Goal: Information Seeking & Learning: Find contact information

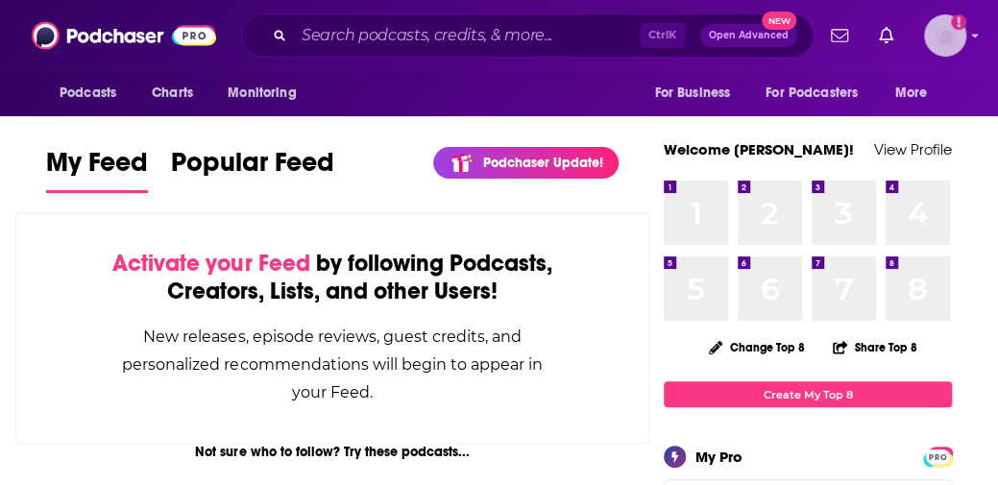
click at [962, 21] on icon "Add a profile image" at bounding box center [958, 21] width 15 height 15
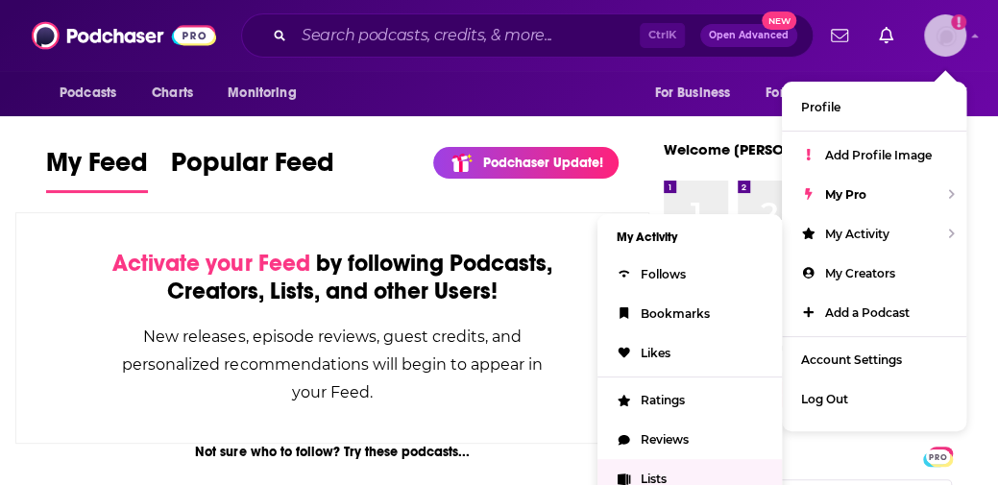
click at [675, 462] on link "Lists" at bounding box center [690, 478] width 184 height 39
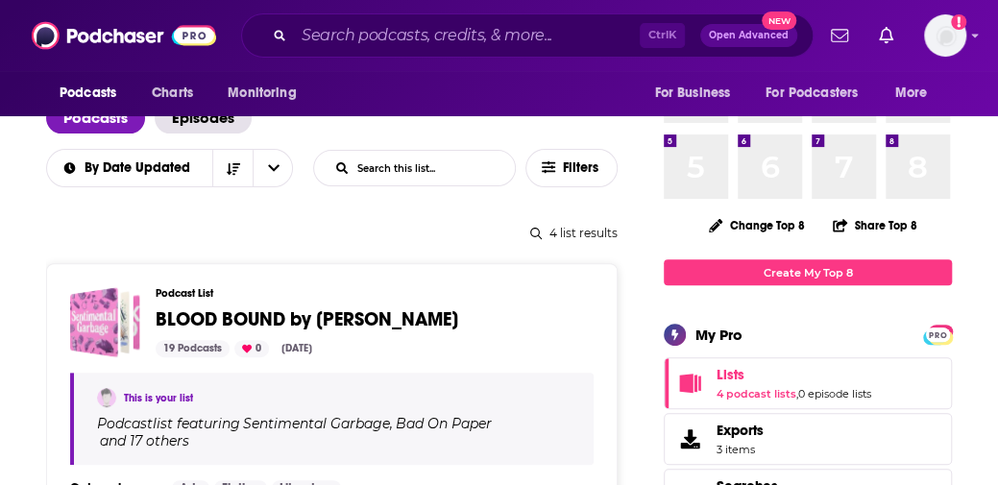
scroll to position [140, 0]
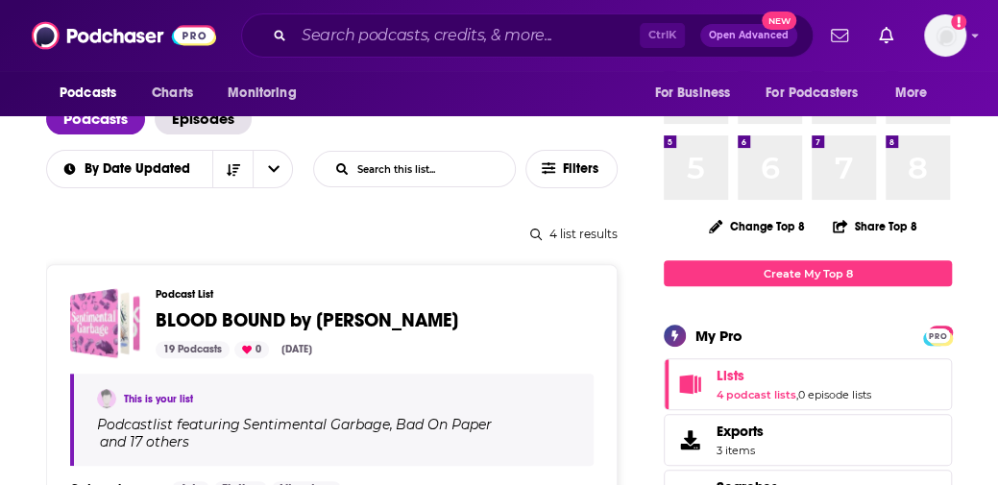
click at [461, 281] on div "Podcast List BLOOD BOUND by [PERSON_NAME] 19 Podcasts 0 [DATE] This is your lis…" at bounding box center [332, 446] width 572 height 365
click at [294, 303] on div "Podcast List BLOOD BOUND by [PERSON_NAME] 19 Podcasts 0 [DATE]" at bounding box center [367, 323] width 423 height 70
click at [291, 318] on span "BLOOD BOUND by [PERSON_NAME]" at bounding box center [307, 320] width 303 height 24
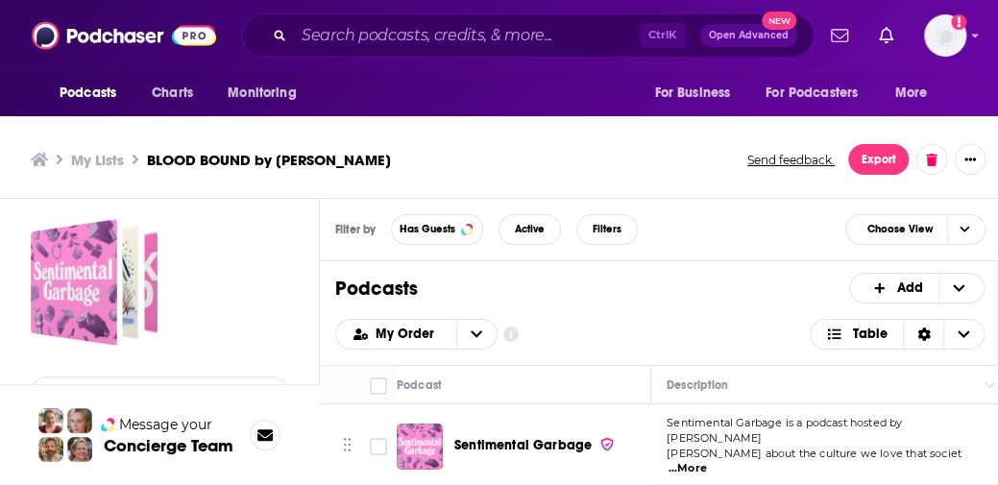
click at [302, 196] on div "My Lists BLOOD BOUND by [PERSON_NAME] Send feedback. Export" at bounding box center [500, 160] width 1001 height 78
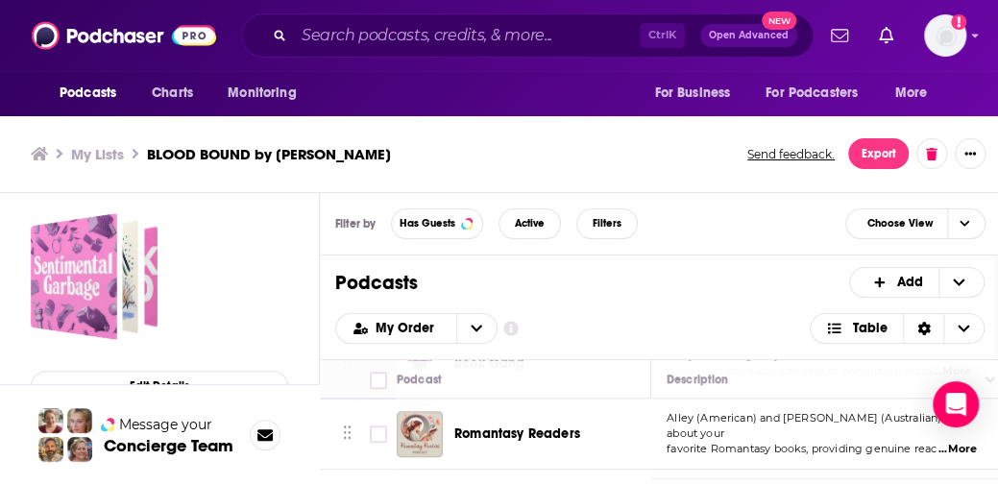
scroll to position [788, 0]
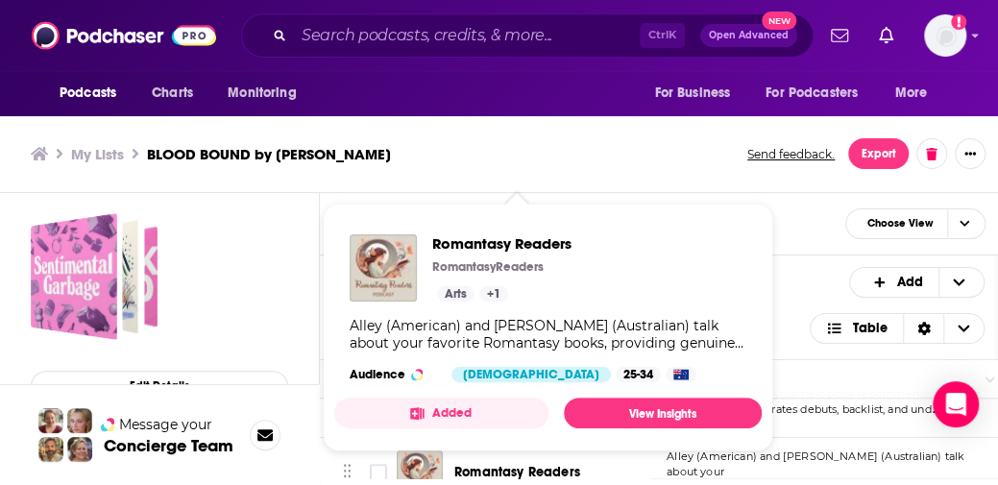
click at [538, 449] on span "Romantasy Readers RomantasyReaders Categories Arts Books Arts + 1 Alley (Americ…" at bounding box center [548, 327] width 451 height 271
click at [476, 245] on span "Romantasy Readers" at bounding box center [534, 243] width 205 height 18
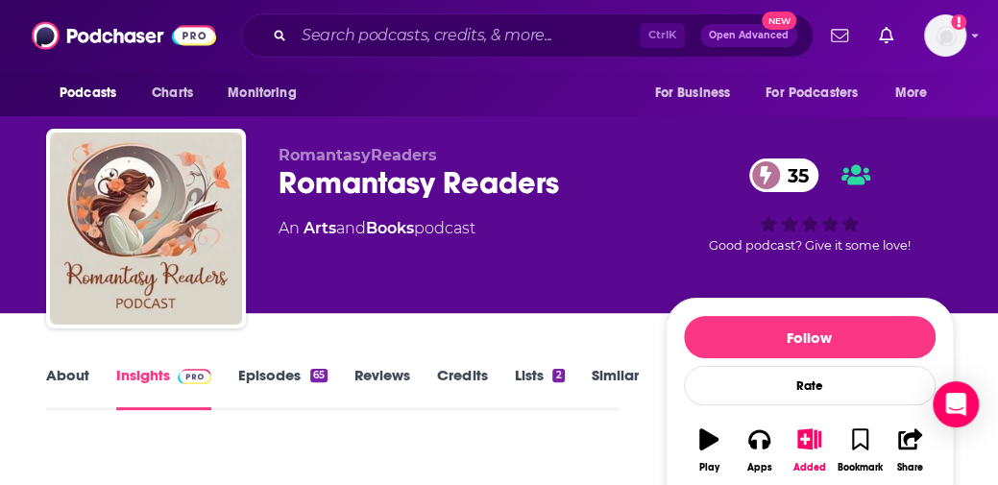
click at [81, 372] on link "About" at bounding box center [67, 388] width 43 height 44
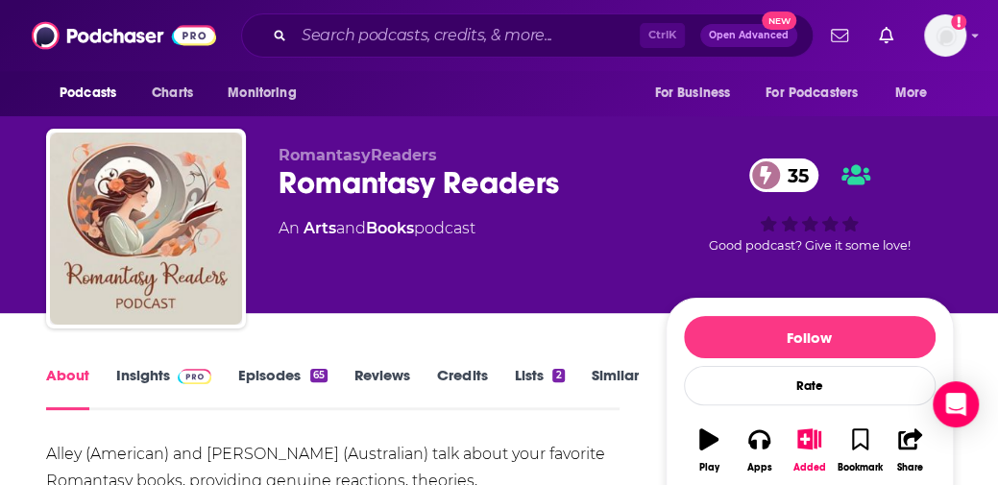
scroll to position [1, 0]
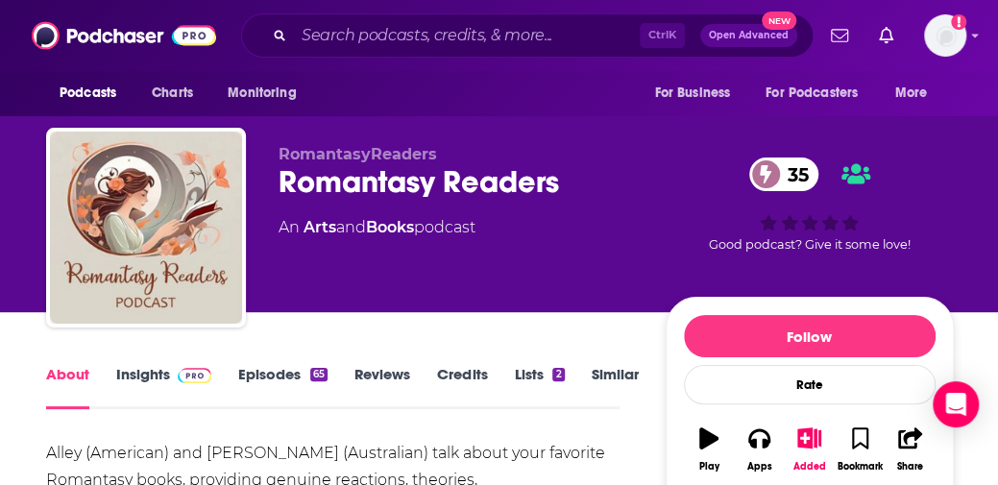
click at [158, 381] on link "Insights" at bounding box center [163, 387] width 95 height 44
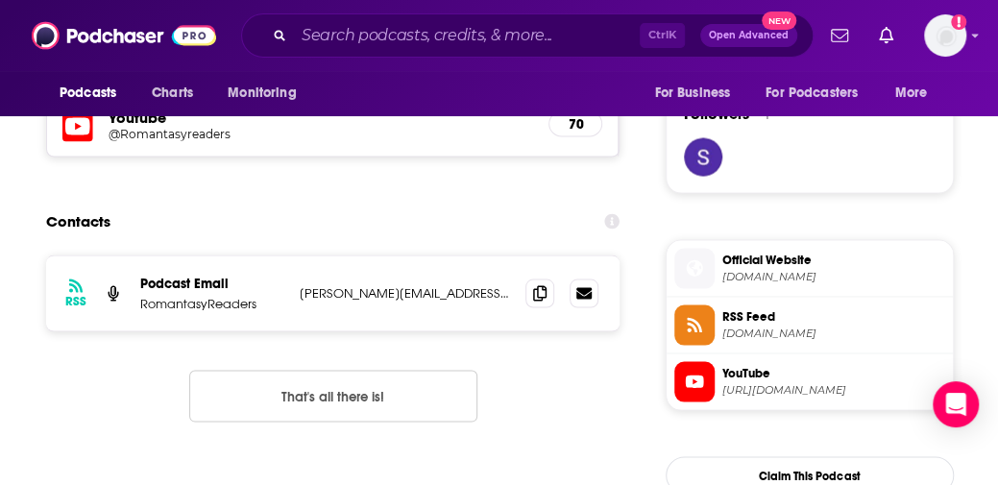
scroll to position [1389, 0]
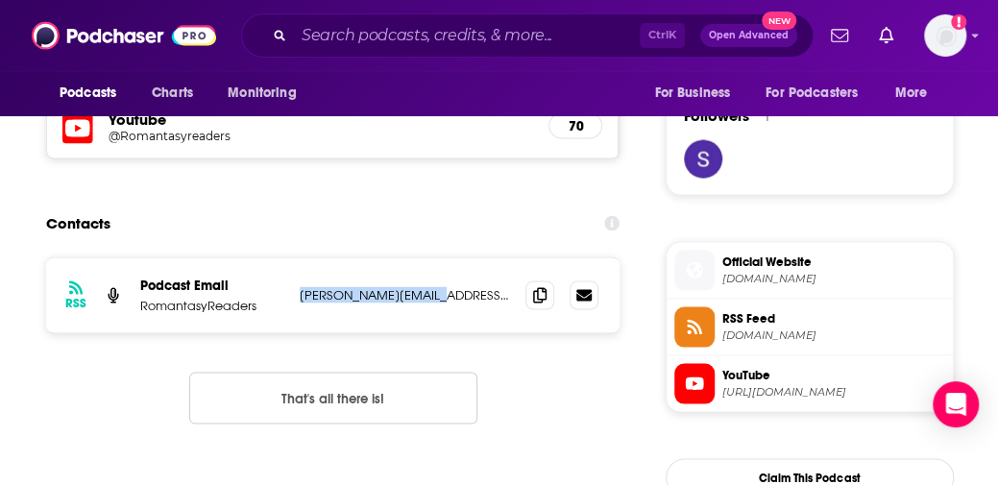
drag, startPoint x: 445, startPoint y: 293, endPoint x: 256, endPoint y: 309, distance: 189.9
click at [0, 0] on div "Podcast Email RomantasyReaders [PERSON_NAME][EMAIL_ADDRESS][DOMAIN_NAME] [PERSO…" at bounding box center [0, 0] width 0 height 0
copy div "[PERSON_NAME][EMAIL_ADDRESS][DOMAIN_NAME]"
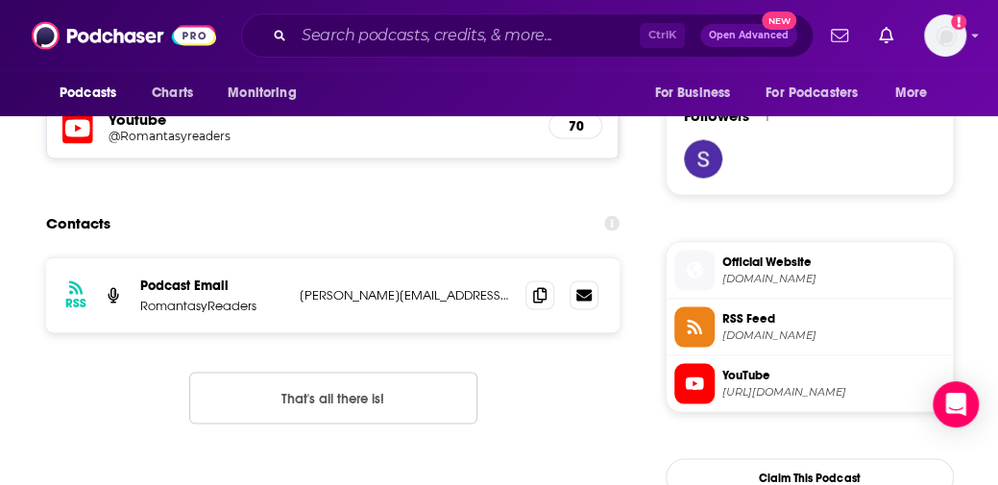
scroll to position [1385, 0]
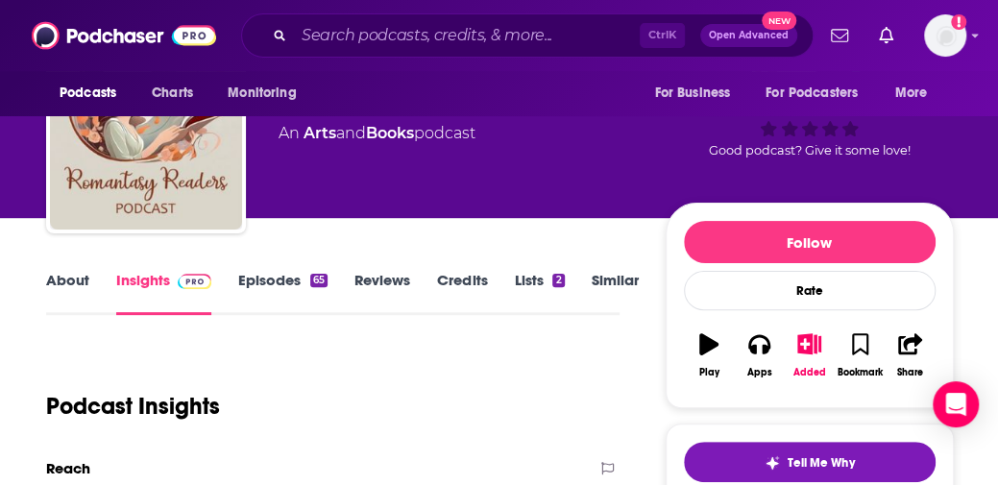
scroll to position [0, 0]
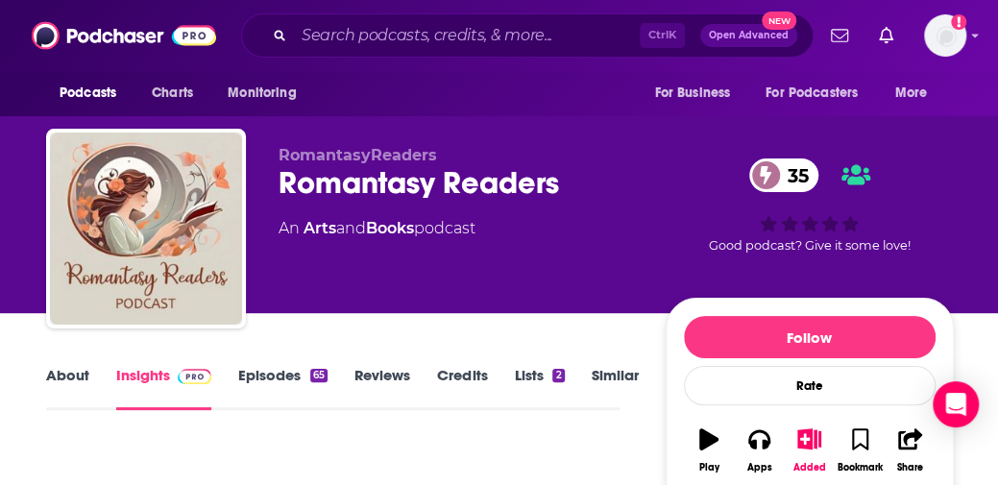
click at [972, 203] on div "RomantasyReaders Romantasy Readers 35 An Arts and Books podcast 35 Good podcast…" at bounding box center [500, 156] width 1000 height 313
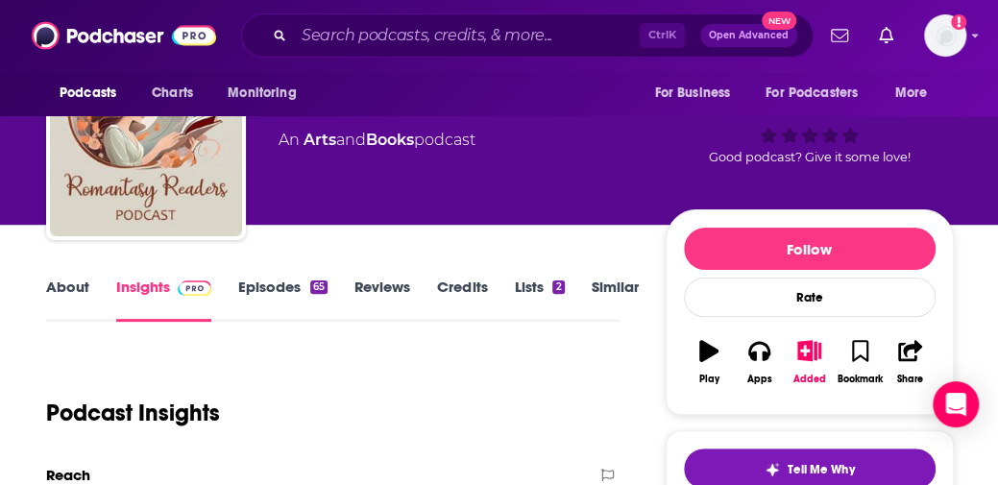
scroll to position [110, 0]
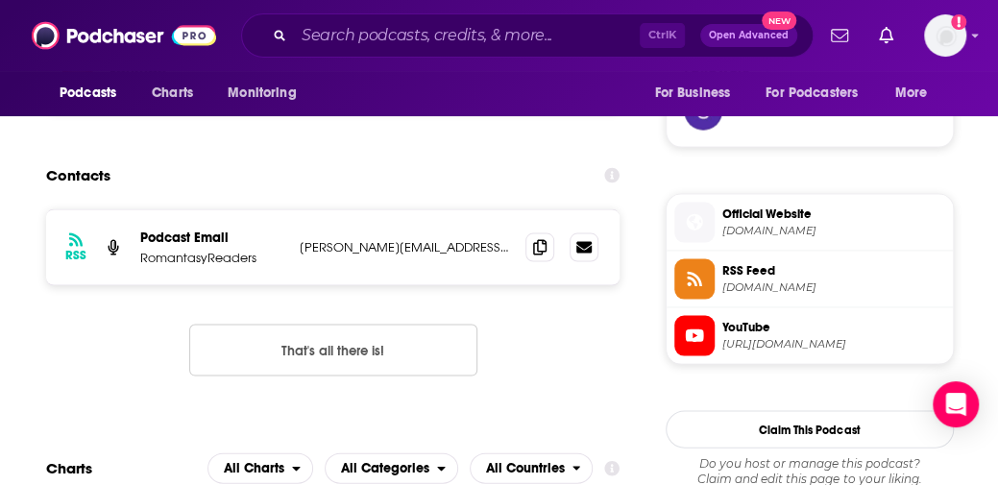
scroll to position [1462, 0]
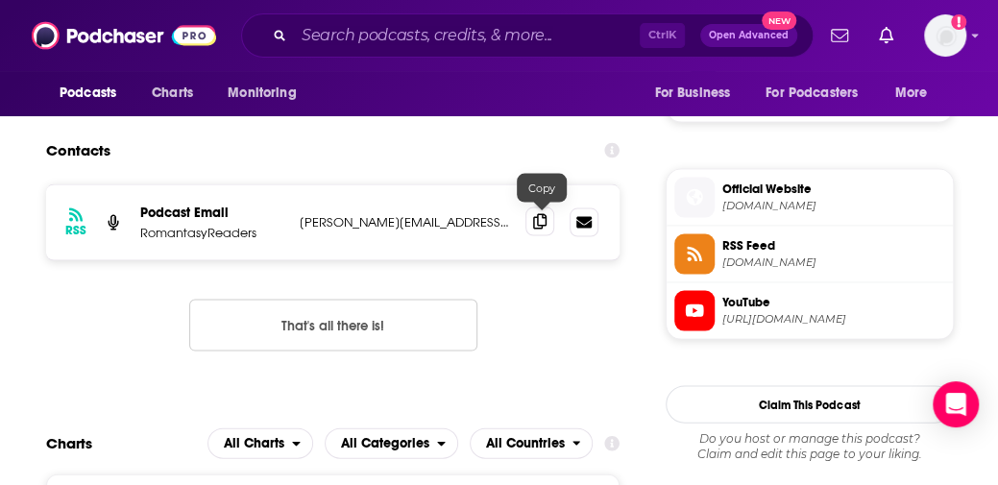
click at [544, 218] on icon at bounding box center [539, 220] width 13 height 15
click at [117, 456] on div "Charts All Charts All Categories All Countries" at bounding box center [332, 442] width 573 height 31
click at [352, 47] on input "Search podcasts, credits, & more..." at bounding box center [467, 35] width 346 height 31
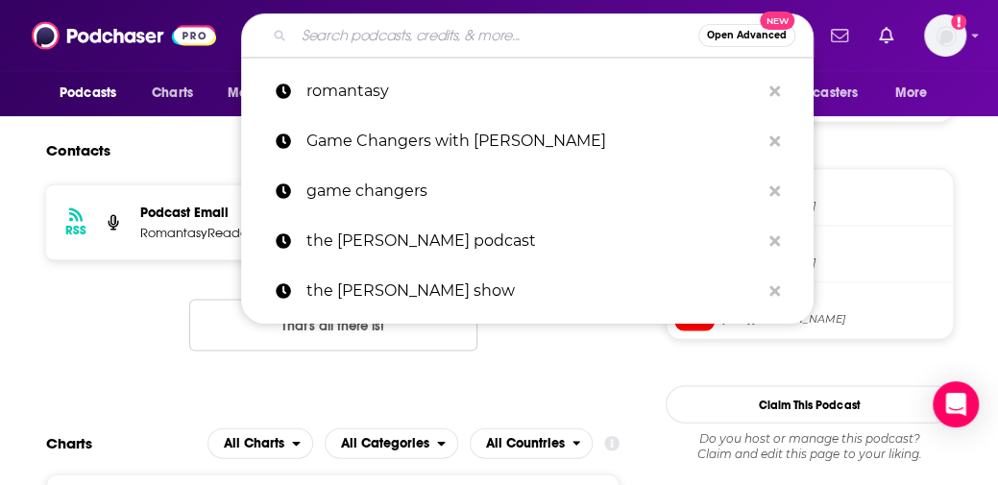
paste input "Book Club After Dark"
type input "Book Club After Dark"
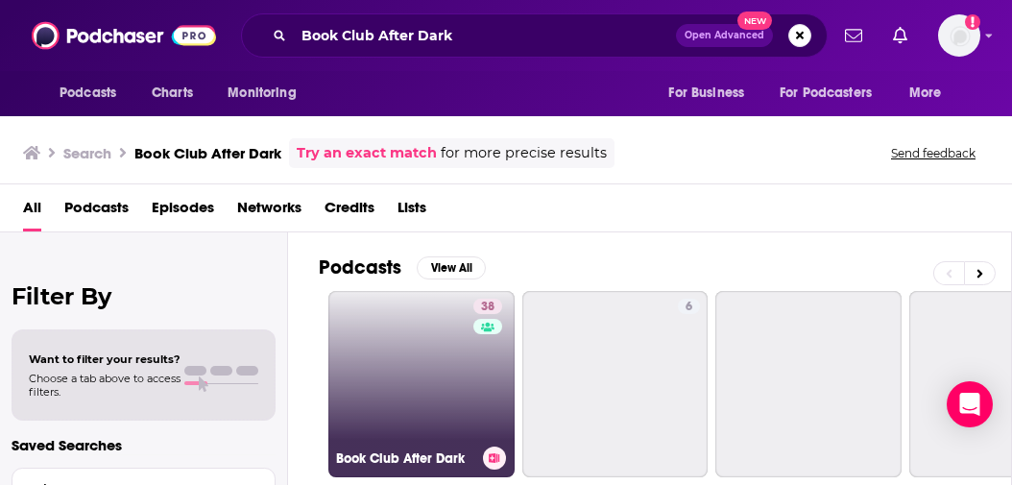
click at [436, 334] on link "38 Book Club After Dark" at bounding box center [422, 384] width 186 height 186
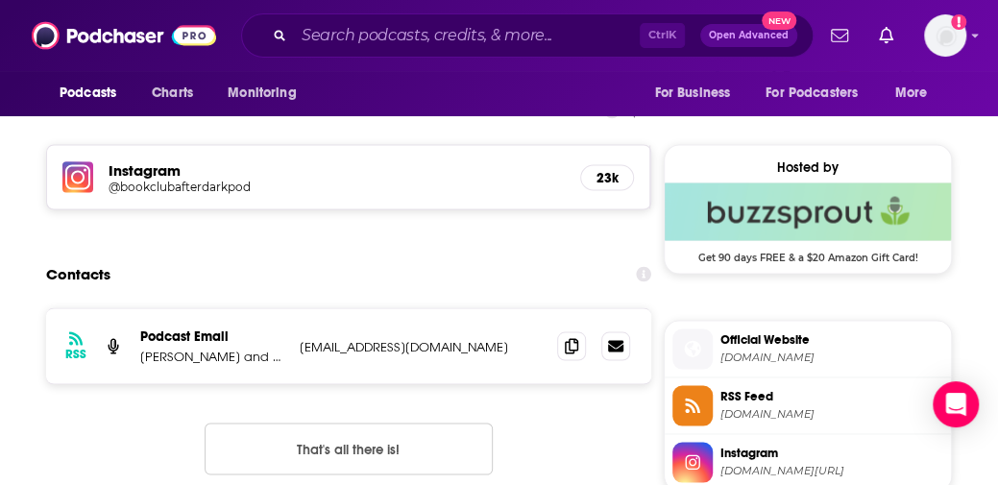
scroll to position [1413, 0]
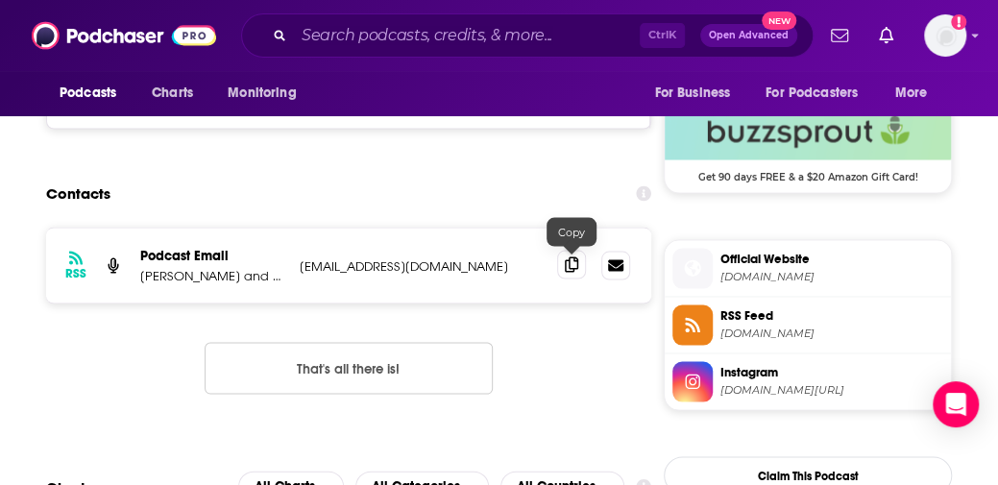
click at [573, 262] on icon at bounding box center [571, 263] width 13 height 15
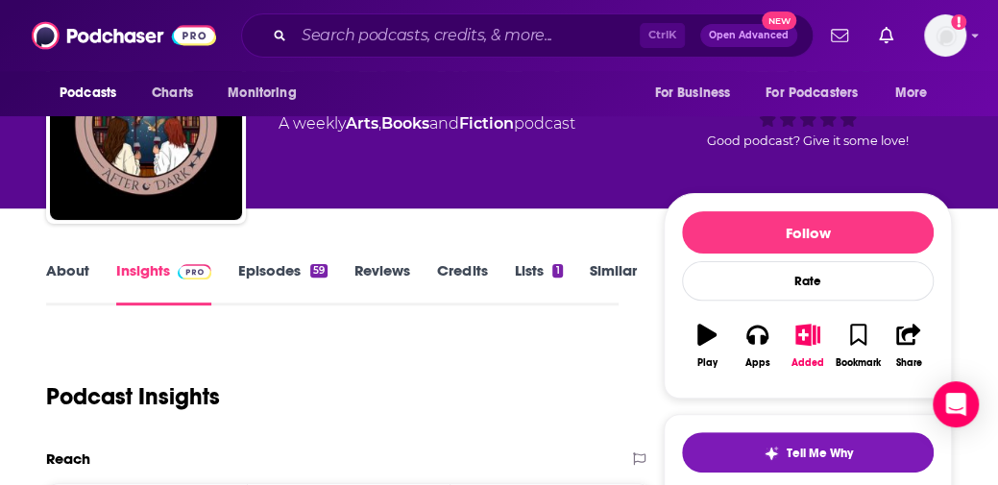
scroll to position [7, 0]
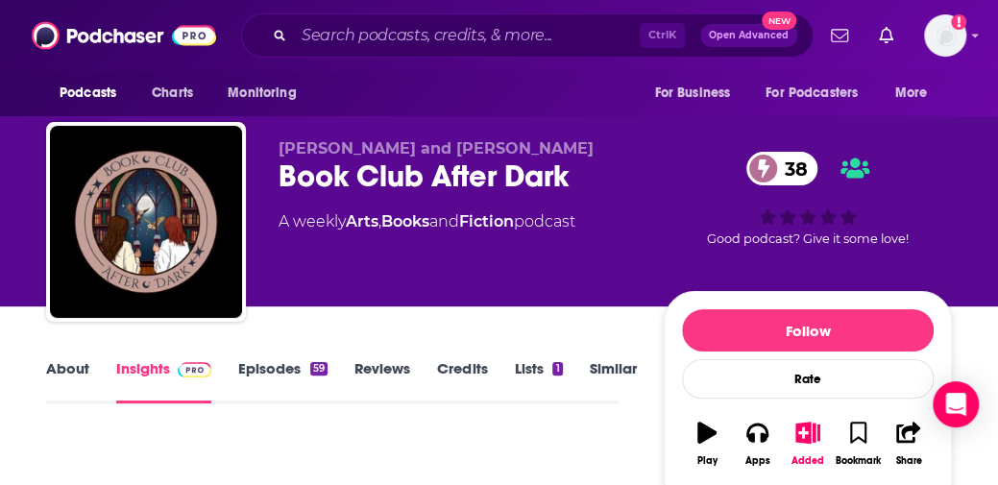
click at [63, 381] on link "About" at bounding box center [67, 381] width 43 height 44
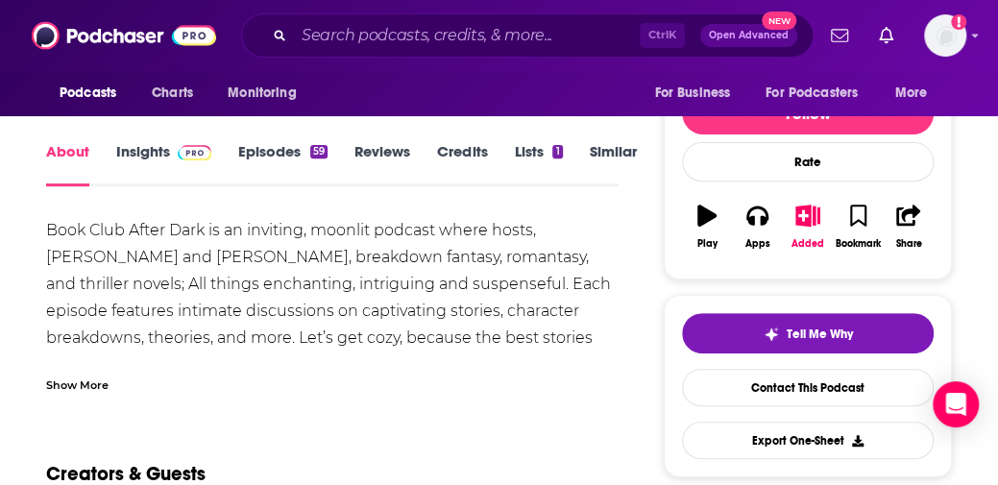
scroll to position [225, 0]
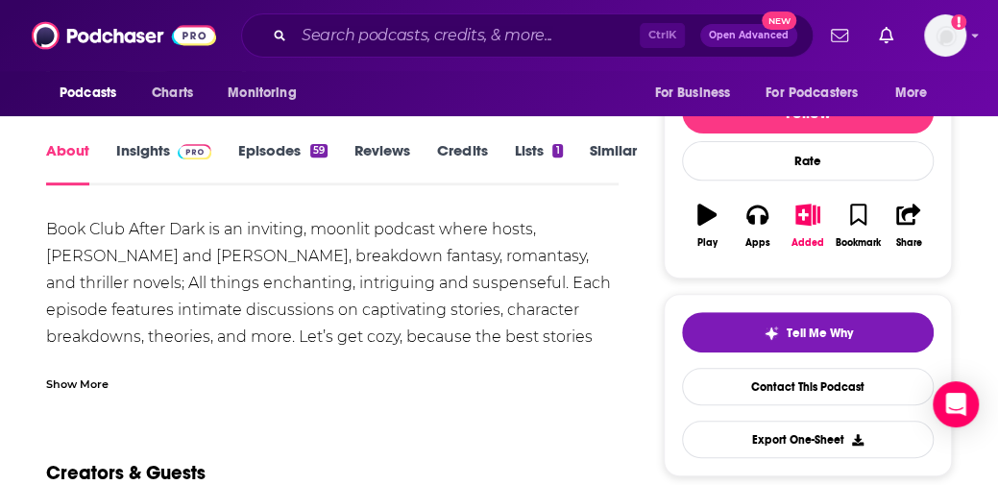
click at [118, 464] on h2 "Creators & Guests" at bounding box center [125, 473] width 159 height 24
click at [335, 57] on div "Ctrl K Open Advanced New" at bounding box center [527, 35] width 573 height 44
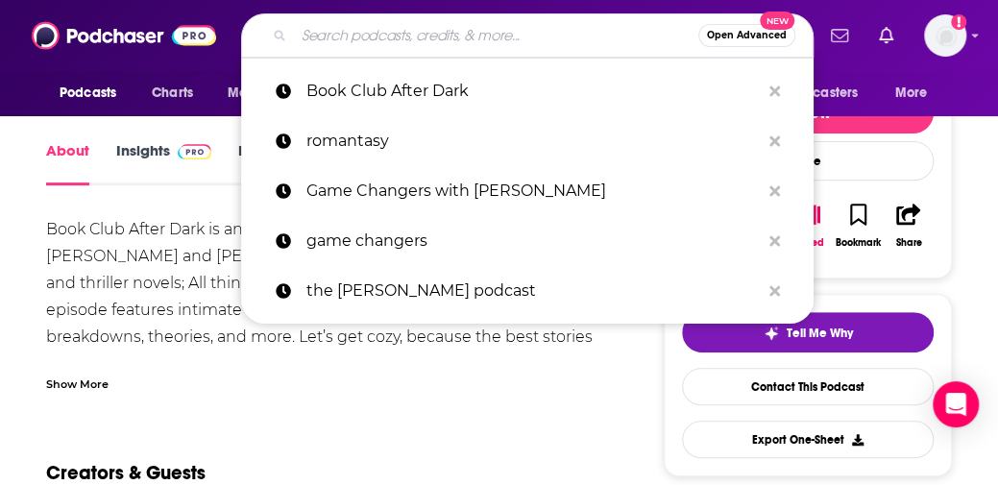
click at [332, 41] on input "Search podcasts, credits, & more..." at bounding box center [496, 35] width 404 height 31
paste input "Bookish Flights: Books, Author Interviews & Must-Read Recommendations"
type input "Bookish Flights: Books, Author Interviews & Must-Read Recommendations"
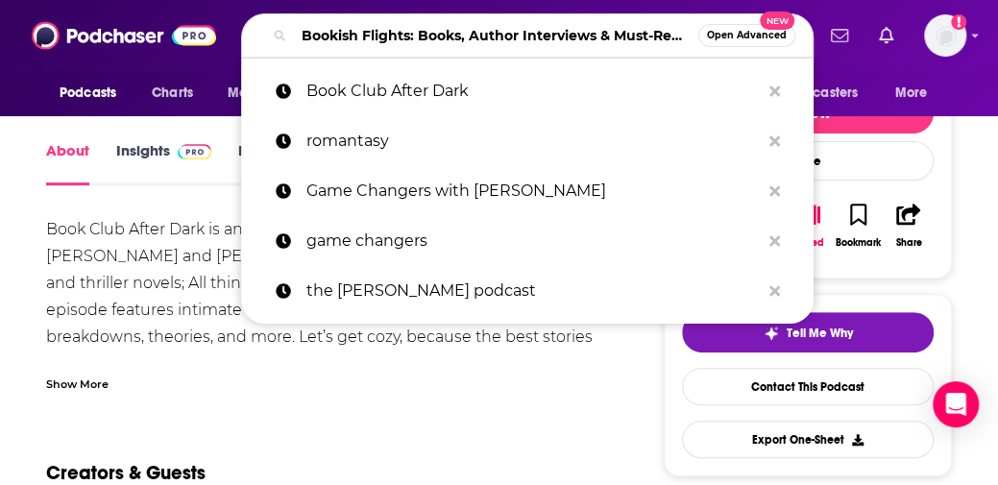
scroll to position [0, 175]
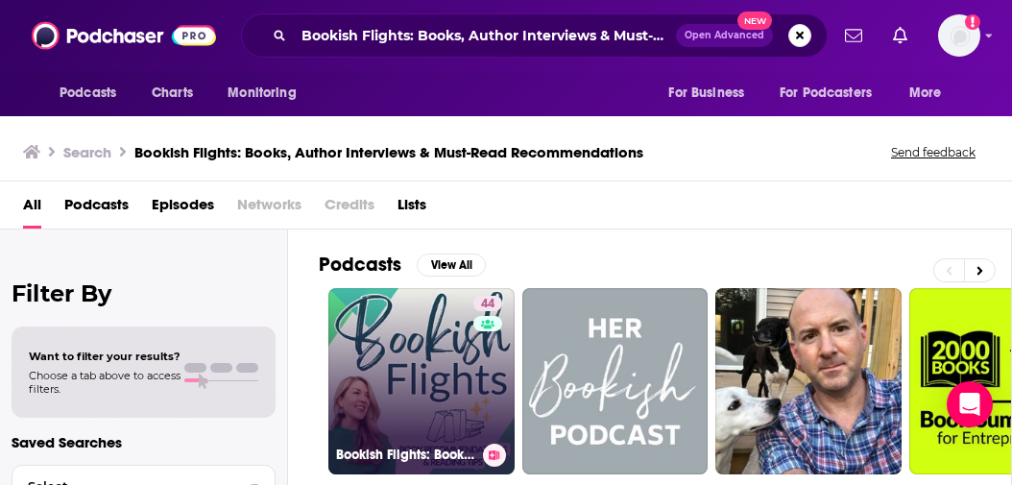
click at [366, 308] on link "44 Bookish Flights: Books, Author Interviews & Must-Read Recommendations" at bounding box center [422, 381] width 186 height 186
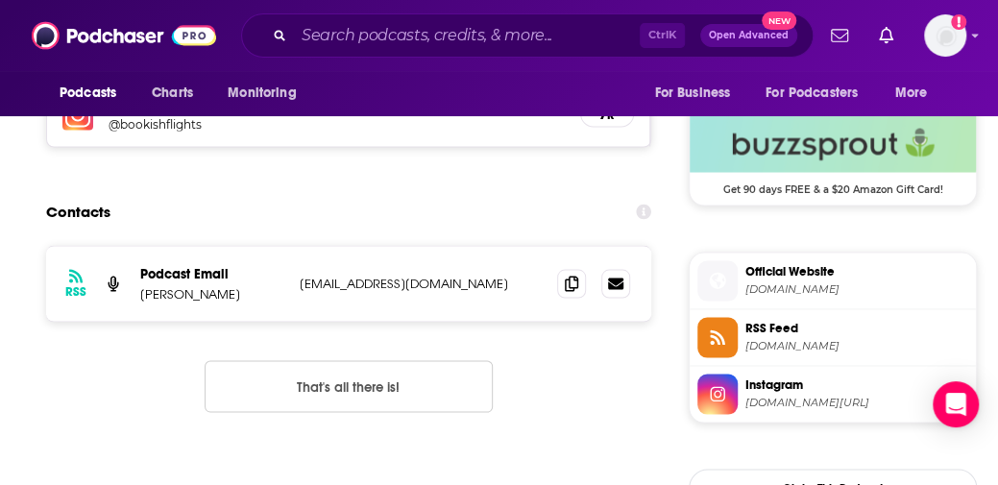
scroll to position [1411, 0]
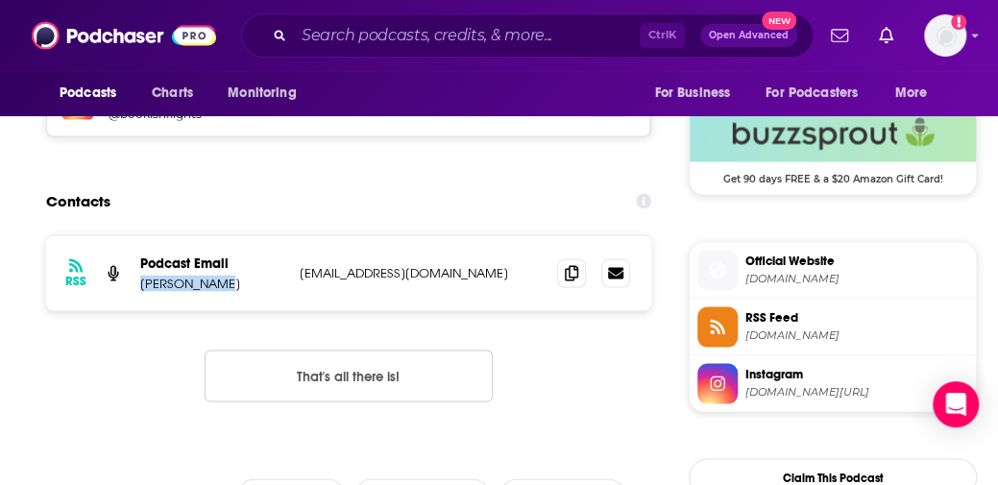
drag, startPoint x: 218, startPoint y: 288, endPoint x: 134, endPoint y: 276, distance: 85.5
click at [134, 276] on div "RSS Podcast Email [PERSON_NAME] [EMAIL_ADDRESS][DOMAIN_NAME] [EMAIL_ADDRESS][DO…" at bounding box center [348, 272] width 605 height 75
copy p "[PERSON_NAME]"
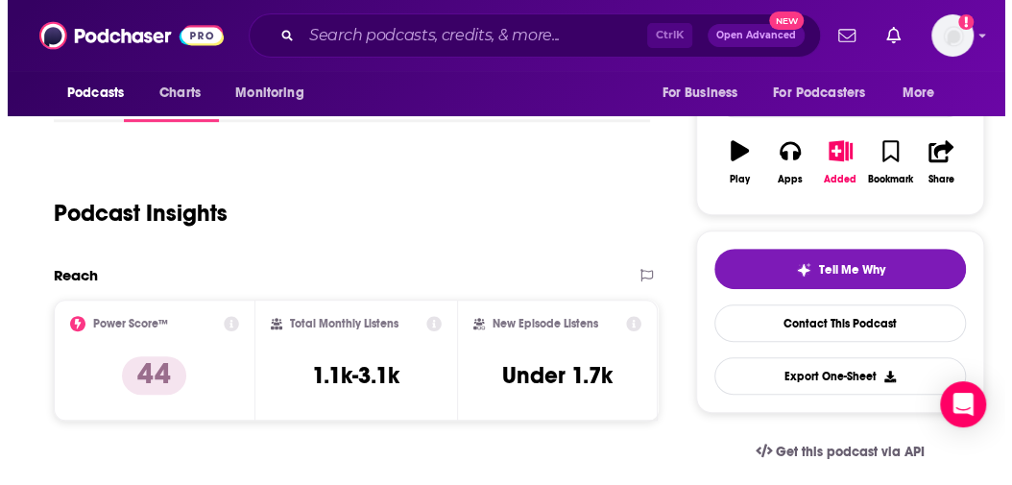
scroll to position [0, 0]
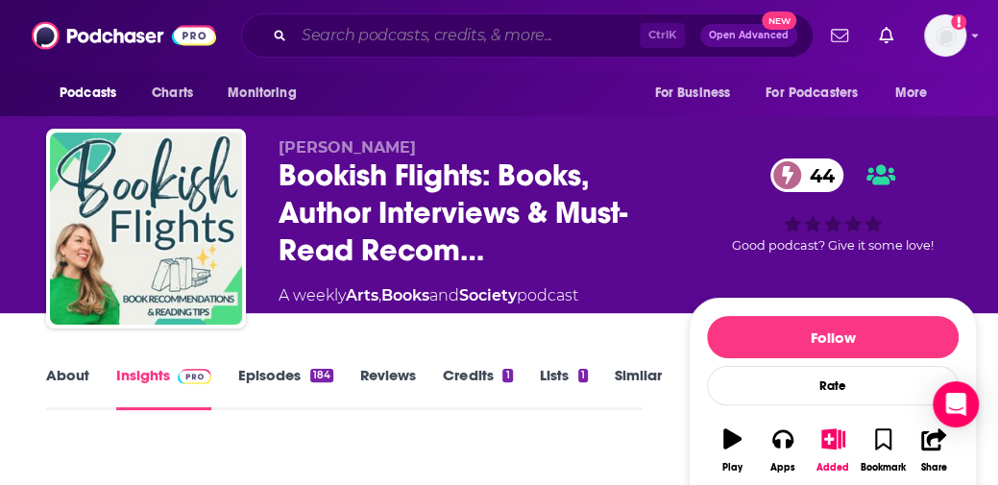
click at [326, 31] on input "Search podcasts, credits, & more..." at bounding box center [467, 35] width 346 height 31
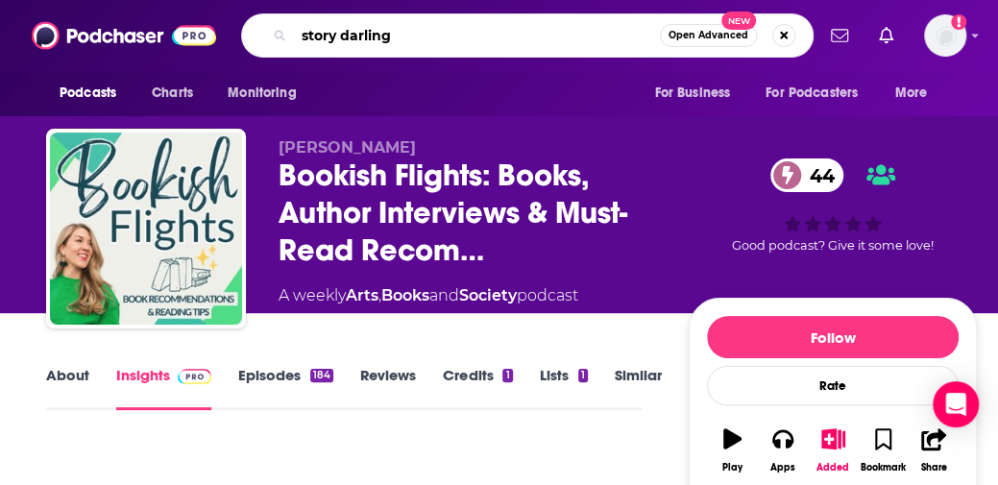
type input "story darlings"
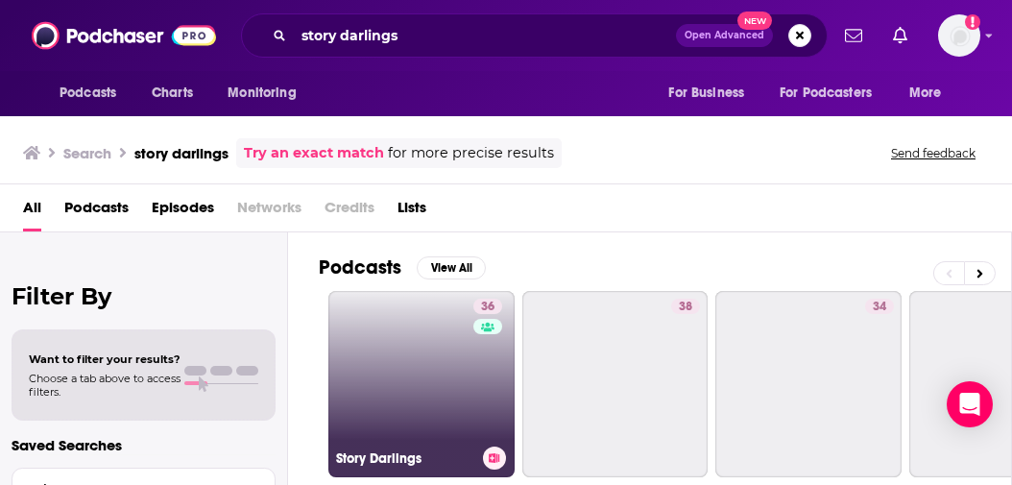
click at [445, 387] on link "36 Story Darlings" at bounding box center [422, 384] width 186 height 186
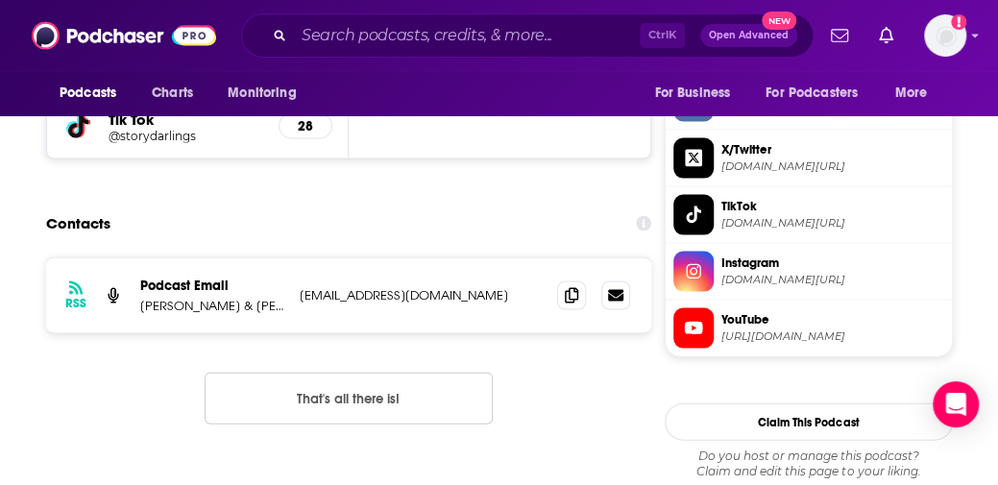
scroll to position [1546, 0]
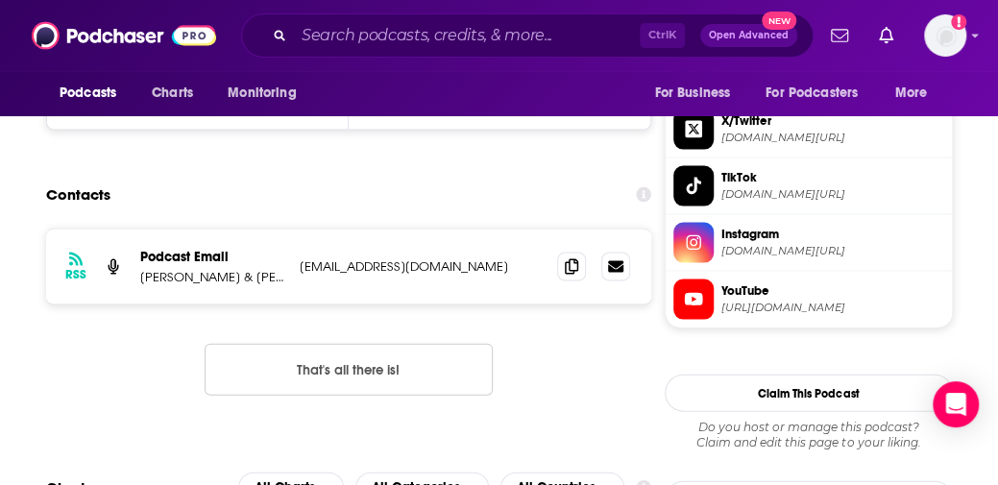
click at [237, 274] on p "[PERSON_NAME] & [PERSON_NAME]" at bounding box center [212, 277] width 144 height 16
copy p "[PERSON_NAME] & [PERSON_NAME]"
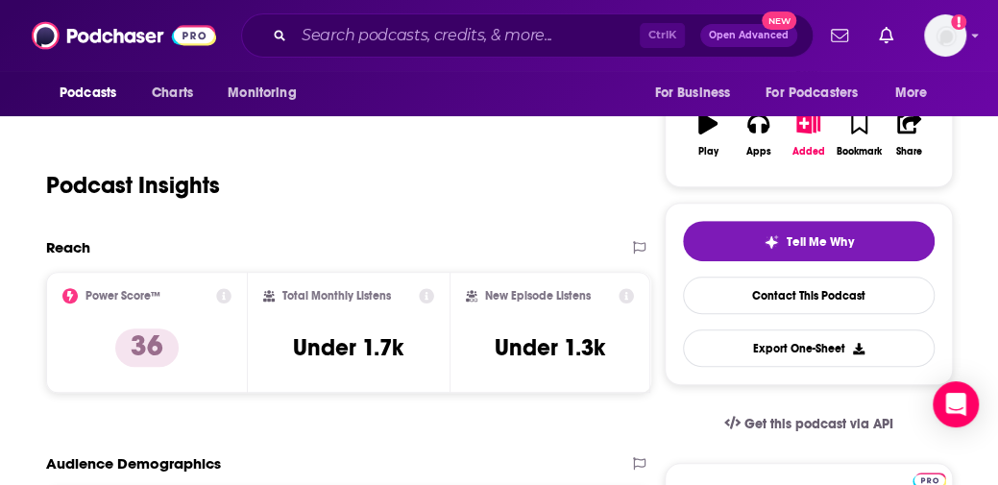
scroll to position [322, 0]
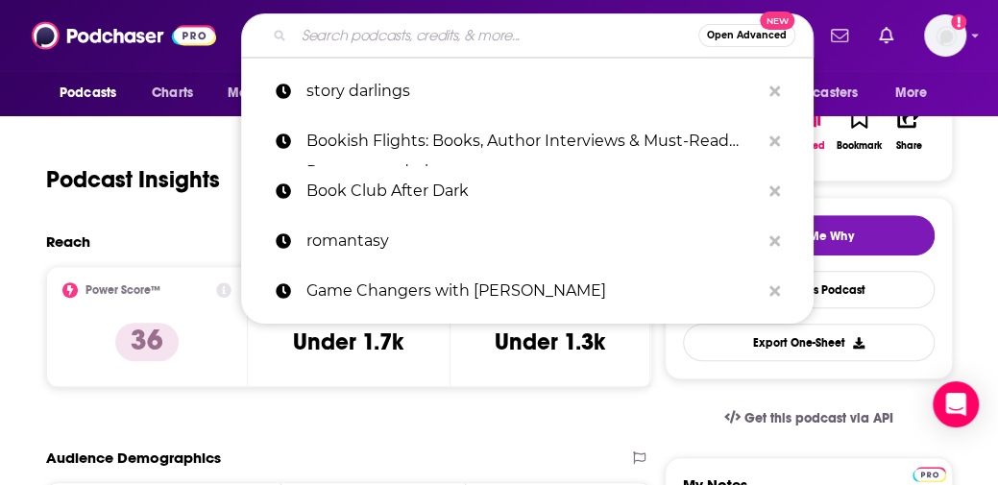
click at [369, 38] on input "Search podcasts, credits, & more..." at bounding box center [496, 35] width 404 height 31
paste input "Besties and the Books"
type input "Besties and the Books"
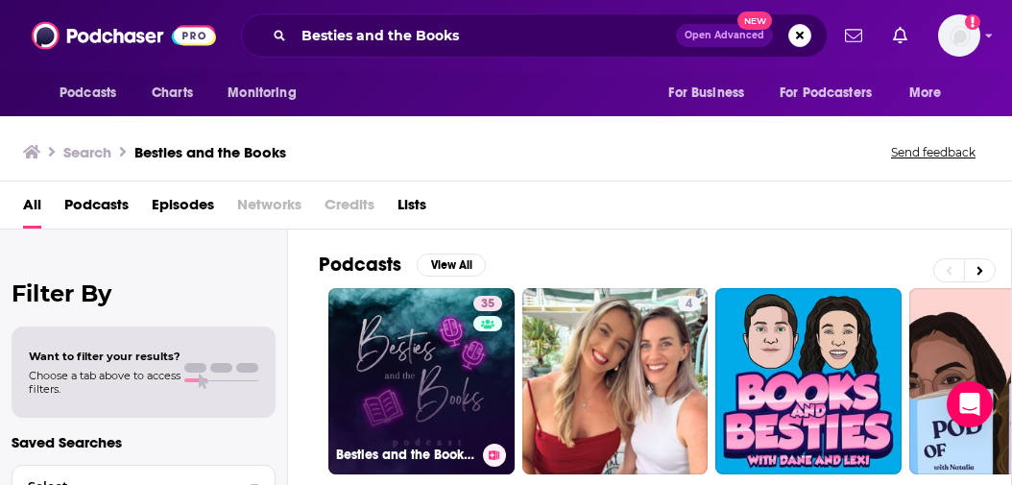
click at [423, 356] on link "35 Besties and the Books Podcast" at bounding box center [422, 381] width 186 height 186
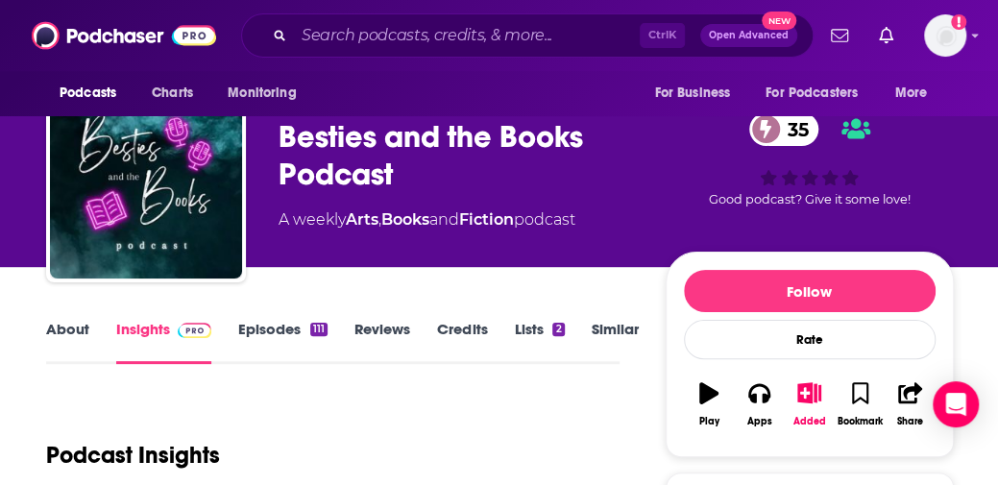
scroll to position [4, 0]
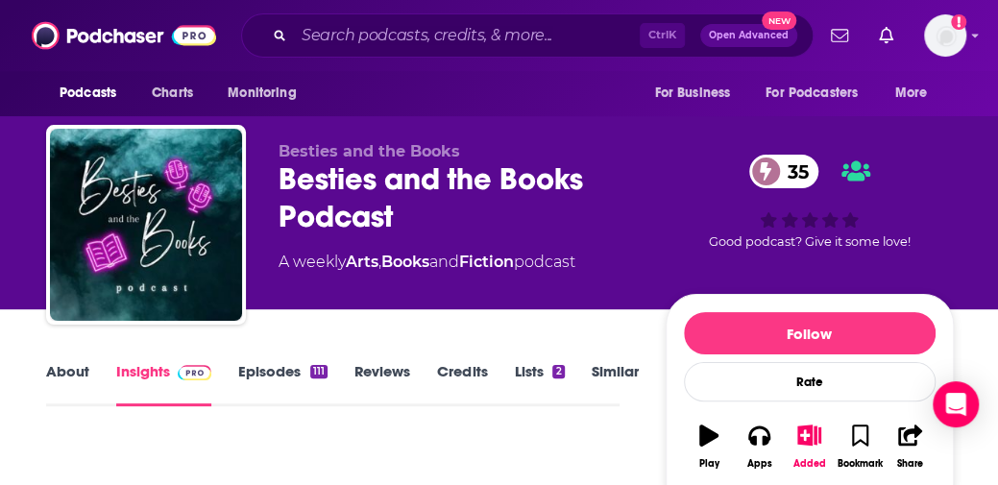
click at [81, 359] on div "About Insights Episodes 111 Reviews Credits Lists 2 Similar" at bounding box center [332, 382] width 573 height 47
click at [84, 374] on link "About" at bounding box center [67, 384] width 43 height 44
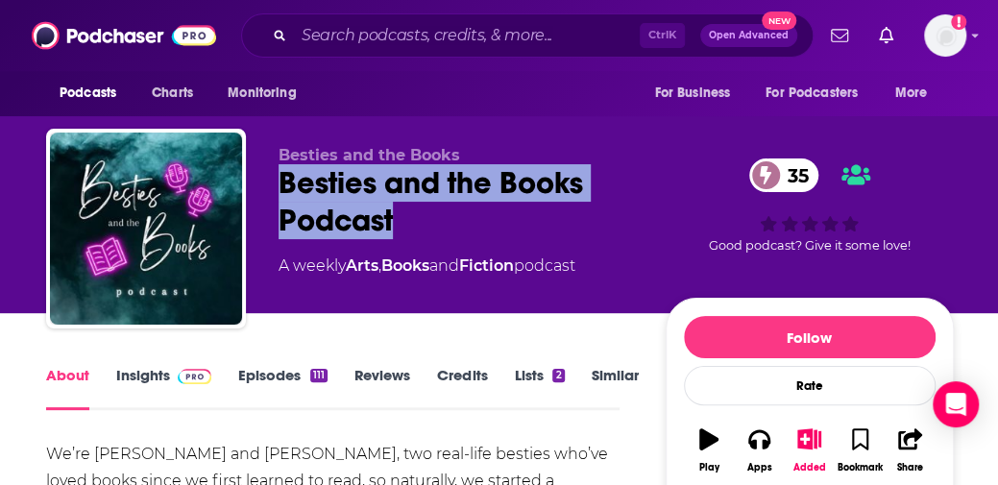
drag, startPoint x: 433, startPoint y: 226, endPoint x: 256, endPoint y: 183, distance: 182.9
click at [256, 183] on div "Besties and the Books Besties and the Books Podcast 35 A weekly Arts , Books an…" at bounding box center [500, 232] width 908 height 207
copy h1 "Besties and the Books Podcast"
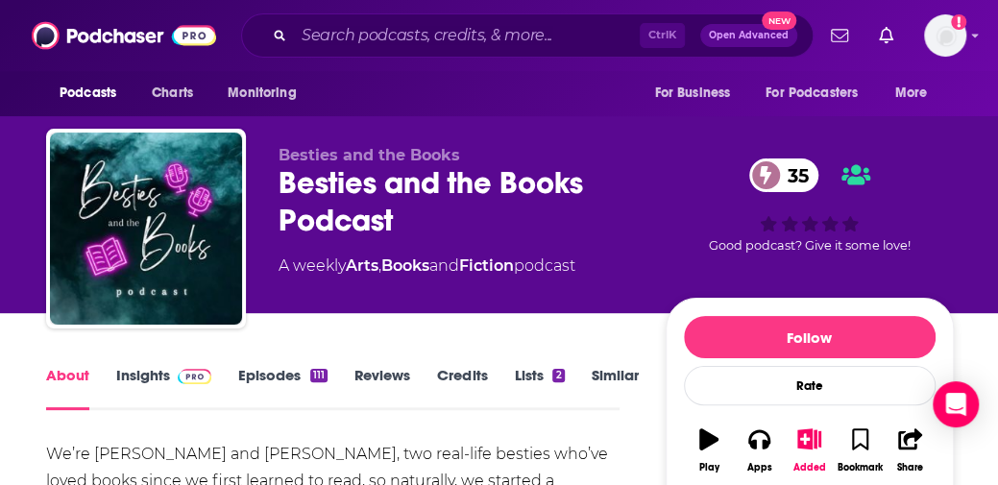
click at [931, 168] on div "35 Good podcast? Give it some love!" at bounding box center [810, 205] width 288 height 119
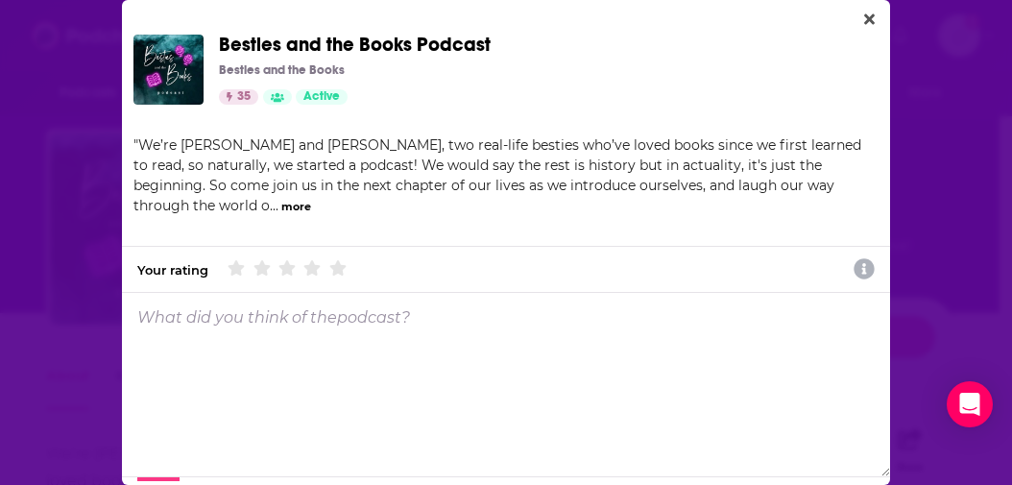
click at [957, 155] on div "Besties and the Books Podcast Besties and the Books 35 Active Categories Arts B…" at bounding box center [506, 242] width 1012 height 485
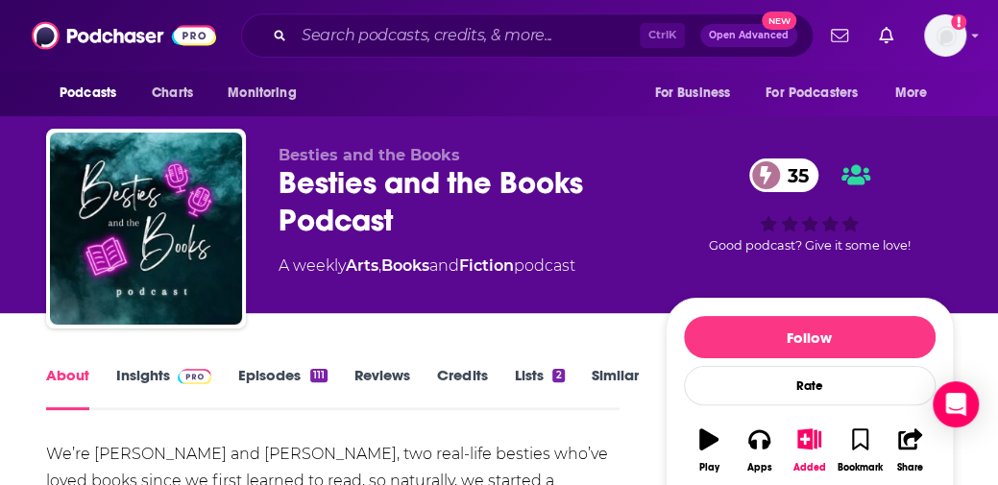
click at [941, 157] on div "35 Good podcast? Give it some love!" at bounding box center [810, 205] width 288 height 119
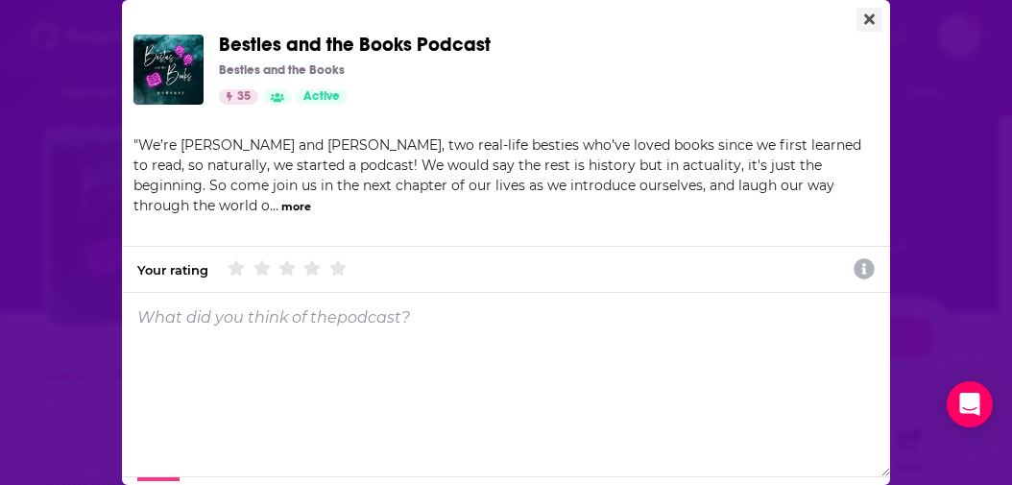
click at [857, 12] on button "Close" at bounding box center [870, 20] width 26 height 24
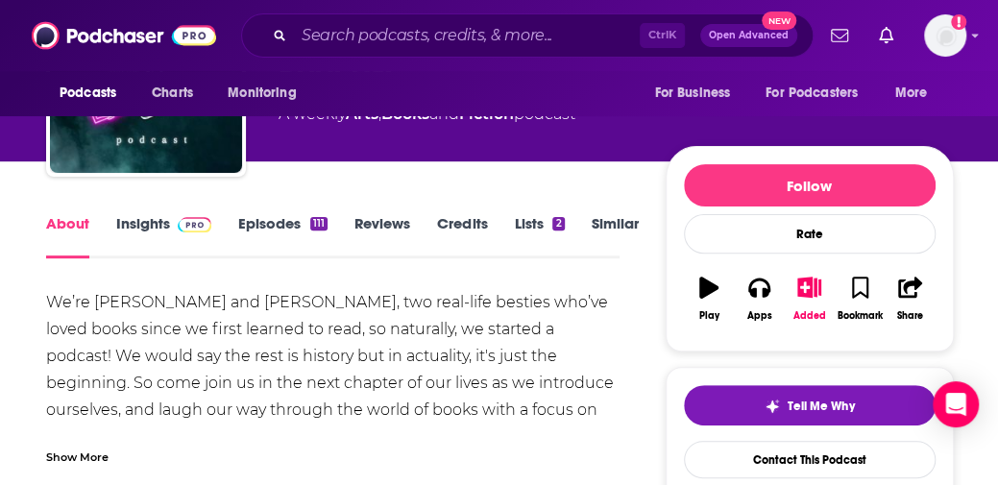
scroll to position [50, 0]
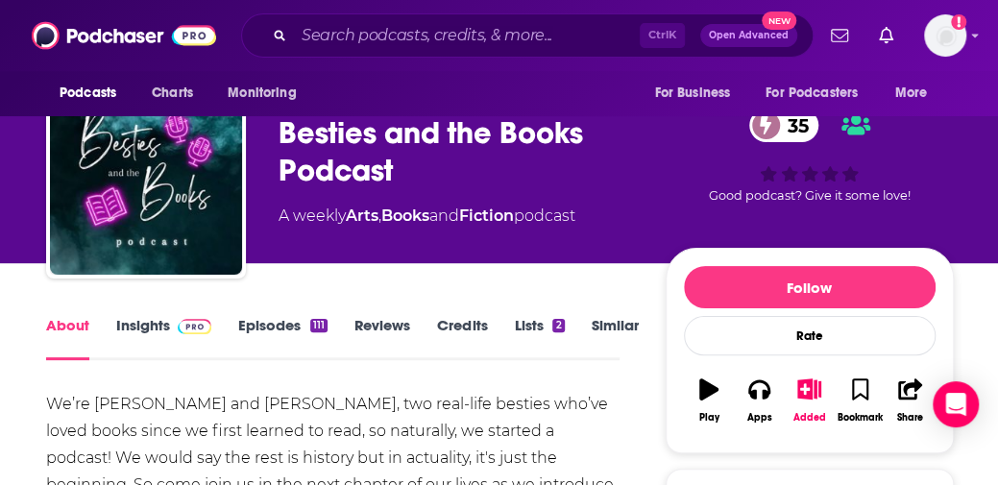
click at [118, 322] on link "Insights" at bounding box center [163, 338] width 95 height 44
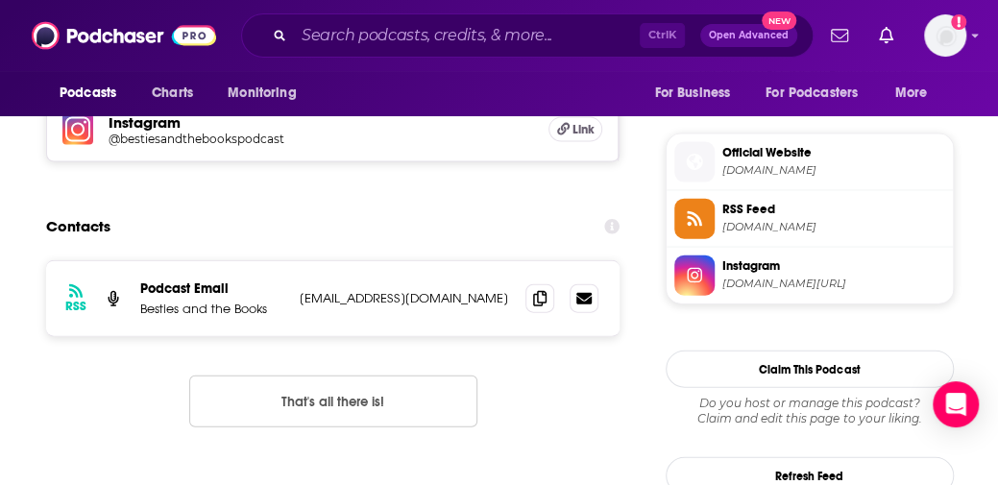
scroll to position [1671, 0]
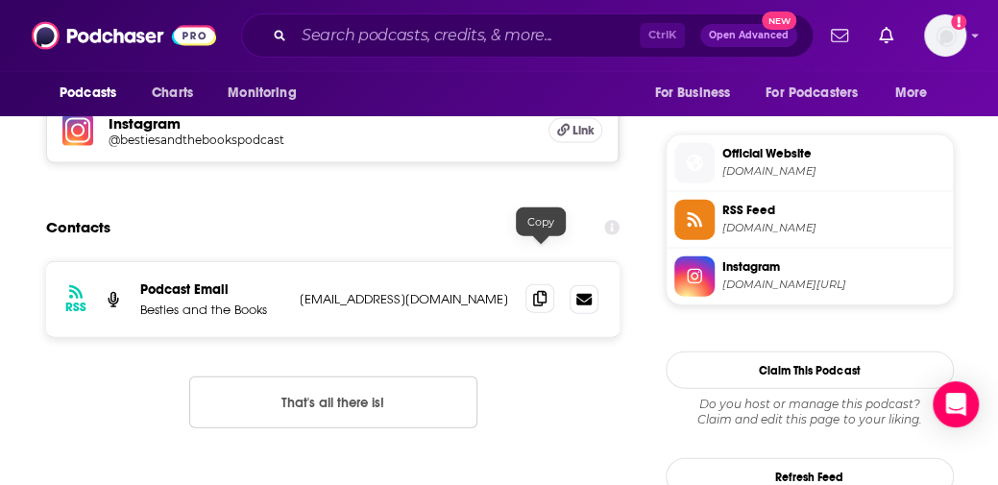
click at [552, 284] on span at bounding box center [539, 298] width 29 height 29
click at [379, 34] on input "Search podcasts, credits, & more..." at bounding box center [467, 35] width 346 height 31
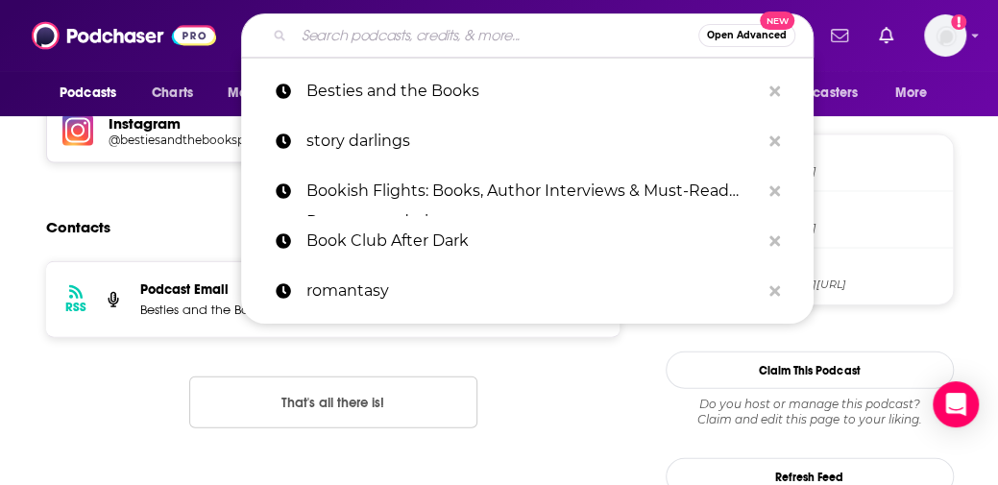
paste input "A Pod of Smut and Wingspan"
type input "A Pod of Smut and Wingspan"
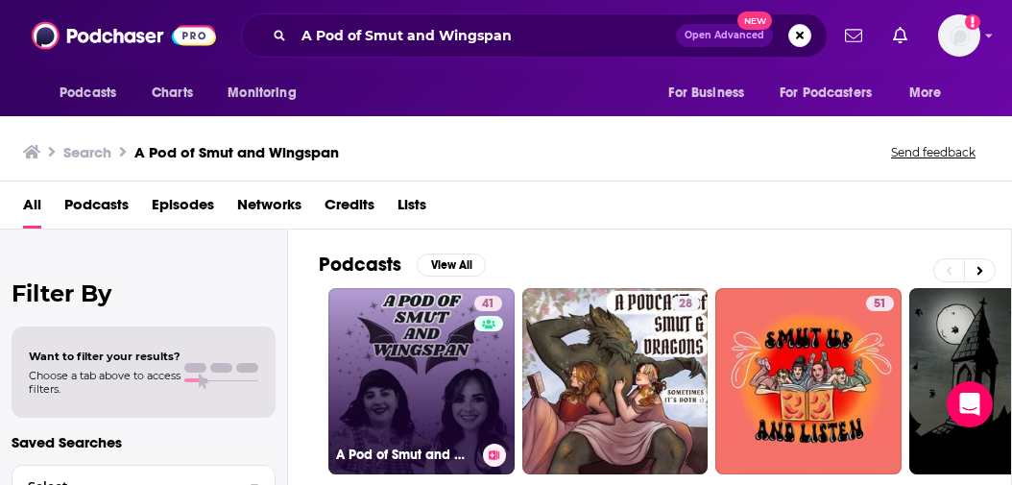
click at [410, 316] on link "41 A Pod of Smut and Wingspan" at bounding box center [422, 381] width 186 height 186
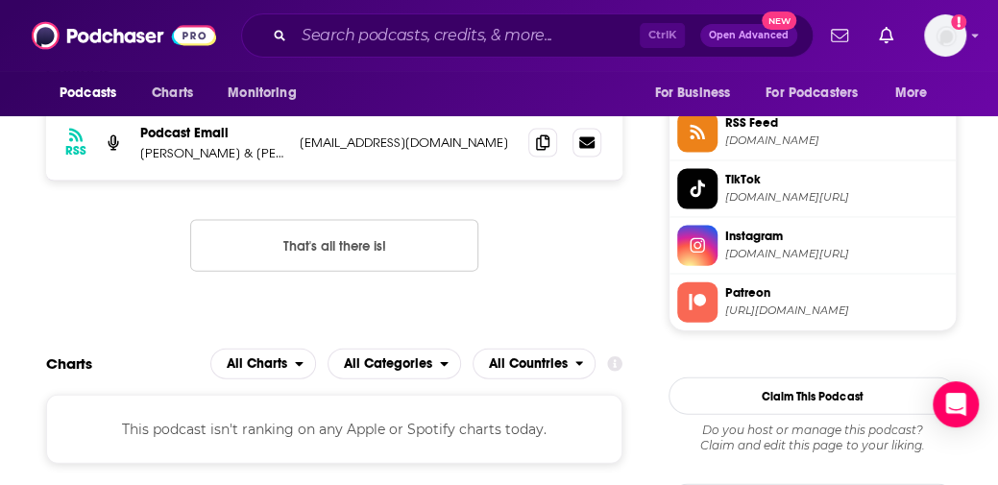
scroll to position [1606, 0]
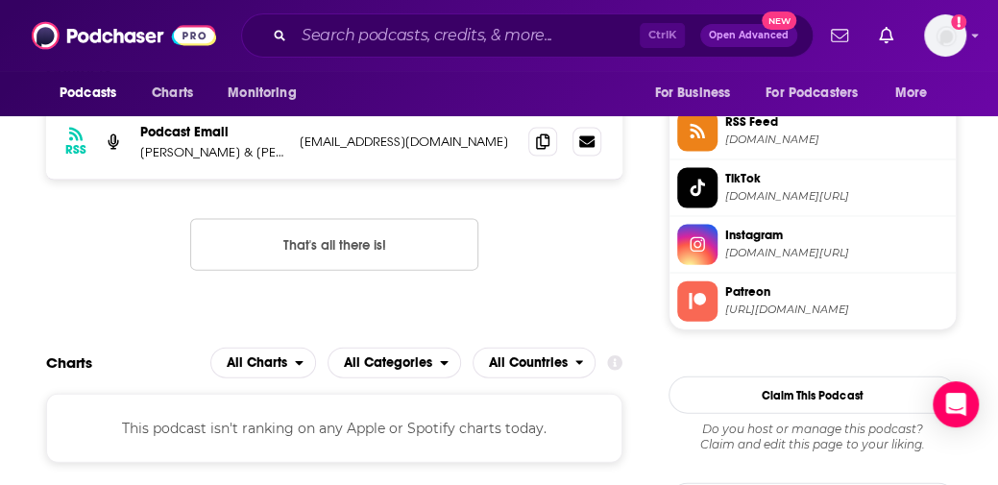
click at [203, 147] on p "[PERSON_NAME] & [PERSON_NAME]" at bounding box center [212, 152] width 144 height 16
copy p "[PERSON_NAME] & [PERSON_NAME]"
click at [347, 38] on input "Search podcasts, credits, & more..." at bounding box center [467, 35] width 346 height 31
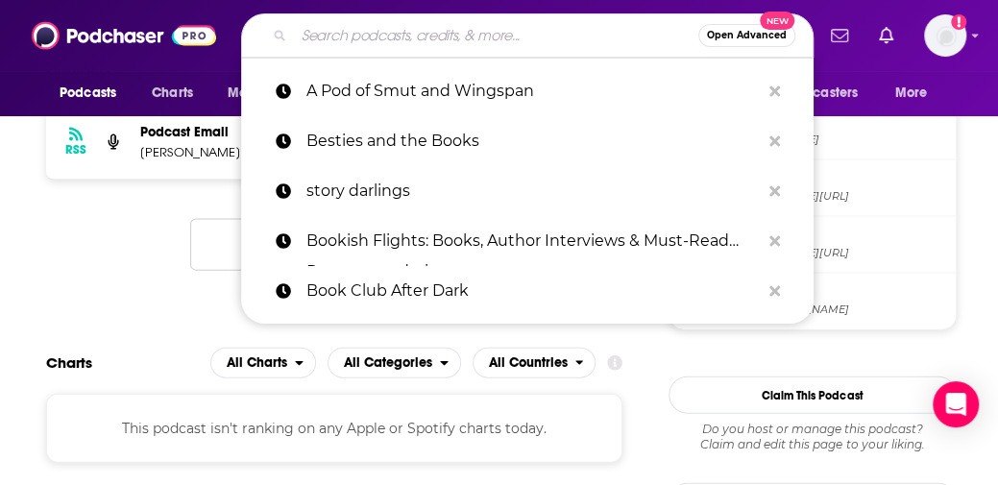
paste input "Ink and Flame: A Fantasy Romance Podcast"
type input "Ink and Flame: A Fantasy Romance Podcast"
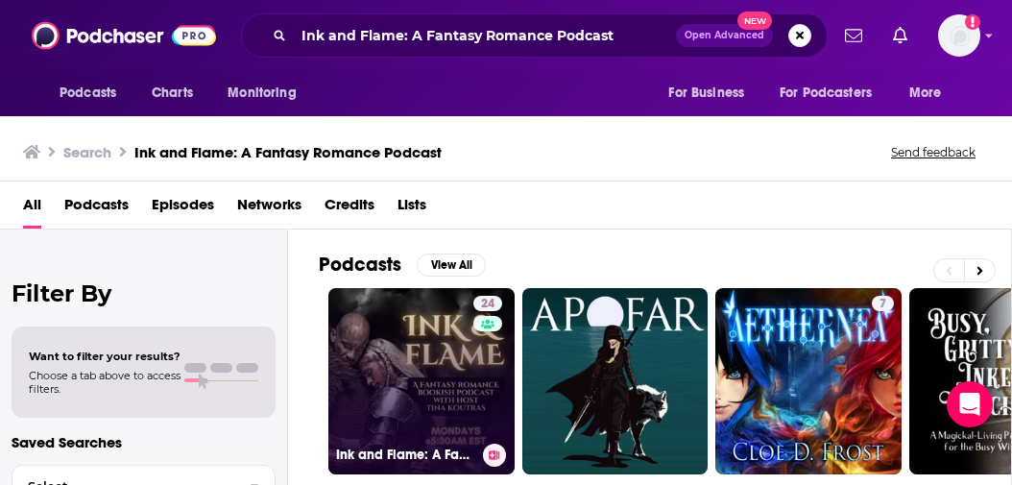
click at [425, 362] on link "24 Ink and Flame: A Fantasy Romance Podcast" at bounding box center [422, 381] width 186 height 186
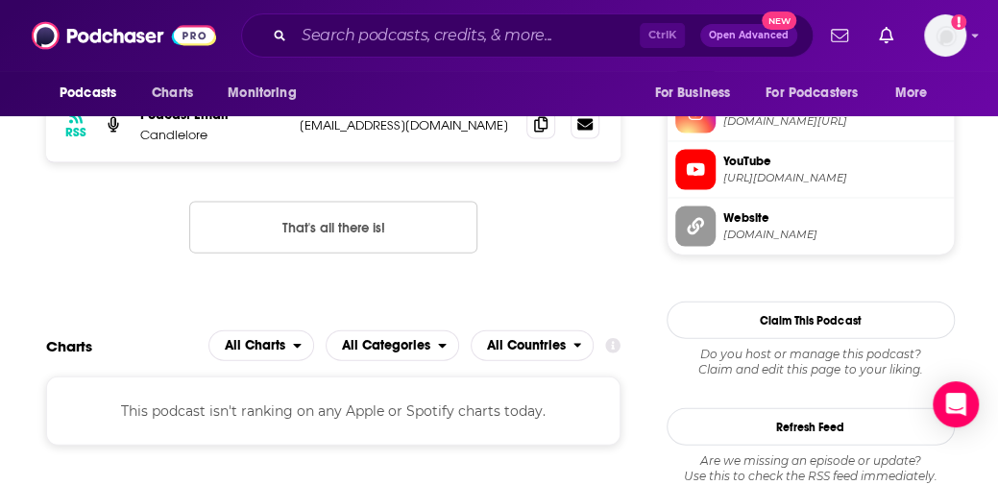
scroll to position [1630, 0]
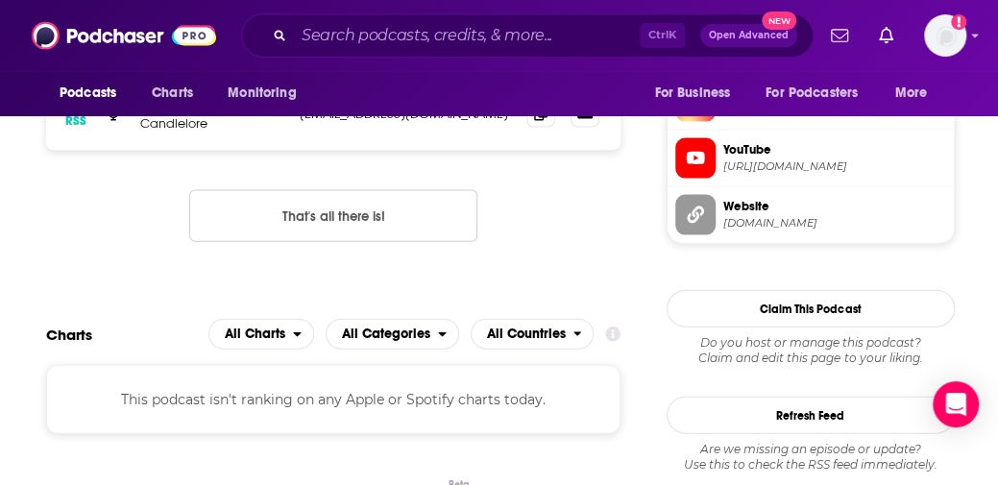
click at [308, 22] on input "Search podcasts, credits, & more..." at bounding box center [467, 35] width 346 height 31
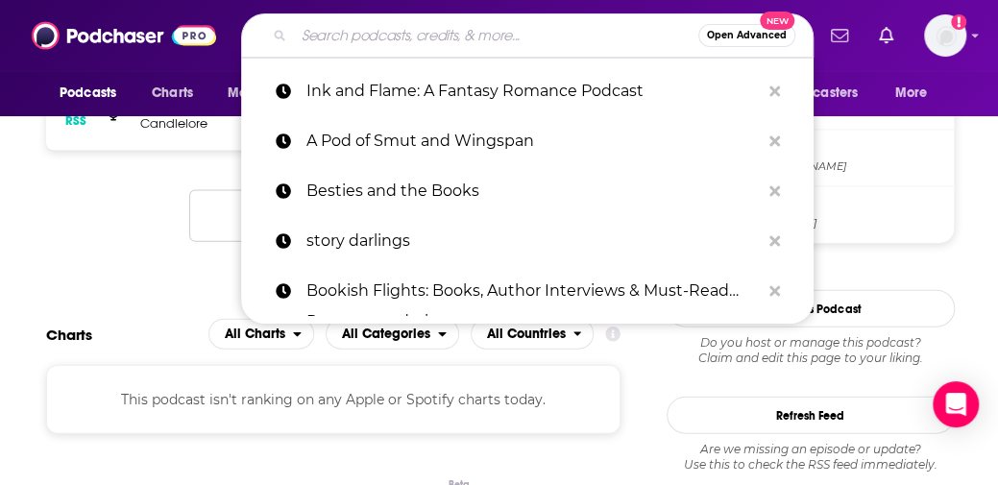
paste input "Banter and Bookmarks"
type input "Banter and Bookmarks"
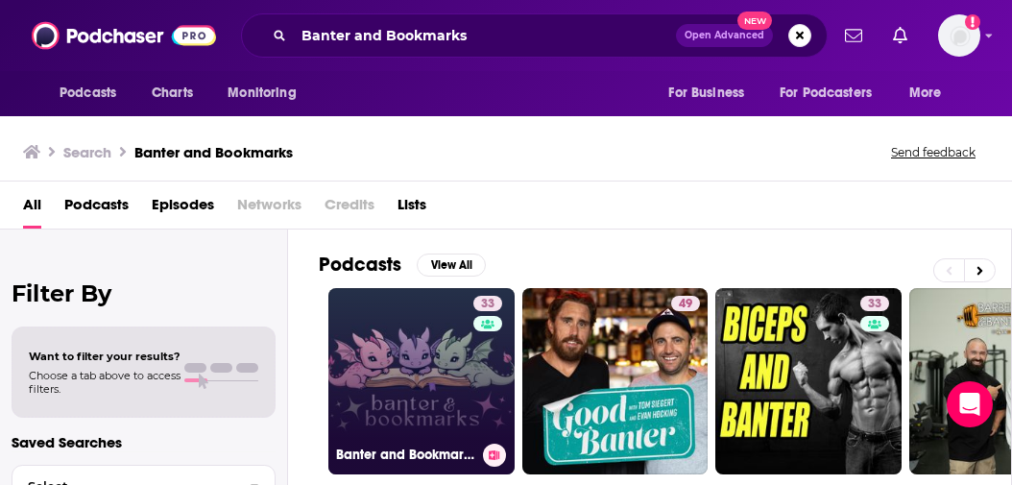
click at [384, 447] on h3 "Banter and Bookmarks" at bounding box center [405, 455] width 139 height 16
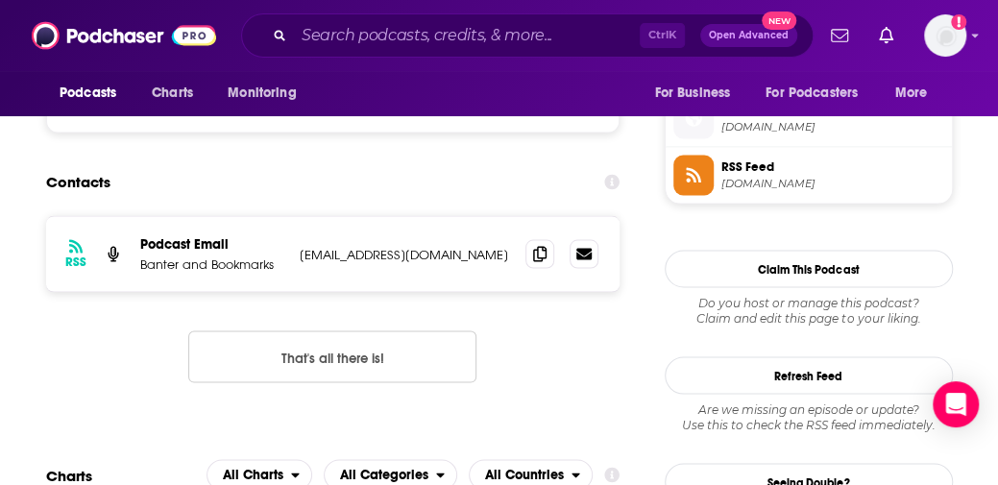
scroll to position [1390, 0]
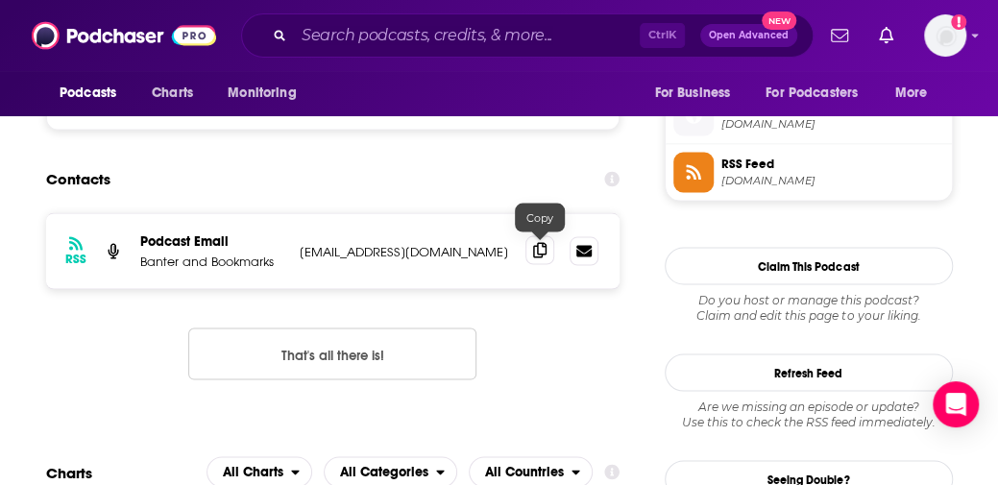
click at [542, 246] on icon at bounding box center [539, 249] width 13 height 15
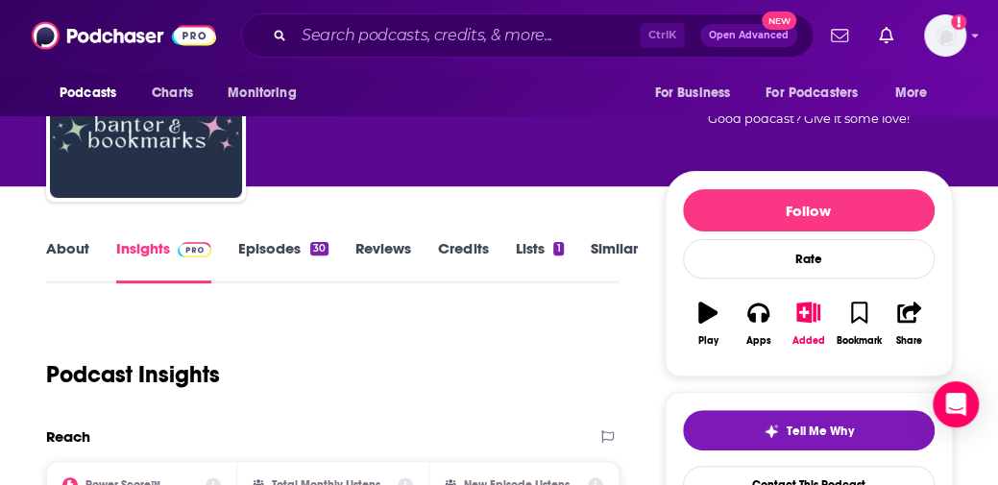
scroll to position [0, 0]
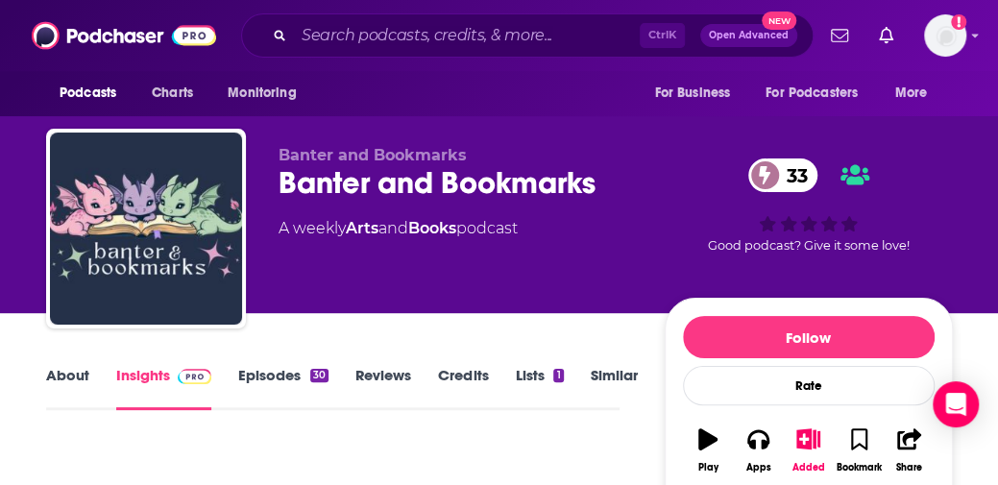
click at [81, 364] on div "About Insights Episodes 30 Reviews Credits Lists 1 Similar" at bounding box center [332, 386] width 573 height 47
click at [54, 380] on link "About" at bounding box center [67, 388] width 43 height 44
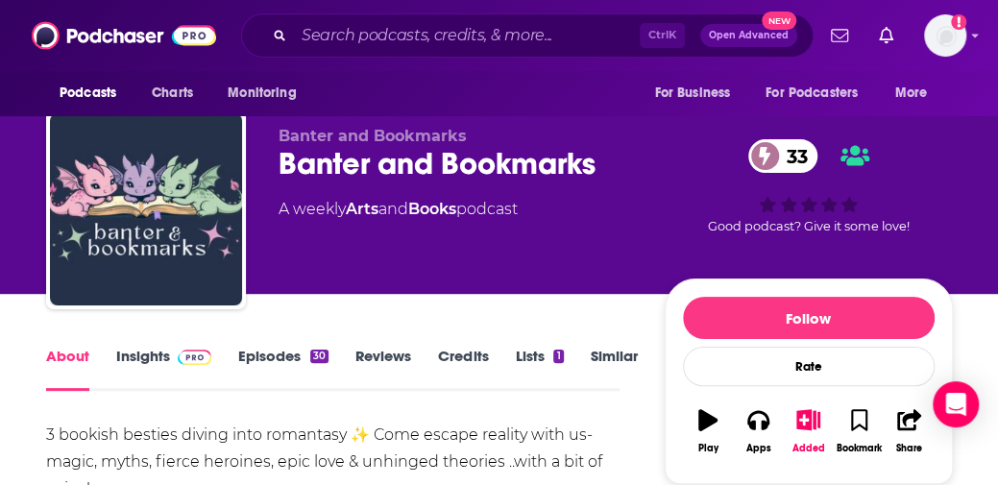
scroll to position [13, 0]
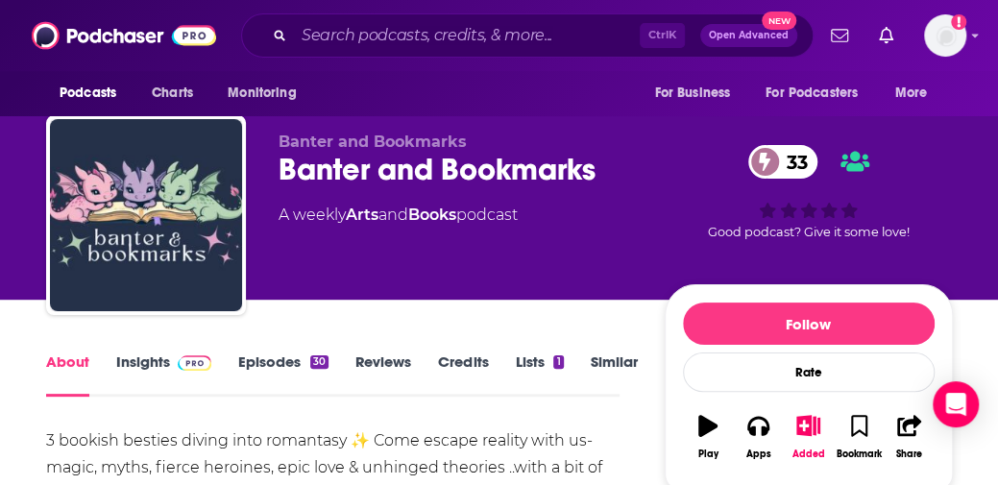
click at [273, 380] on link "Episodes 30" at bounding box center [283, 375] width 90 height 44
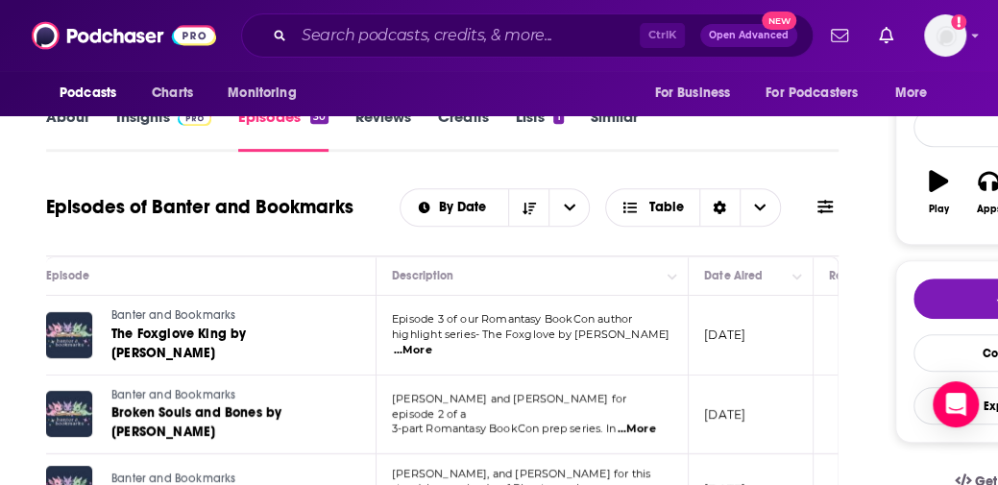
scroll to position [0, 52]
click at [657, 350] on td "Episode 3 of our Romantasy BookCon author highlight series- The Foxglove by [PE…" at bounding box center [534, 336] width 312 height 80
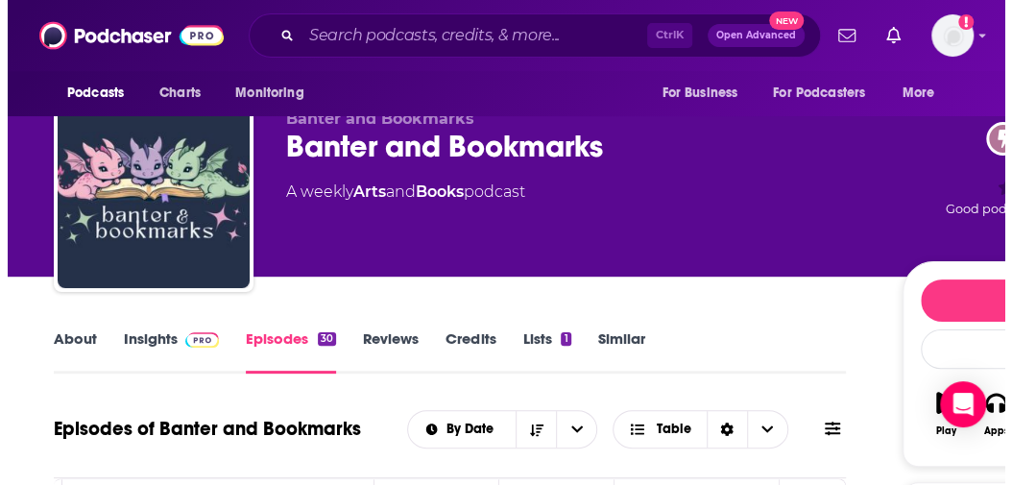
scroll to position [0, 0]
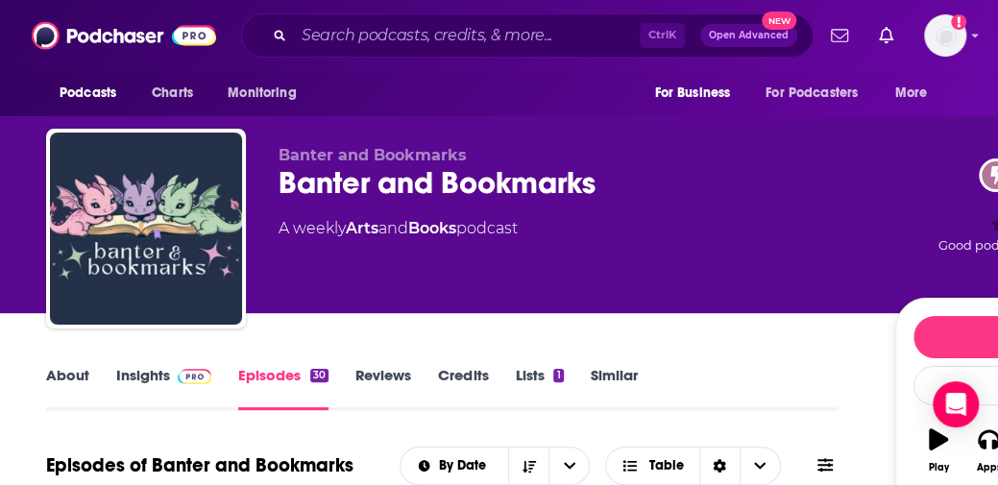
click at [647, 89] on button "For Business" at bounding box center [697, 93] width 113 height 37
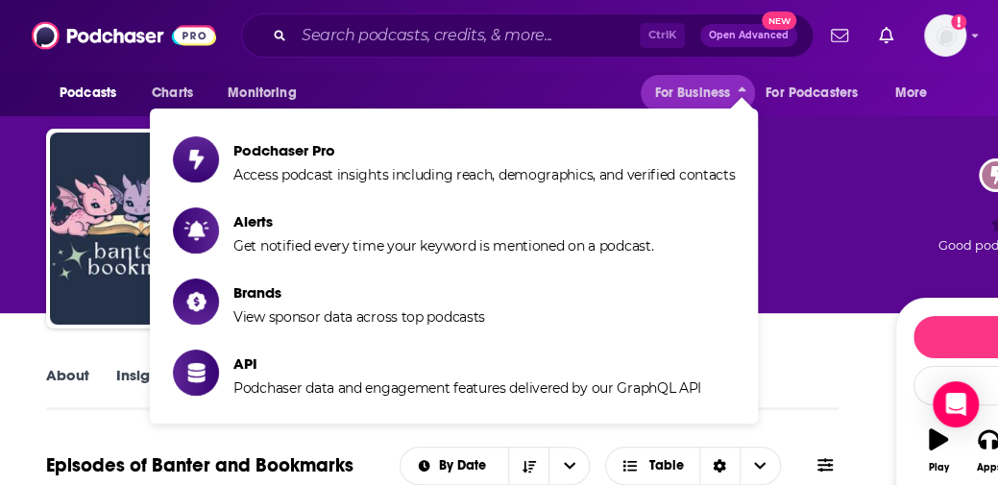
click at [513, 14] on div "Ctrl K Open Advanced New" at bounding box center [527, 35] width 573 height 44
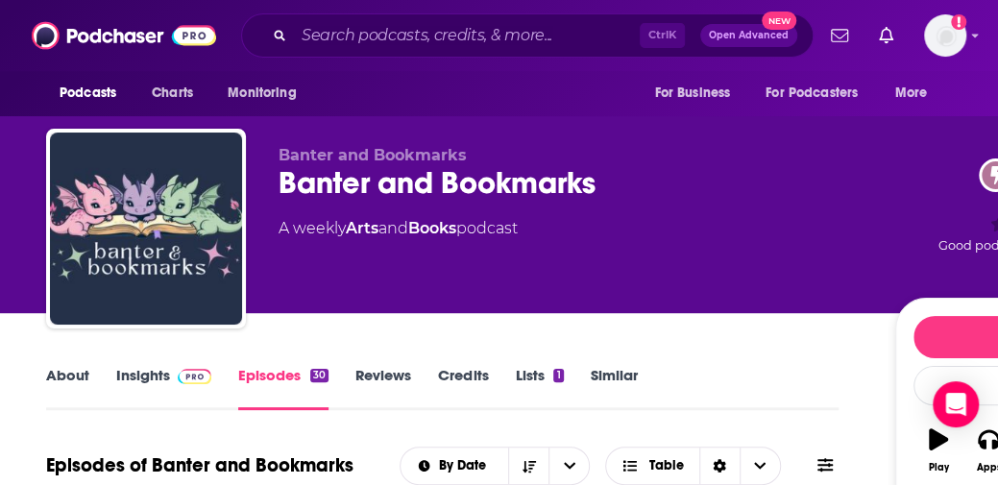
click at [510, 14] on div "Ctrl K Open Advanced New" at bounding box center [527, 35] width 573 height 44
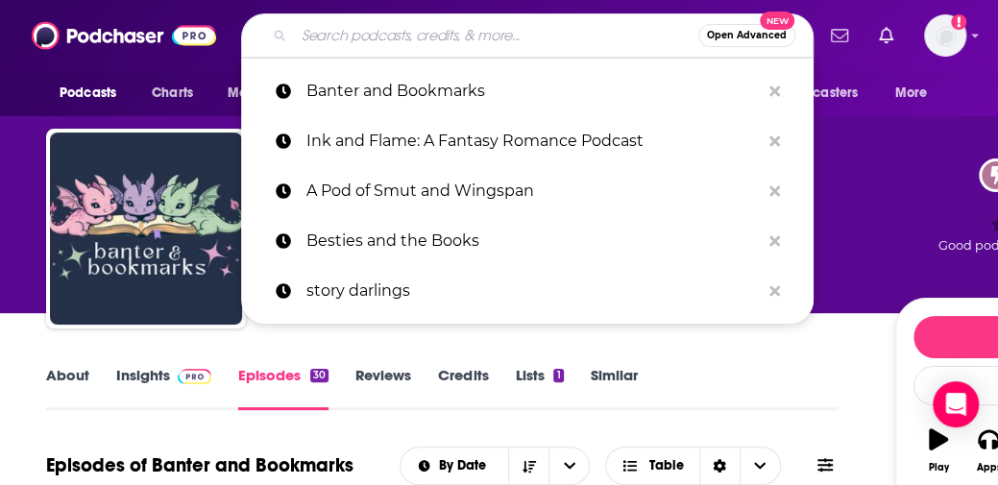
click at [469, 41] on input "Search podcasts, credits, & more..." at bounding box center [496, 35] width 404 height 31
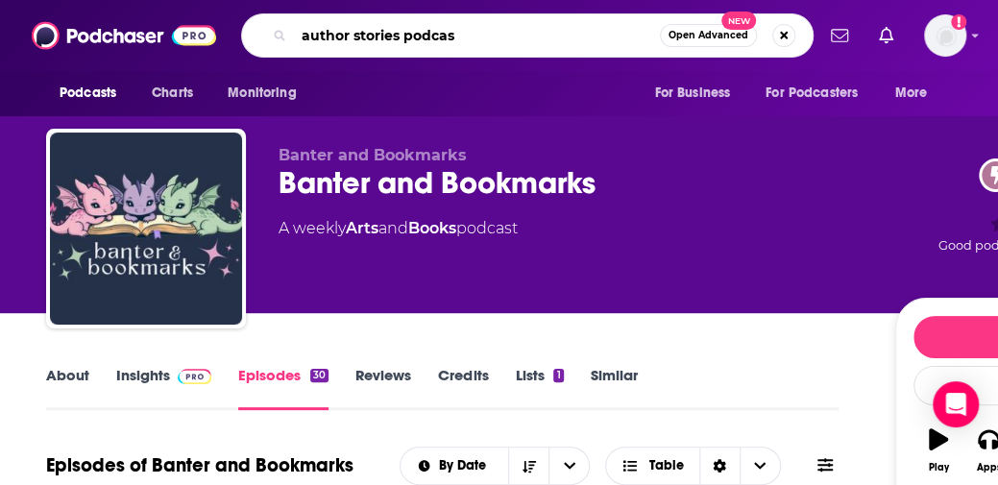
type input "author stories podcast"
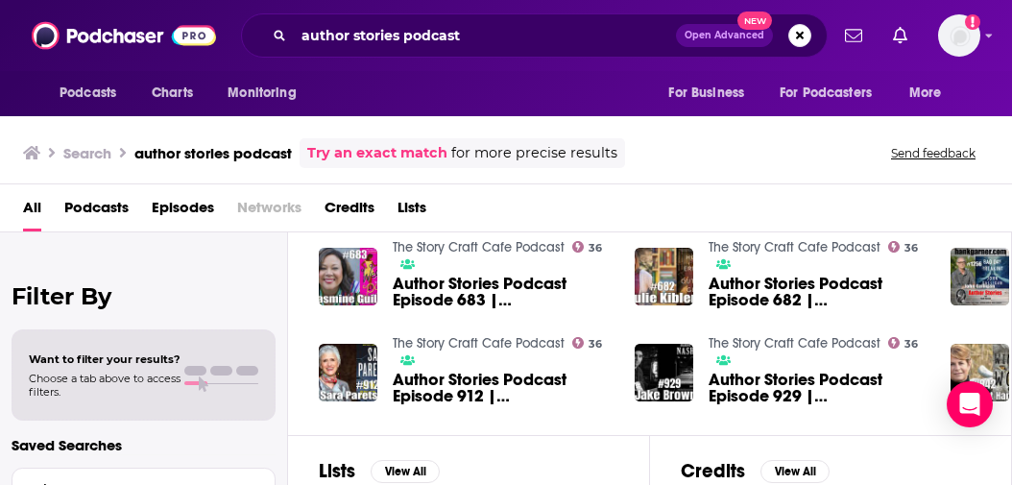
scroll to position [416, 0]
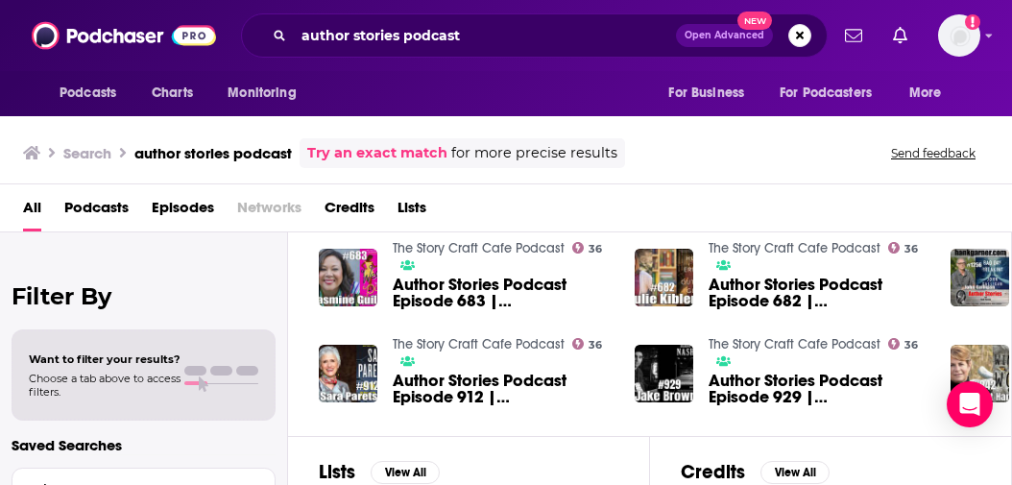
click at [77, 187] on div "All Podcasts Episodes Networks Credits Lists" at bounding box center [506, 208] width 1012 height 48
click at [86, 205] on span "Podcasts" at bounding box center [96, 211] width 64 height 39
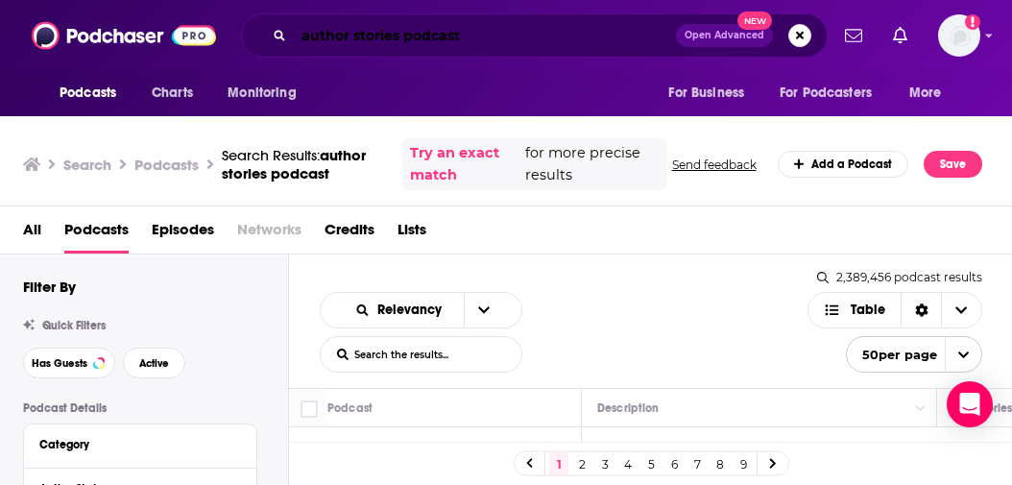
click at [333, 32] on input "author stories podcast" at bounding box center [485, 35] width 382 height 31
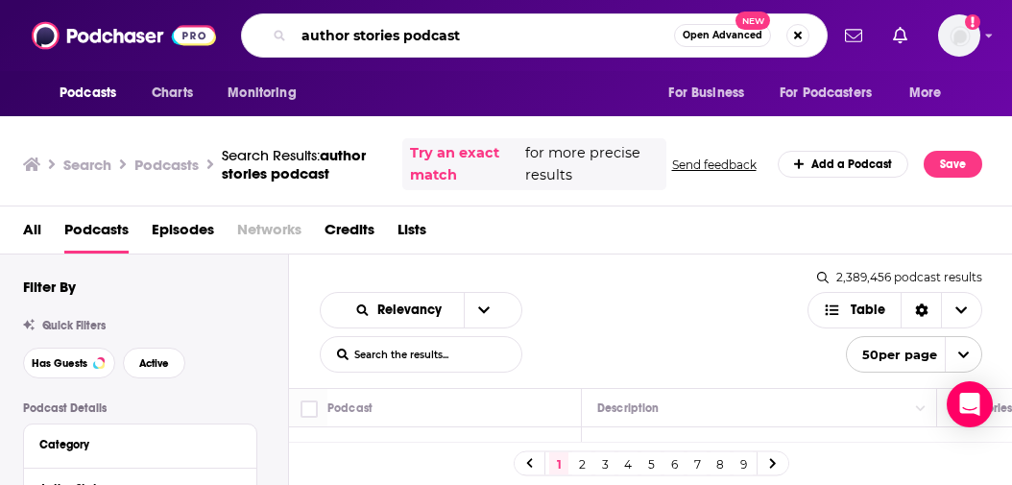
click at [333, 32] on input "author stories podcast" at bounding box center [484, 35] width 380 height 31
paste input "IT'S BOOK TALK"
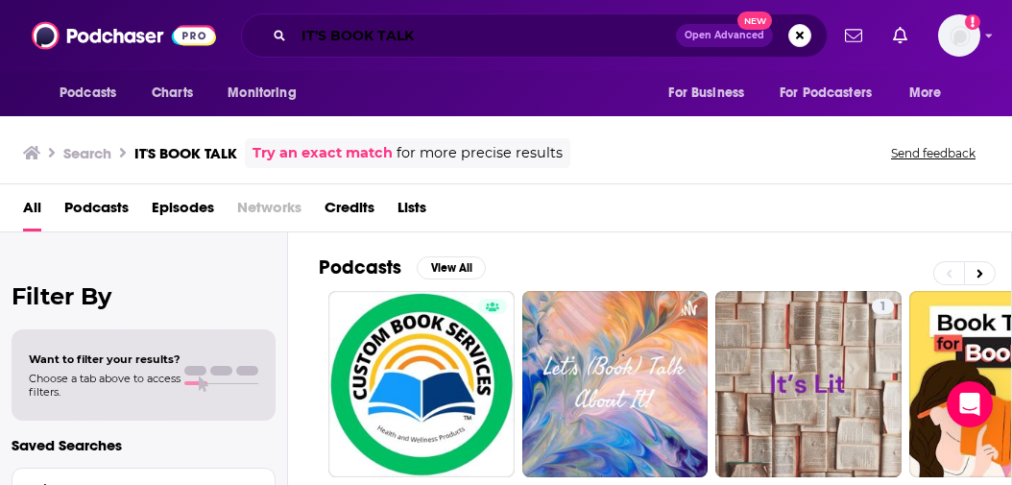
click at [397, 34] on input "IT'S BOOK TALK" at bounding box center [485, 35] width 382 height 31
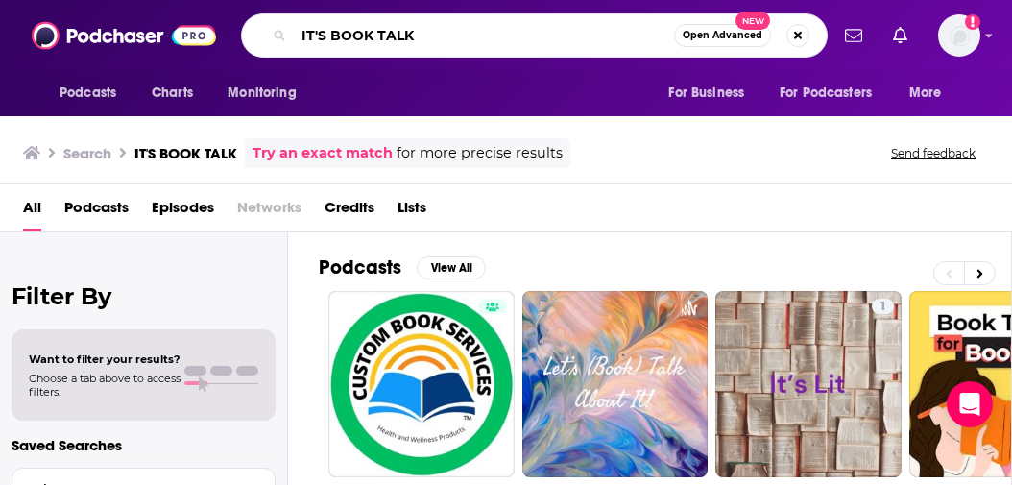
click at [397, 34] on input "IT'S BOOK TALK" at bounding box center [484, 35] width 380 height 31
type input "the stacks"
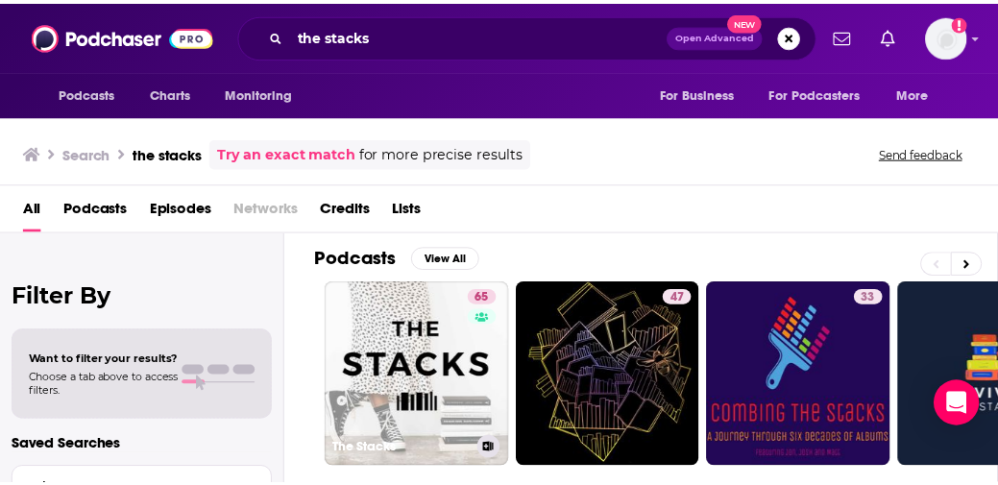
scroll to position [8, 0]
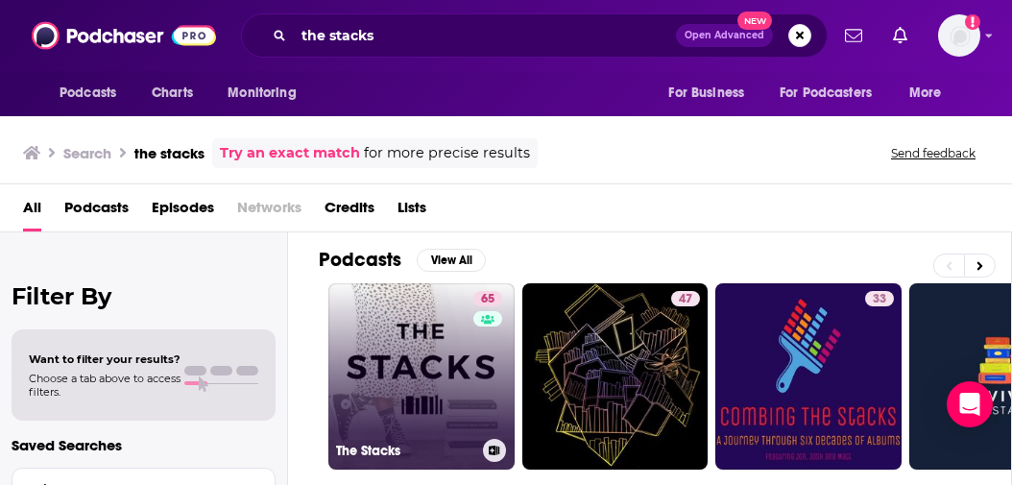
click at [398, 354] on link "65 The Stacks" at bounding box center [422, 376] width 186 height 186
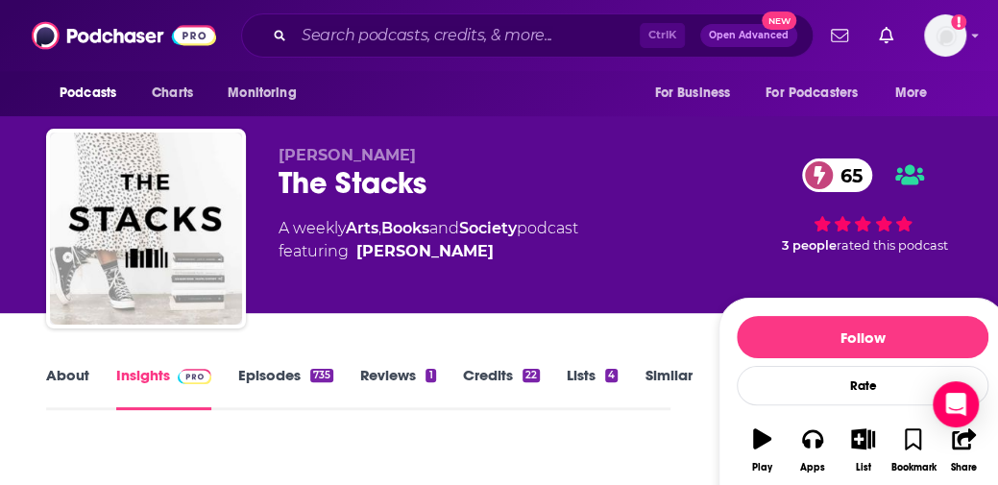
click at [678, 183] on div "The Stacks 65" at bounding box center [483, 182] width 409 height 37
click at [428, 27] on input "Search podcasts, credits, & more..." at bounding box center [467, 35] width 346 height 31
paste input "Book Case Podcast"
type input "Book Case Podcast"
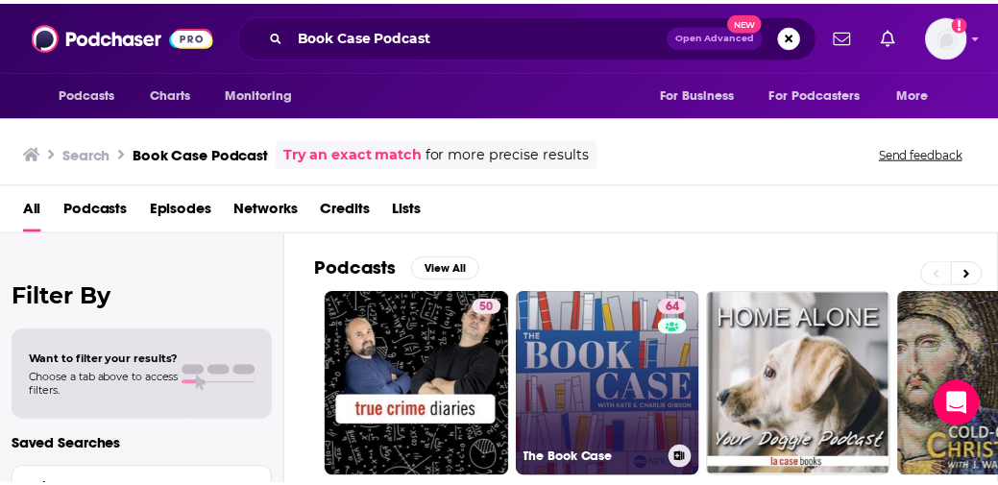
scroll to position [60, 0]
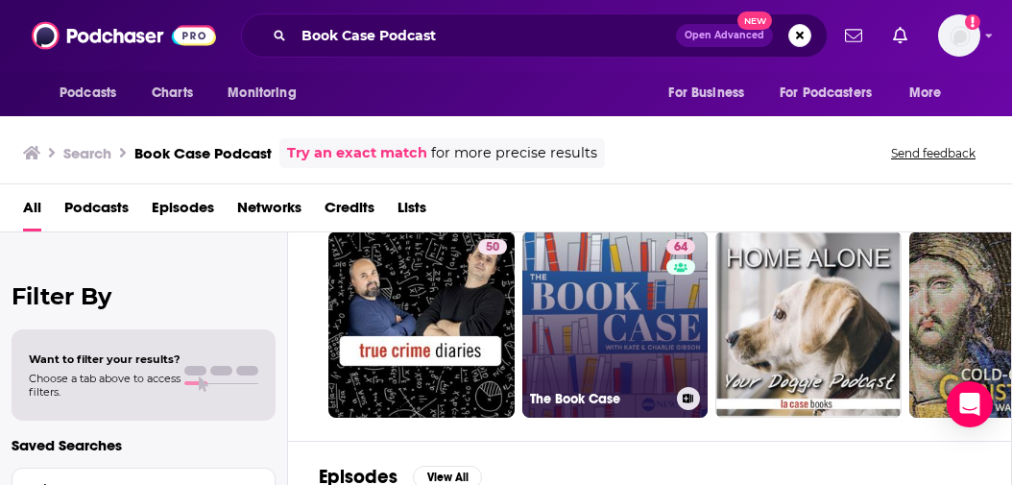
click at [619, 305] on link "64 The Book Case" at bounding box center [616, 325] width 186 height 186
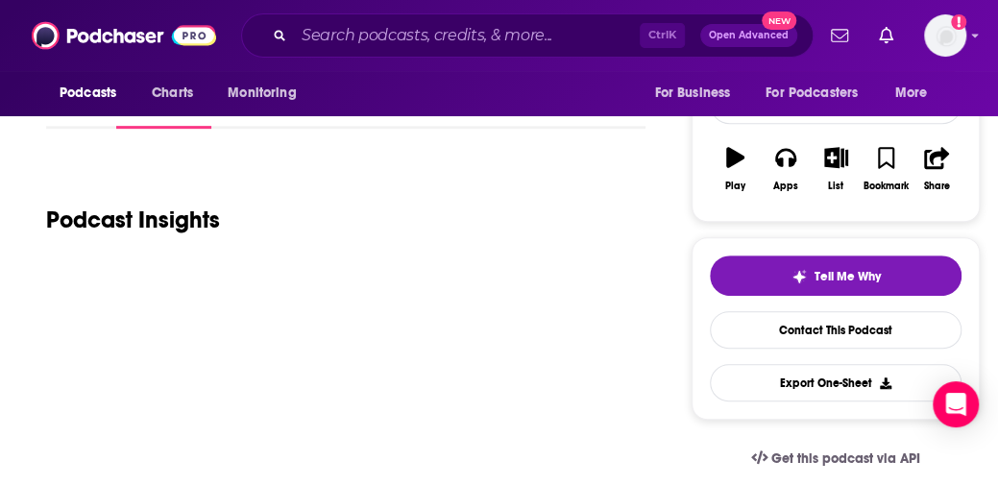
scroll to position [115, 0]
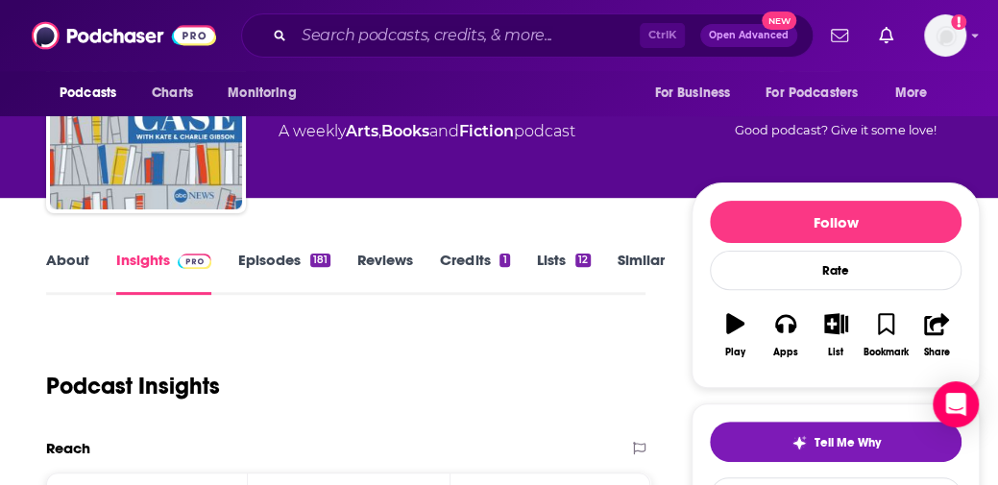
click at [60, 260] on link "About" at bounding box center [67, 273] width 43 height 44
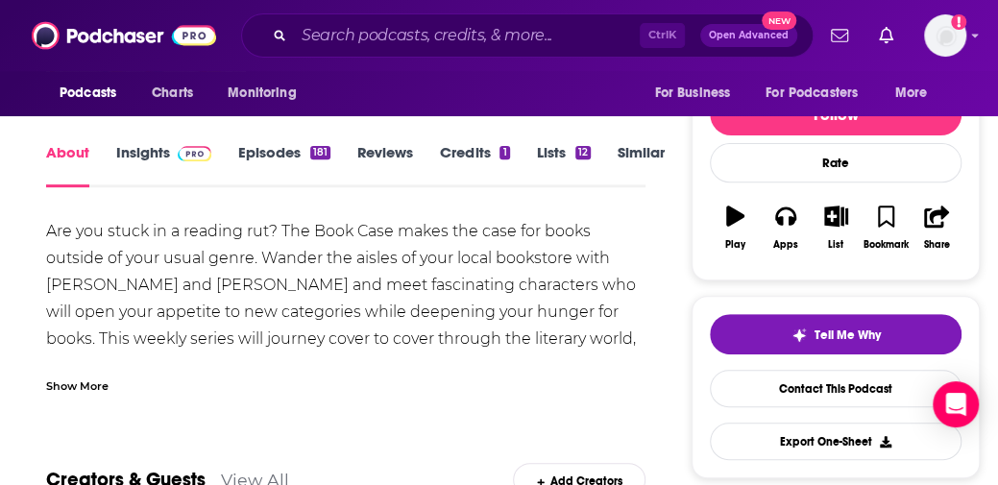
scroll to position [233, 0]
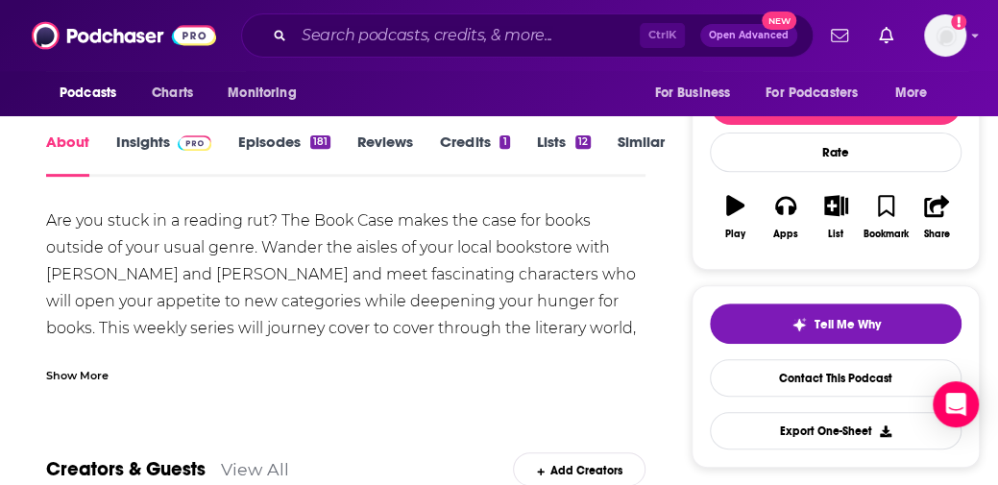
click at [620, 78] on div "Podcasts Charts Monitoring For Business For Podcasters More" at bounding box center [499, 93] width 998 height 45
click at [423, 38] on input "Search podcasts, credits, & more..." at bounding box center [467, 35] width 346 height 31
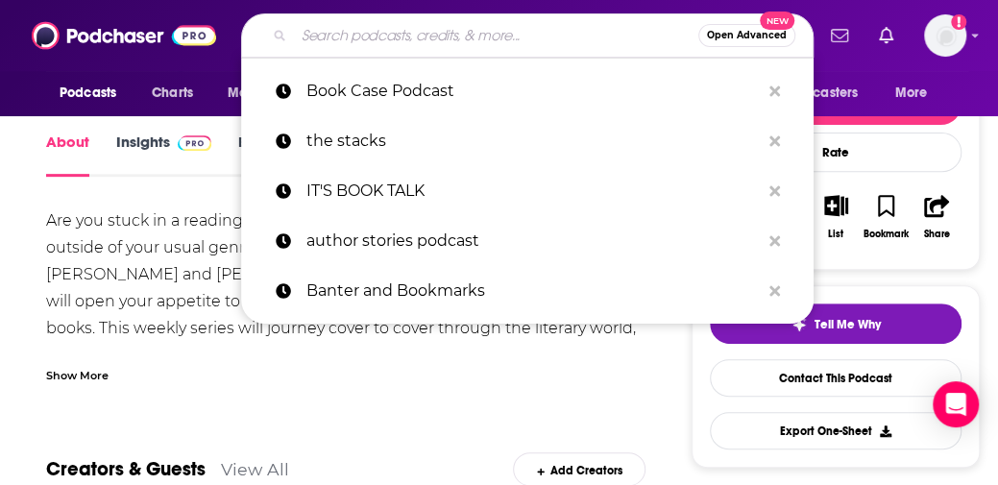
paste input "BOOBIES AND [PERSON_NAME] PODCAST"
type input "BOOBIES AND [PERSON_NAME] PODCAST"
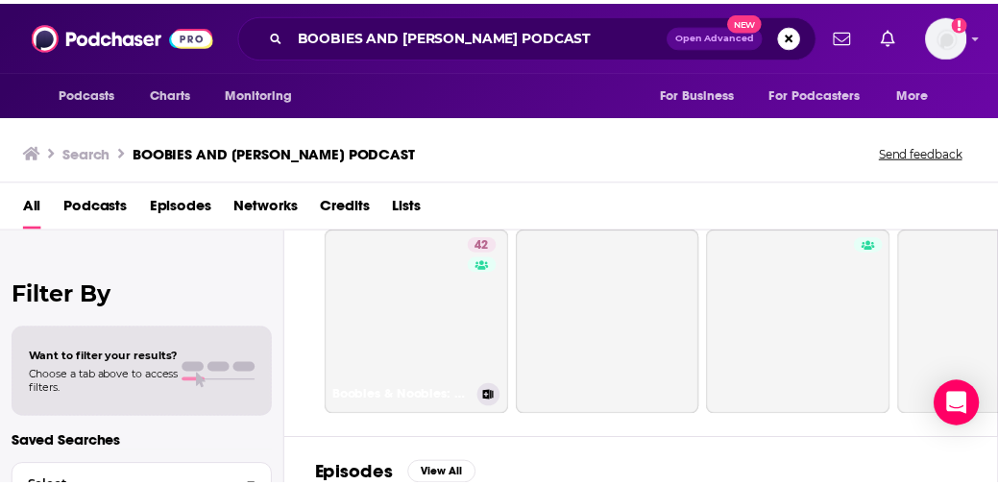
scroll to position [60, 0]
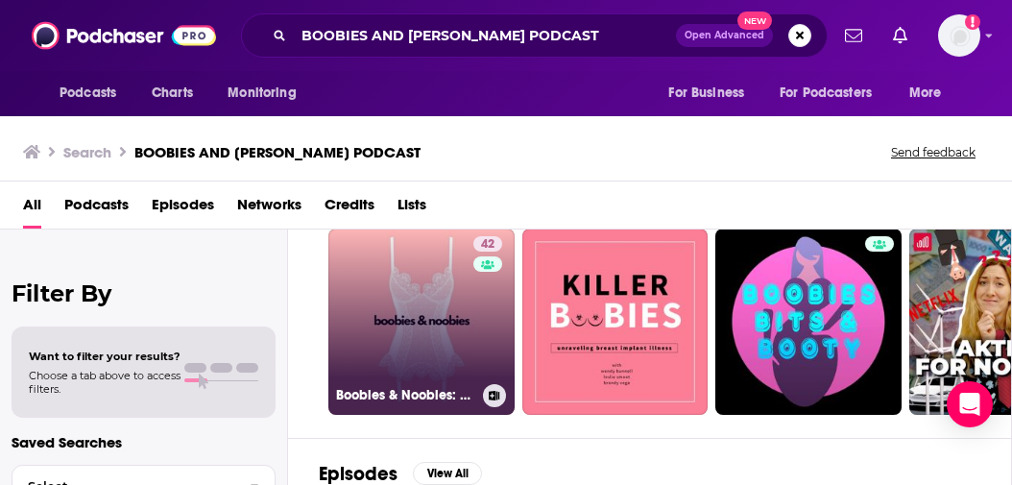
click at [444, 318] on link "42 Boobies & Noobies: A Romance Review Podcast" at bounding box center [422, 322] width 186 height 186
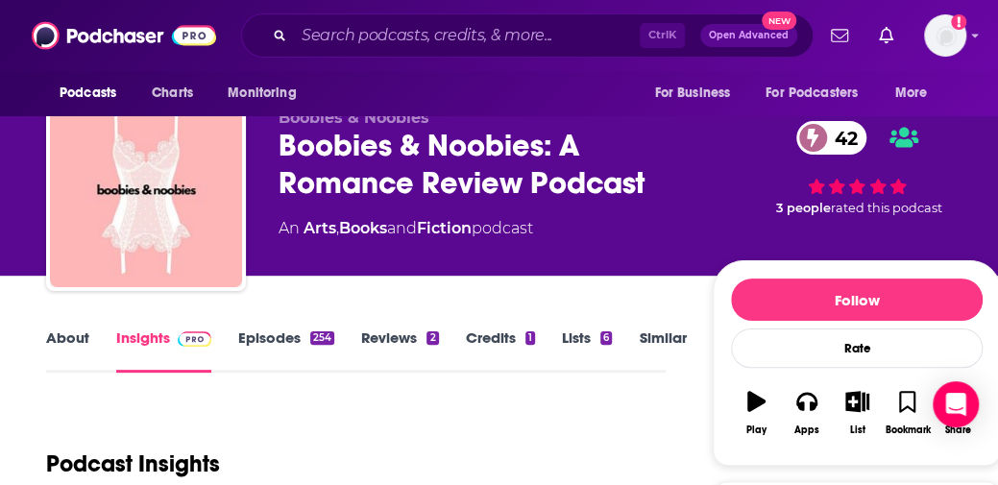
scroll to position [34, 0]
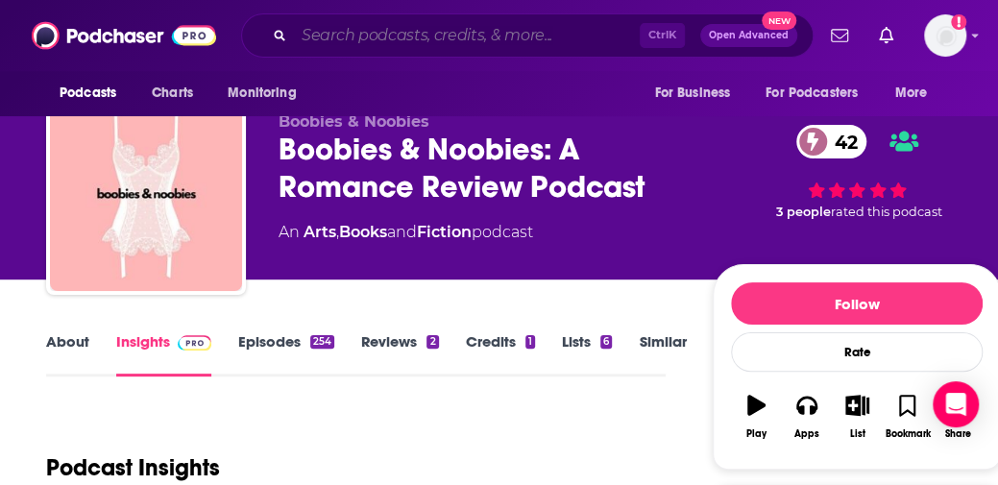
click at [622, 24] on input "Search podcasts, credits, & more..." at bounding box center [467, 35] width 346 height 31
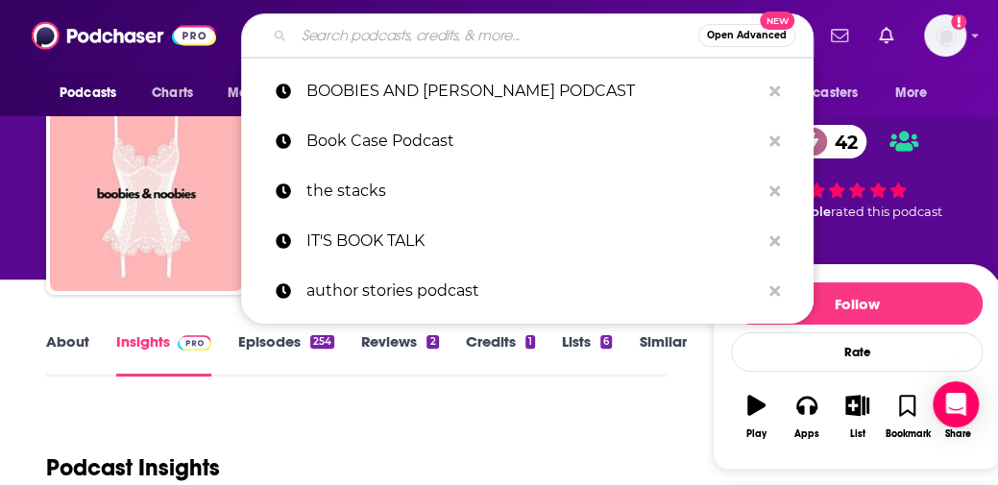
paste input "WINE, WOMEN & WORDS PODCAST"
type input "WINE, WOMEN & WORDS PODCAST"
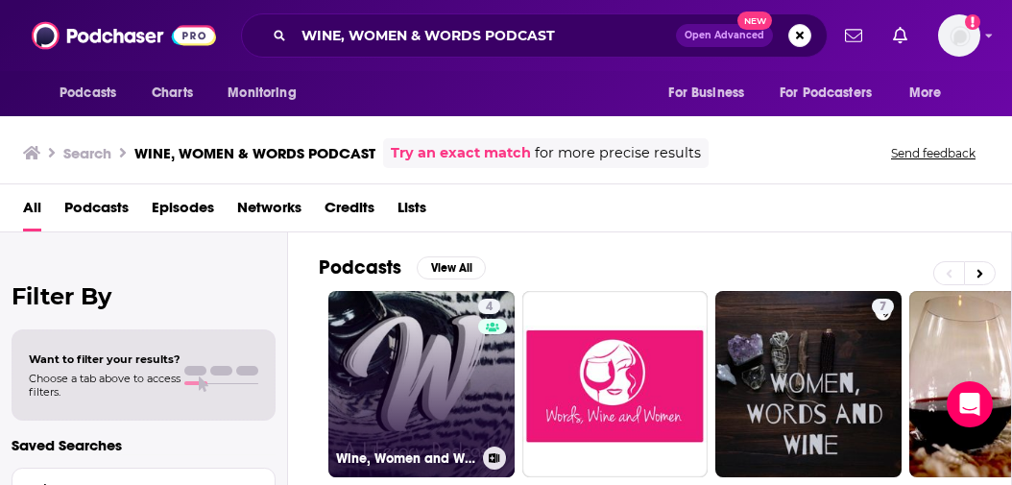
scroll to position [86, 0]
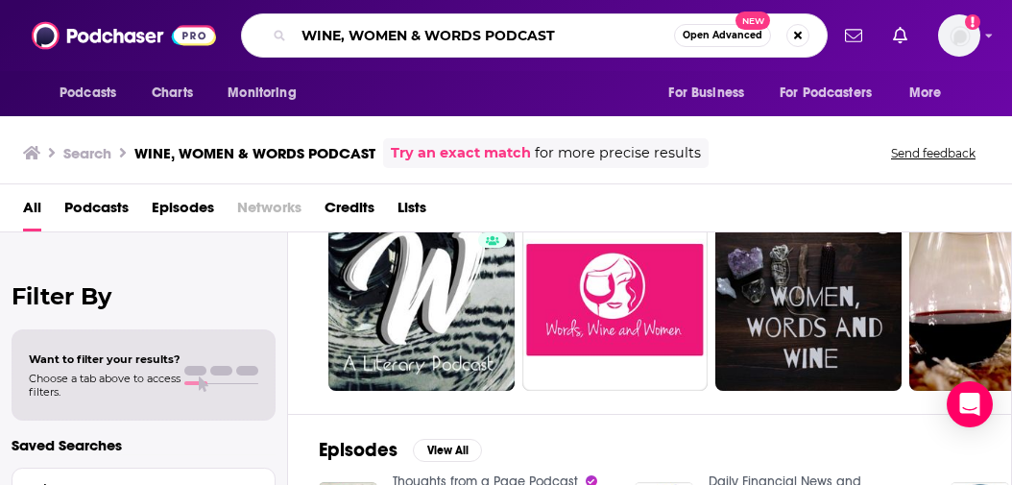
click at [608, 36] on input "WINE, WOMEN & WORDS PODCAST" at bounding box center [484, 35] width 380 height 31
paste input "THOUGHTS FROM A PAGE PODCAST"
click at [608, 36] on input "WINE, WOMEN & WORDS PODCASTTHOUGHTS FROM A PAGE PODCAST" at bounding box center [484, 35] width 380 height 31
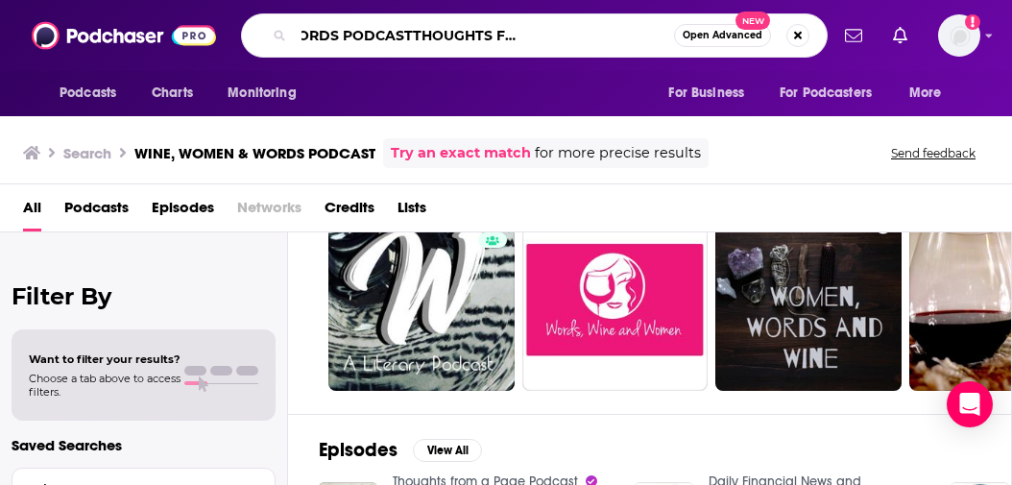
click at [608, 36] on input "WINE, WOMEN & WORDS PODCASTTHOUGHTS FROM A PAGE PODCAST" at bounding box center [484, 35] width 380 height 31
paste input "Search podcasts, credits, & more..."
type input "THOUGHTS FROM A PAGE PODCAST"
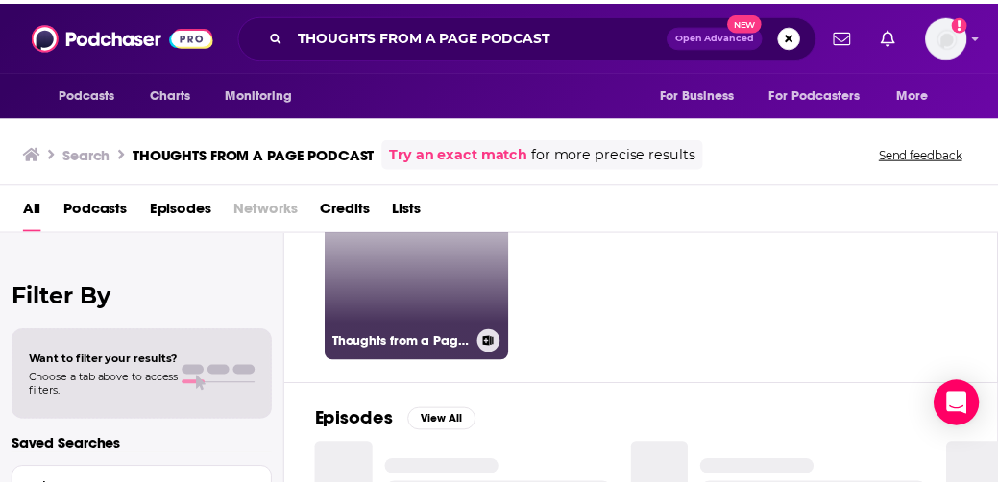
scroll to position [117, 0]
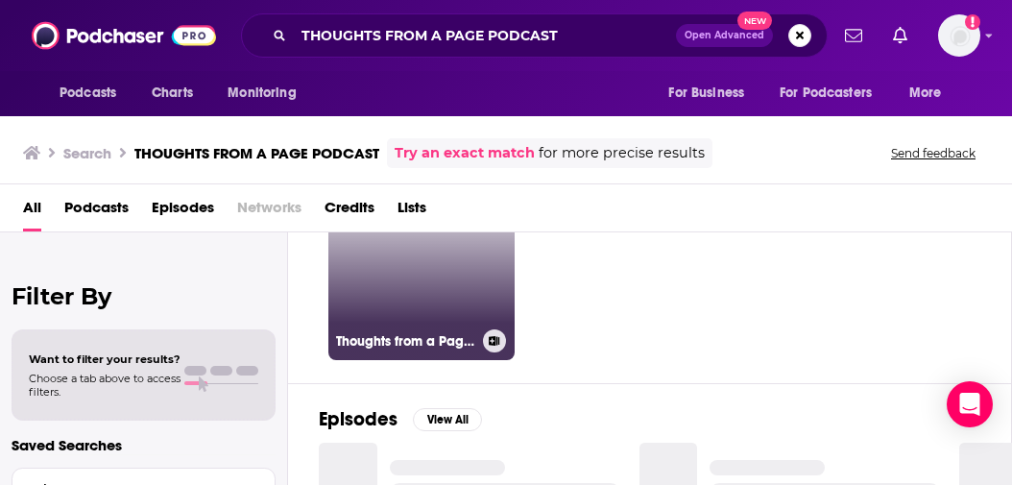
click at [405, 258] on link "53 Thoughts from a Page Podcast" at bounding box center [422, 267] width 186 height 186
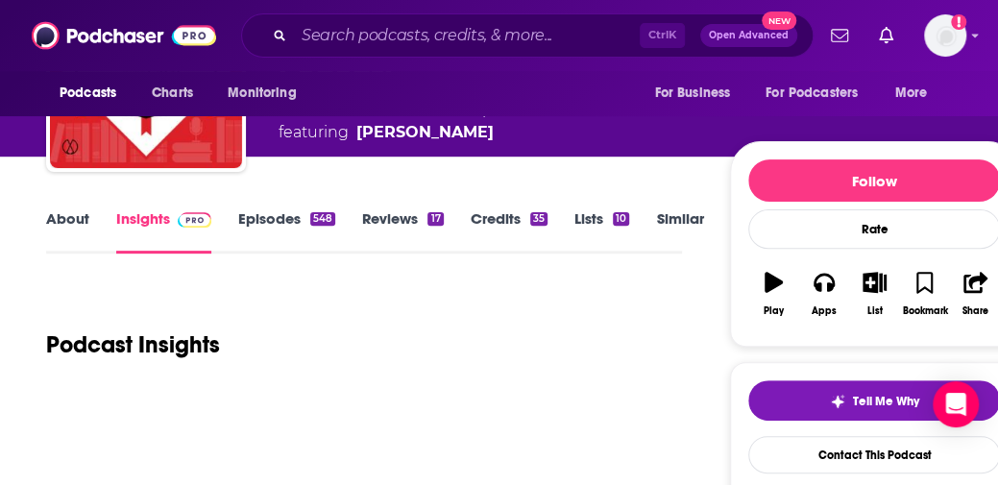
scroll to position [158, 0]
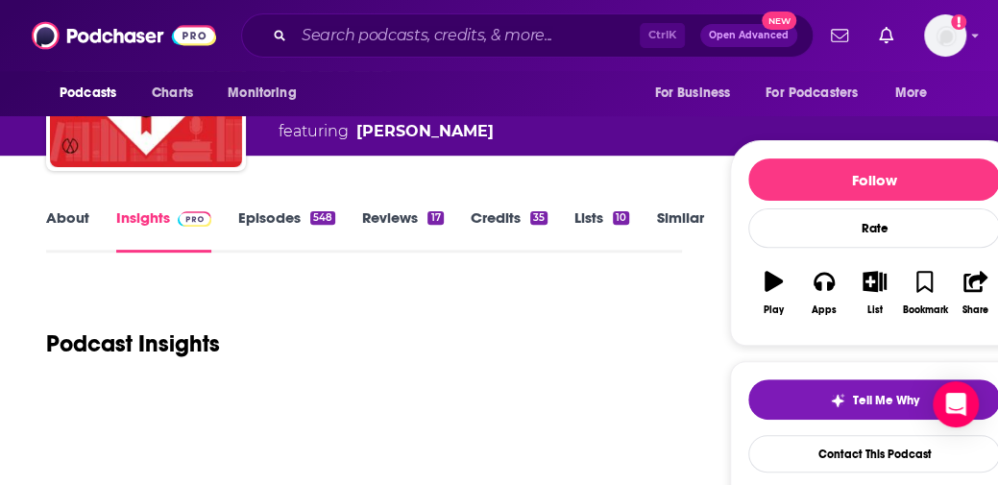
click at [79, 217] on link "About" at bounding box center [67, 230] width 43 height 44
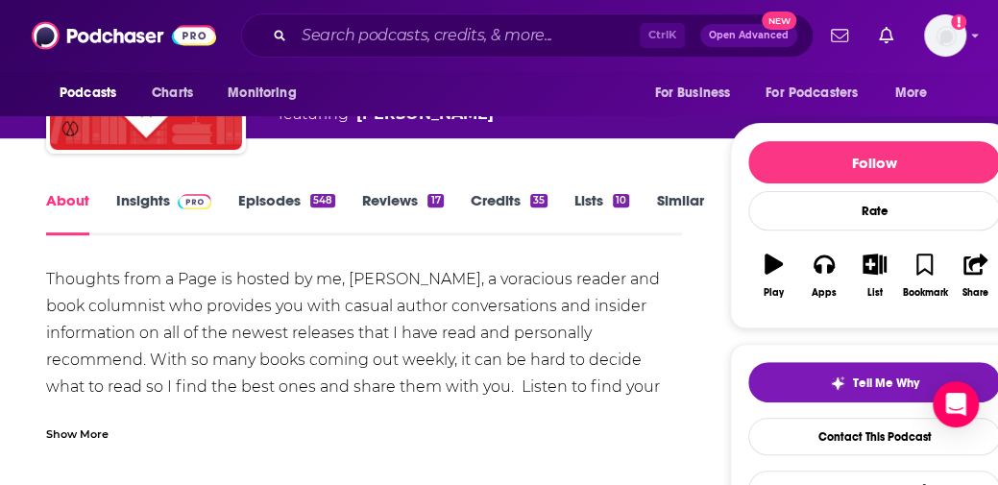
scroll to position [210, 0]
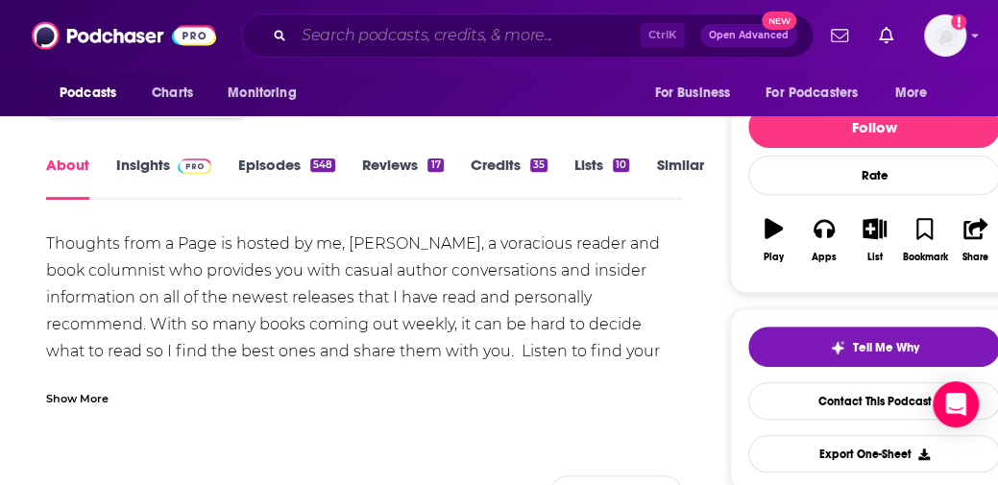
click at [598, 47] on input "Search podcasts, credits, & more..." at bounding box center [467, 35] width 346 height 31
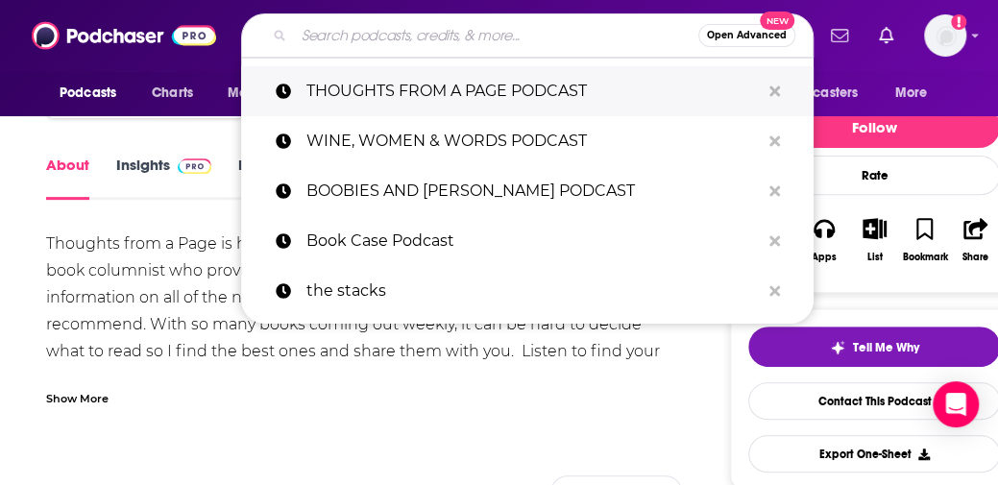
paste input "Friends to Lovers"
type input "Friends to Lovers"
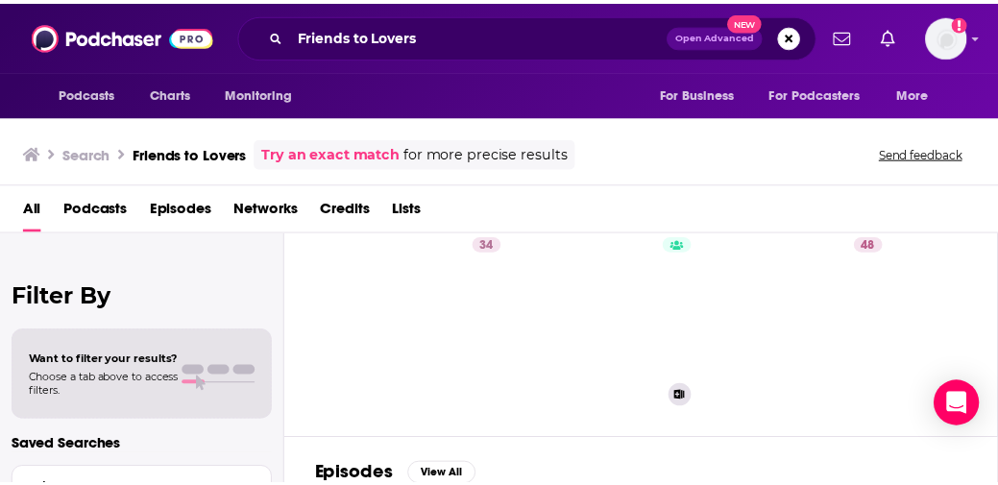
scroll to position [62, 0]
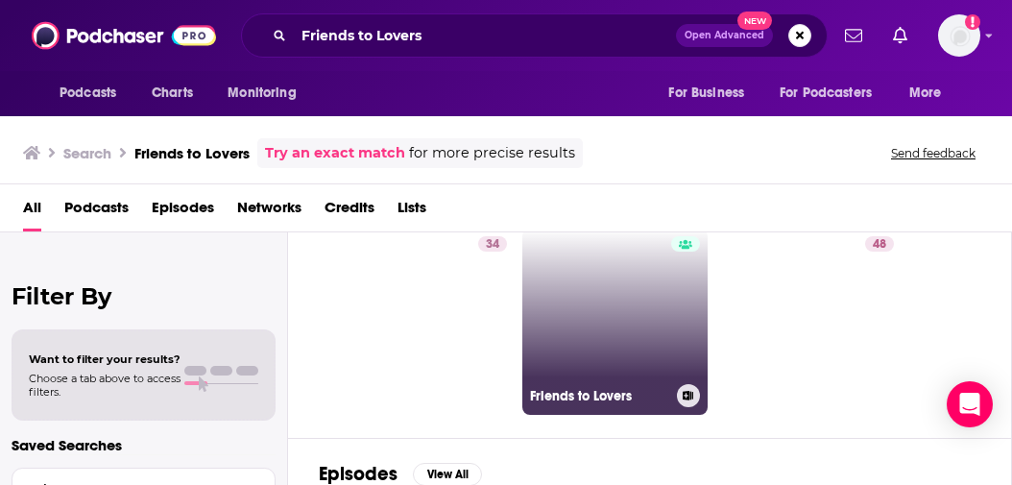
click at [617, 337] on link "Friends to Lovers" at bounding box center [616, 322] width 186 height 186
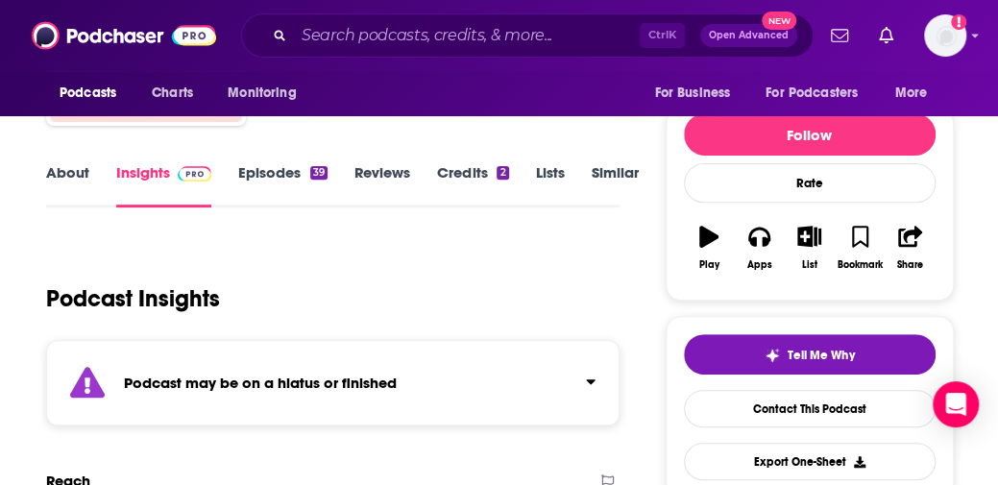
scroll to position [206, 0]
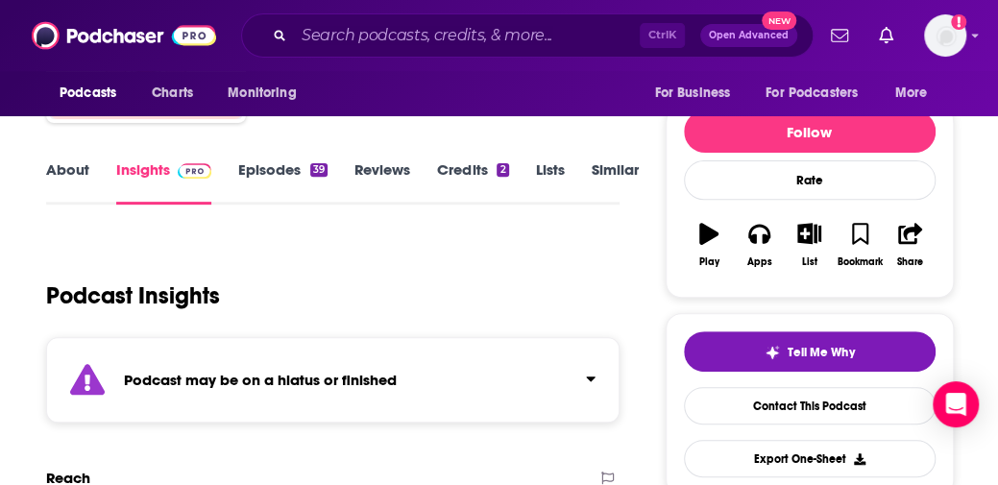
click at [330, 36] on input "Search podcasts, credits, & more..." at bounding box center [467, 35] width 346 height 31
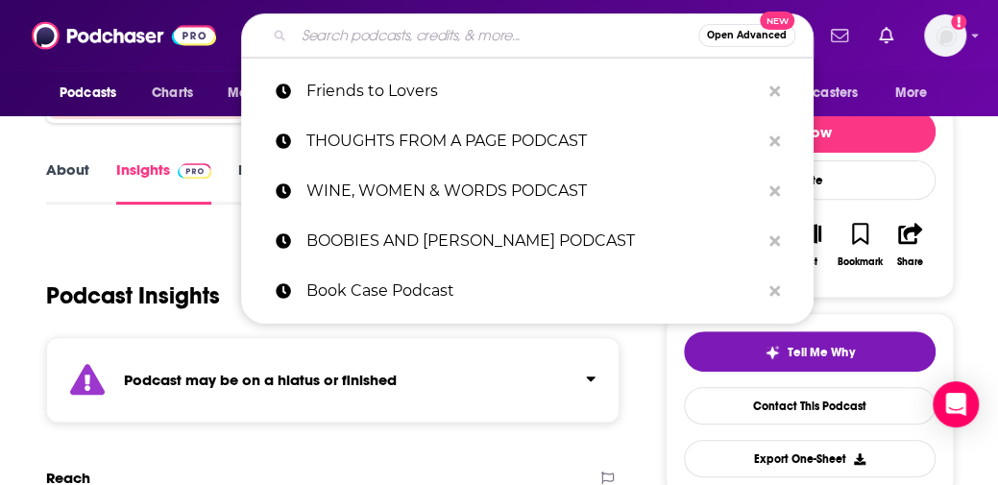
paste input "LARB Radio Hour"
type input "LARB Radio Hour"
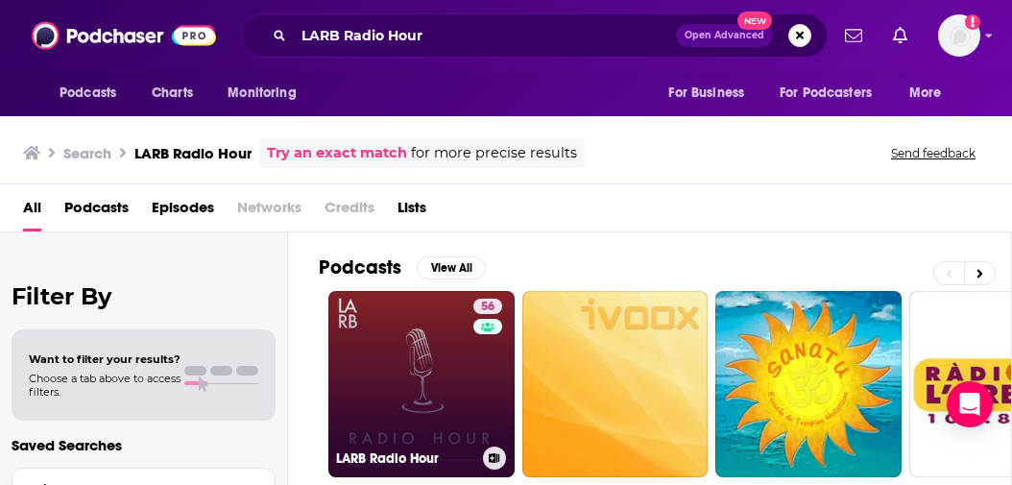
click at [405, 354] on link "56 LARB Radio Hour" at bounding box center [422, 384] width 186 height 186
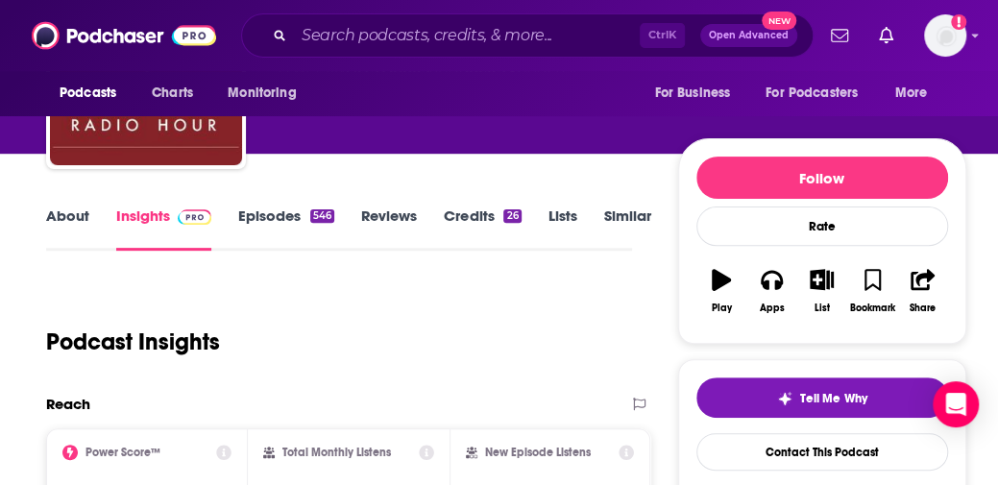
scroll to position [115, 0]
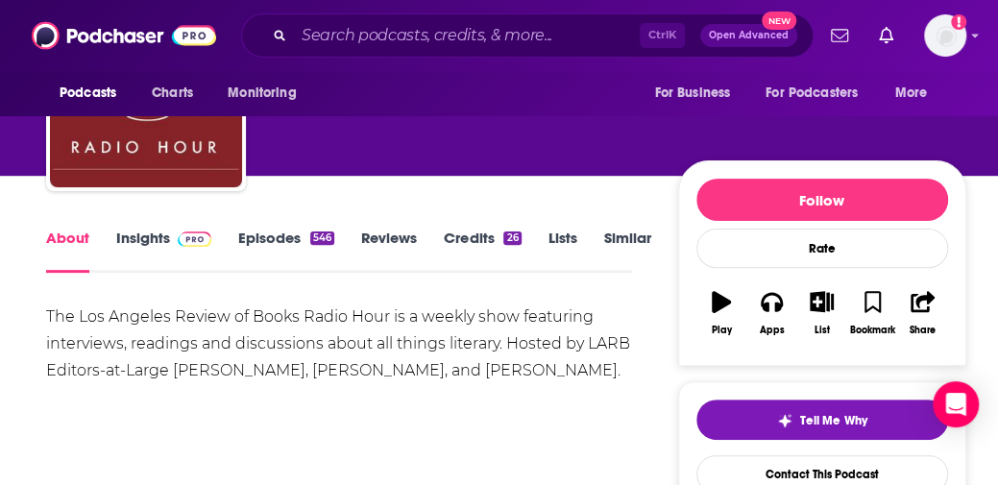
scroll to position [138, 0]
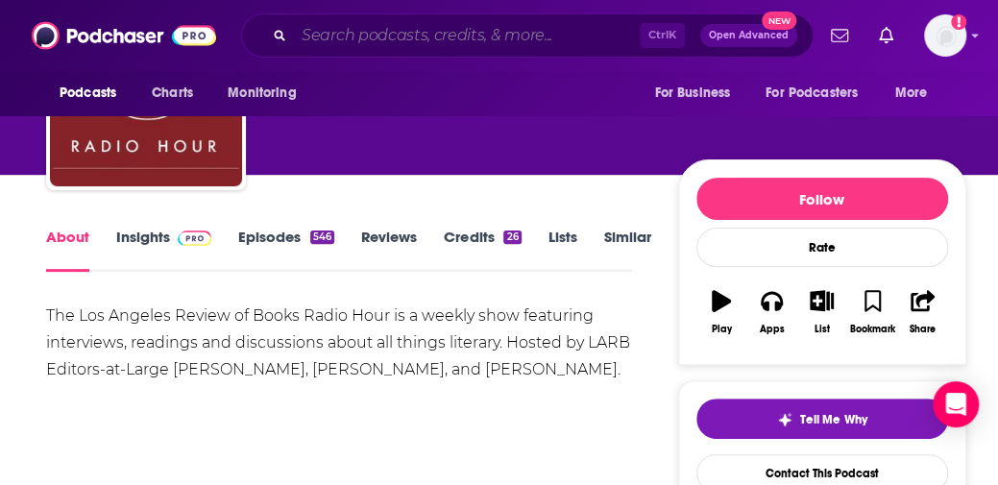
click at [604, 37] on input "Search podcasts, credits, & more..." at bounding box center [467, 35] width 346 height 31
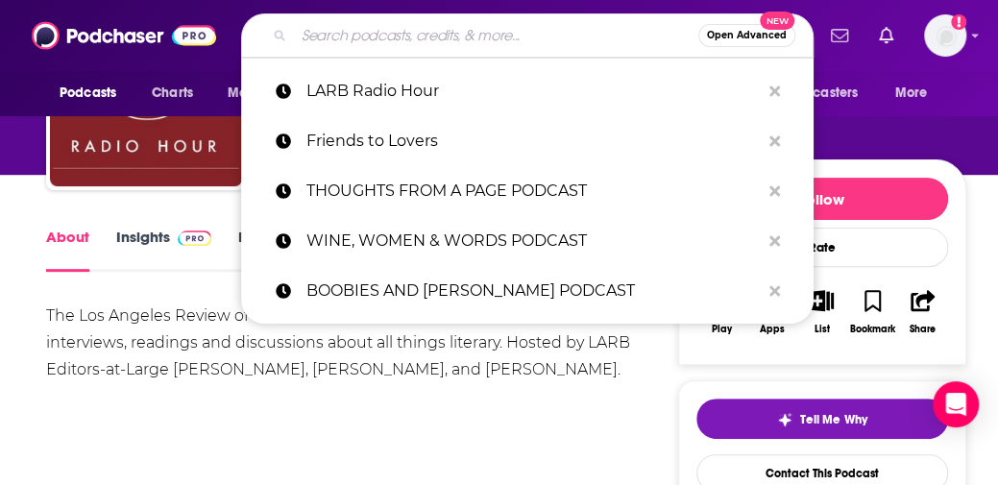
paste input "THE STRIPE"
type input "THE STRIPE"
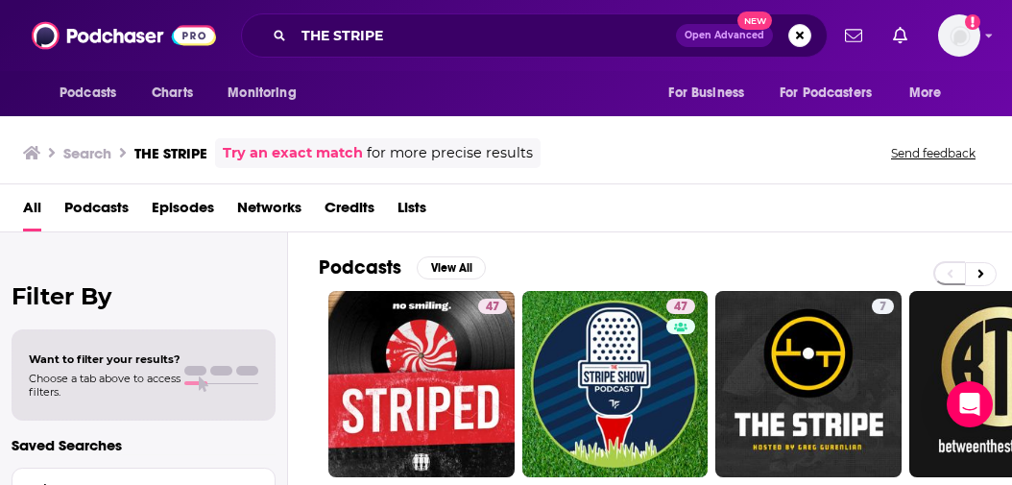
click at [640, 139] on div "Search THE STRIPE Try an exact match for more precise results Send feedback" at bounding box center [502, 153] width 959 height 30
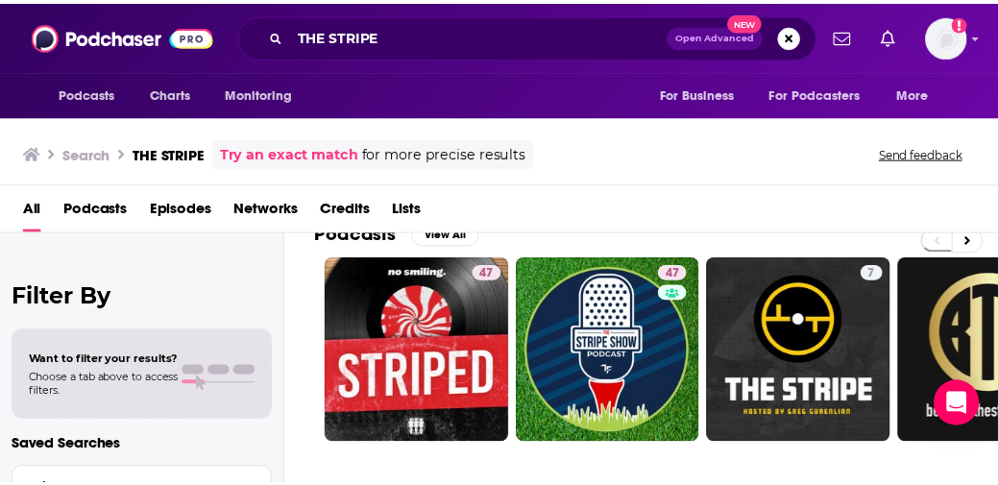
scroll to position [32, 0]
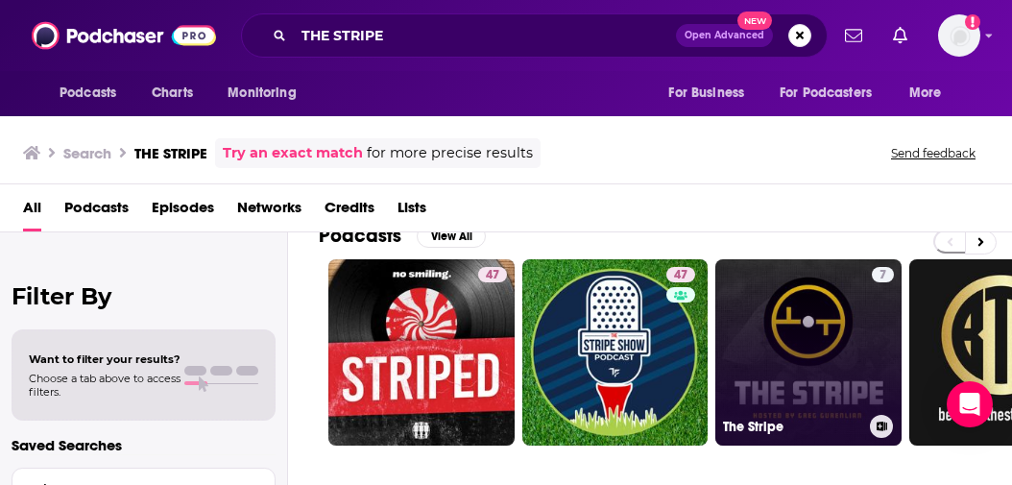
click at [803, 368] on link "7 The Stripe" at bounding box center [809, 352] width 186 height 186
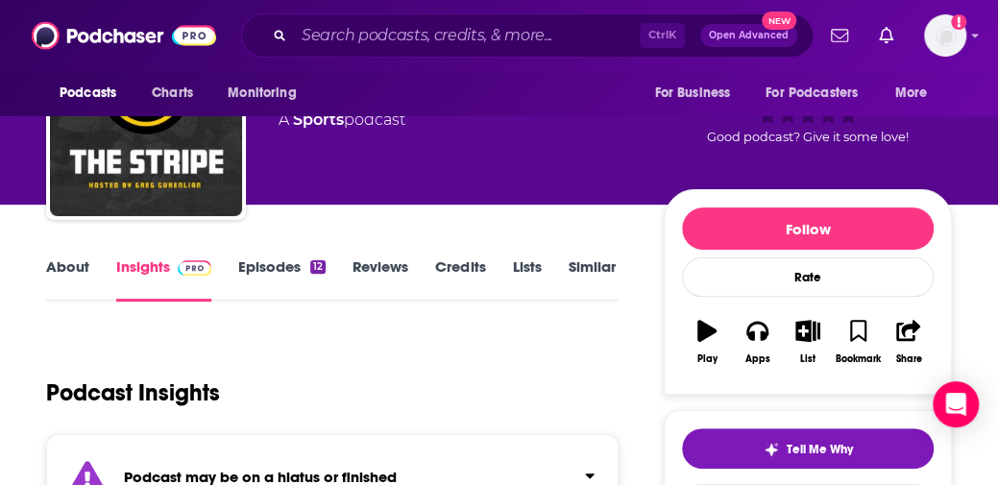
scroll to position [111, 0]
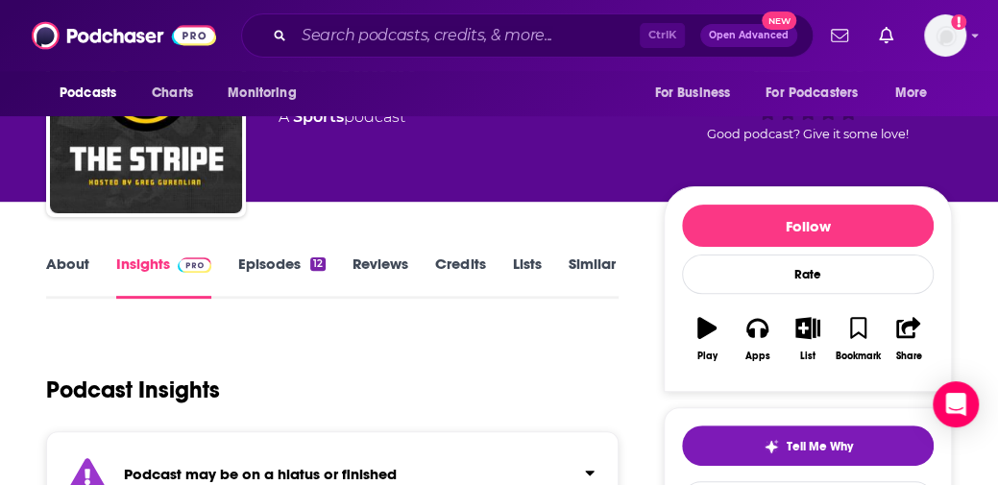
click at [619, 62] on div "Podcasts Charts Monitoring Ctrl K Open Advanced New For Business For Podcasters…" at bounding box center [499, 35] width 998 height 71
click at [557, 10] on div "Podcasts Charts Monitoring Ctrl K Open Advanced New For Business For Podcasters…" at bounding box center [499, 35] width 998 height 71
click at [557, 22] on input "Search podcasts, credits, & more..." at bounding box center [467, 35] width 346 height 31
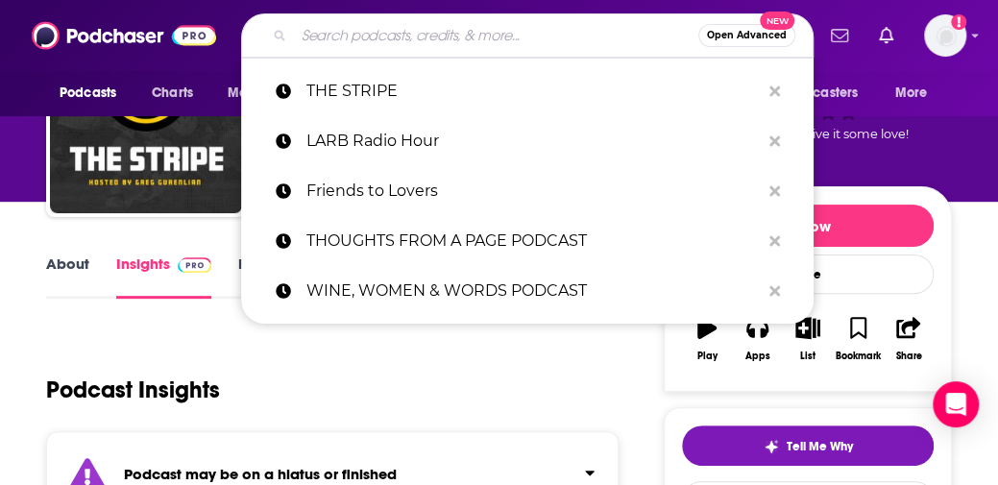
paste input "MOMS DON'T HAVE TIME TO READ PODCAST"
type input "MOMS DON'T HAVE TIME TO READ PODCAST"
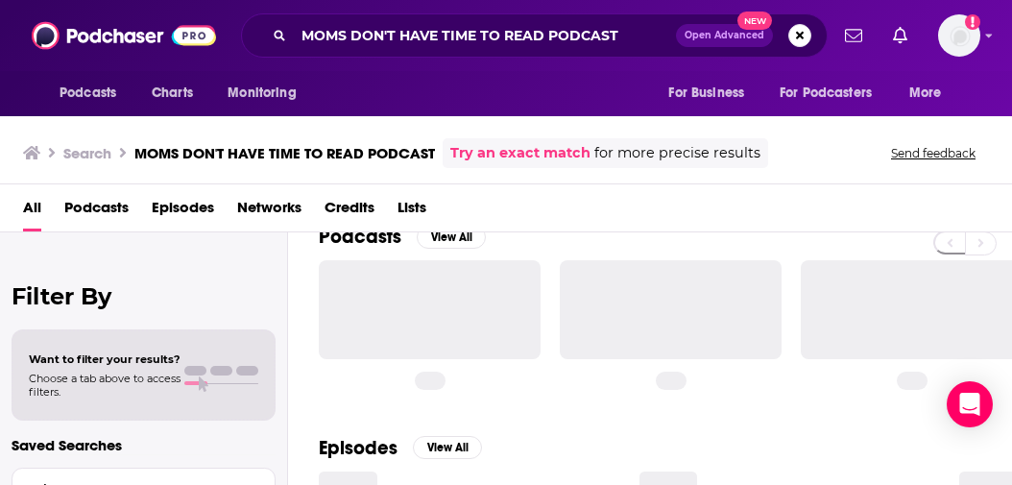
scroll to position [73, 0]
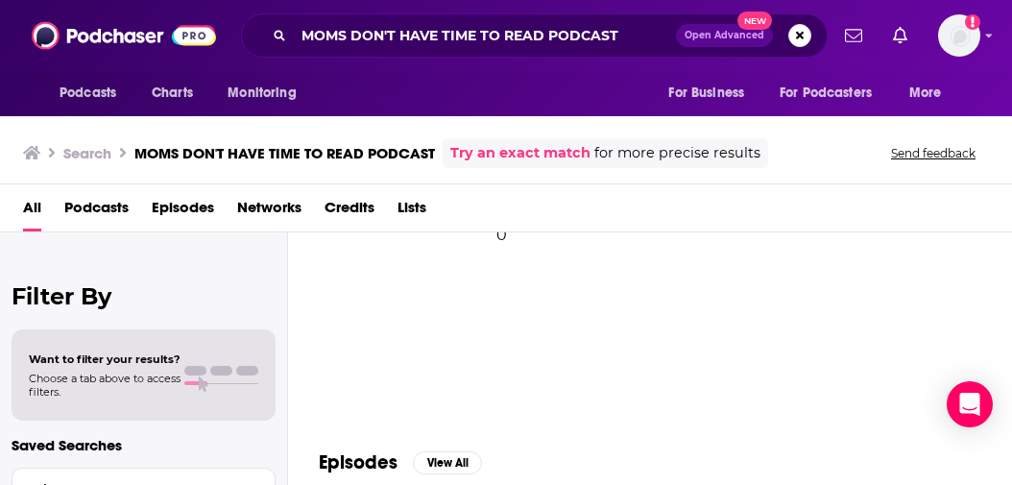
click at [815, 207] on div "All Podcasts Episodes Networks Credits Lists" at bounding box center [510, 211] width 974 height 39
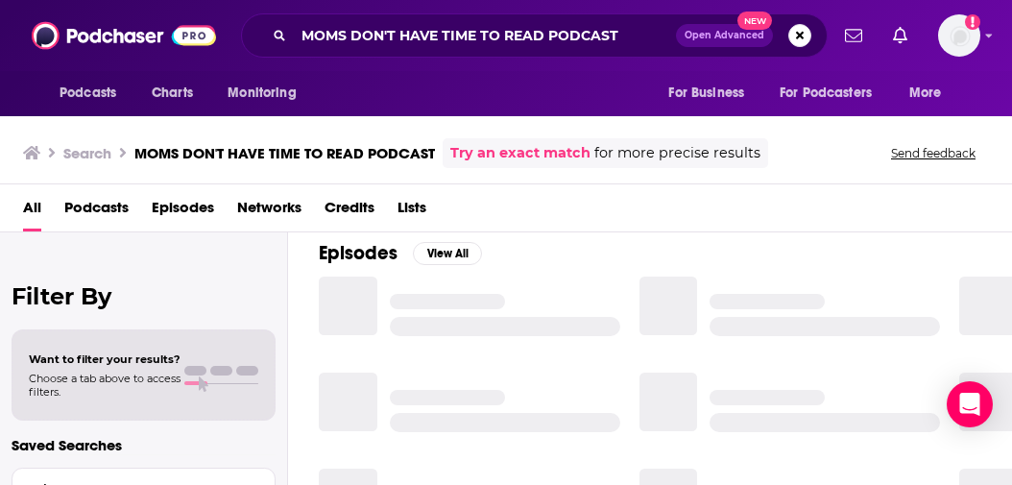
scroll to position [285, 0]
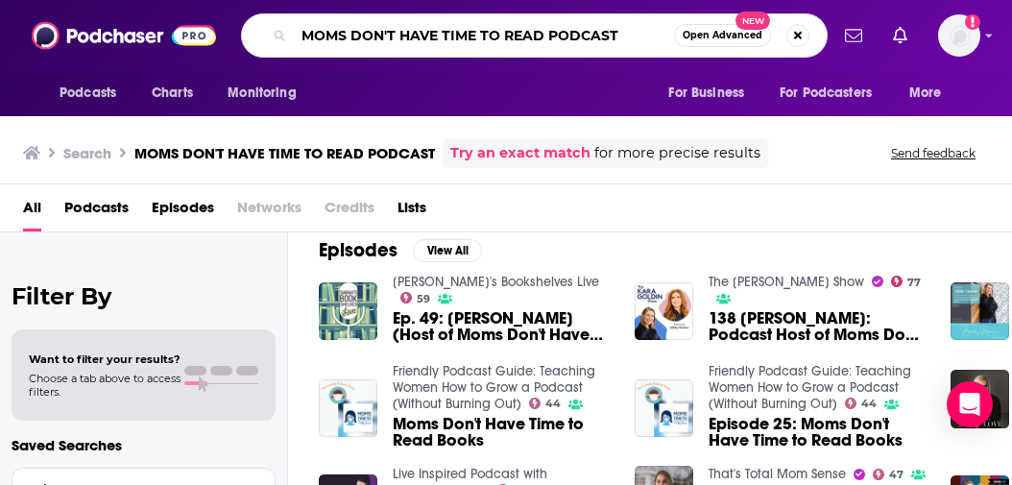
click at [609, 45] on input "MOMS DON'T HAVE TIME TO READ PODCAST" at bounding box center [484, 35] width 380 height 31
paste input "FIRST DRAF"
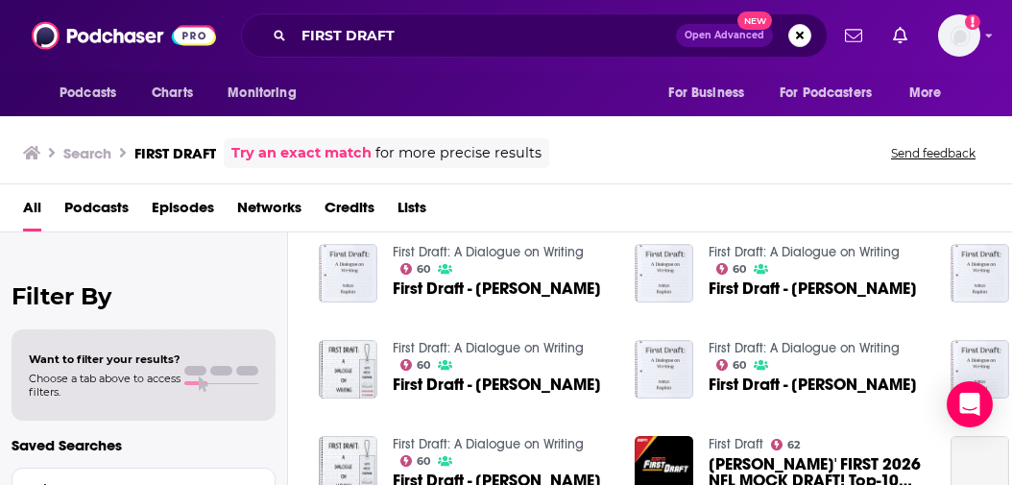
scroll to position [235, 0]
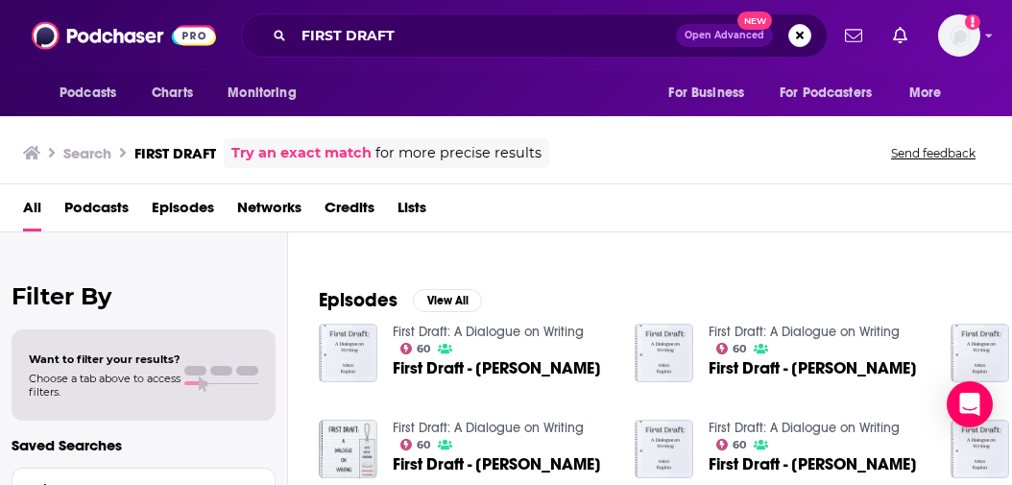
click at [94, 212] on span "Podcasts" at bounding box center [96, 211] width 64 height 39
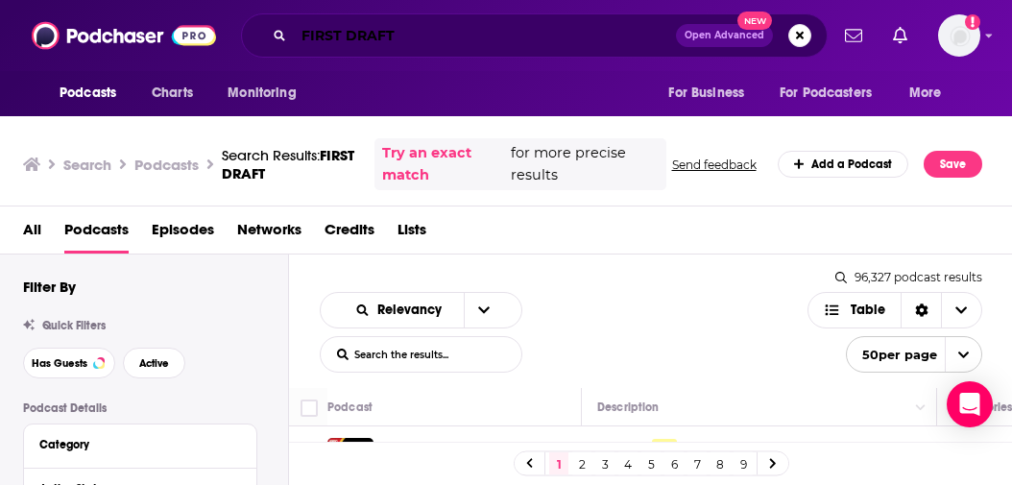
click at [615, 36] on input "FIRST DRAFT" at bounding box center [485, 35] width 382 height 31
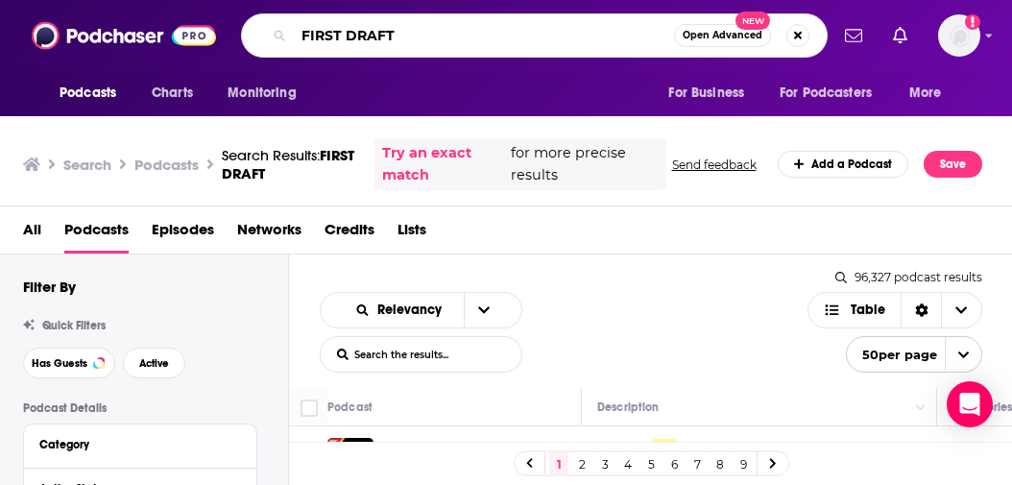
paste input "Can He Do That?"
drag, startPoint x: 615, startPoint y: 36, endPoint x: 227, endPoint y: 12, distance: 388.8
click at [227, 13] on div "Podcasts Charts Monitoring FIRST DRAFTCan He Do That? Open Advanced New For Bus…" at bounding box center [527, 35] width 602 height 44
paste input "Search podcasts, credits, & more..."
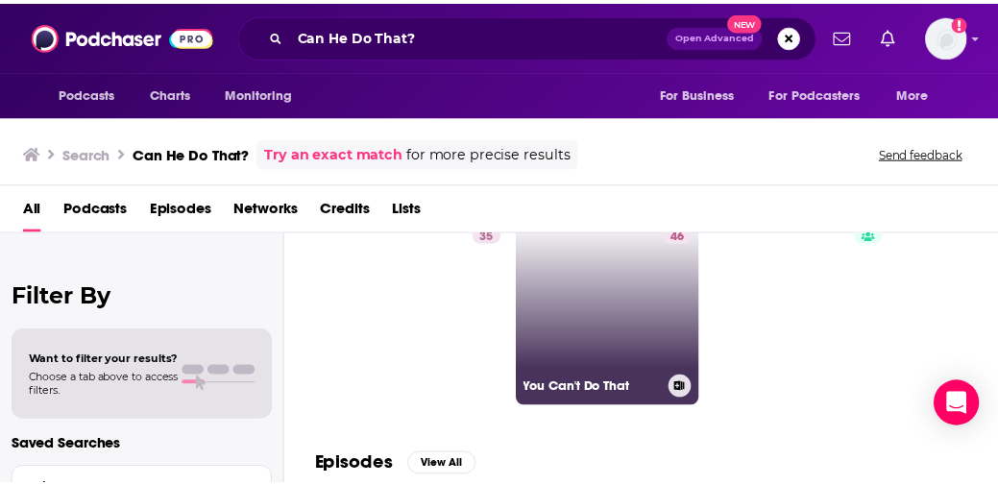
scroll to position [37, 0]
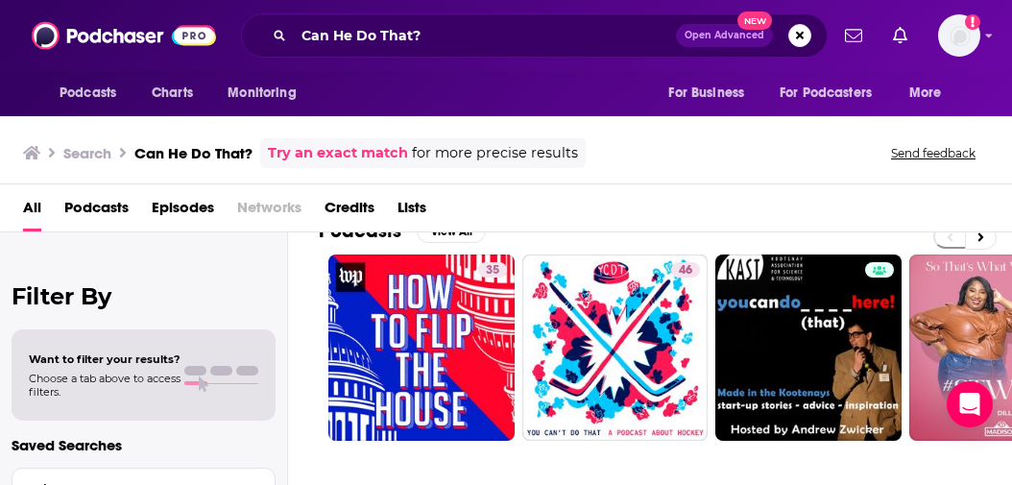
drag, startPoint x: 746, startPoint y: 158, endPoint x: 736, endPoint y: 156, distance: 10.7
click at [746, 158] on div "Search Can He Do That? Try an exact match for more precise results Send feedback" at bounding box center [502, 153] width 959 height 30
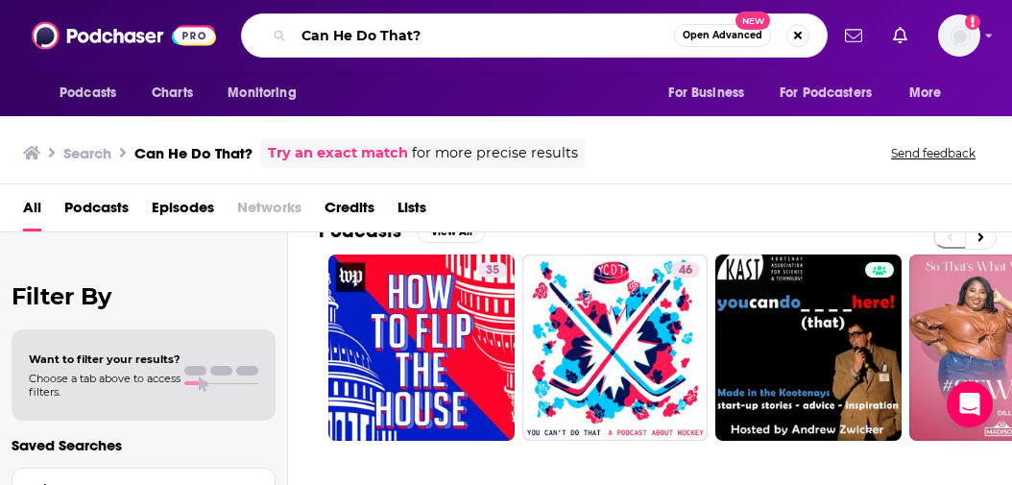
drag, startPoint x: 453, startPoint y: 28, endPoint x: 198, endPoint y: 37, distance: 255.7
click at [198, 37] on div "Podcasts Charts Monitoring Can He Do That? Open Advanced New For Business For P…" at bounding box center [506, 35] width 1012 height 71
paste input "Vox Conversations"
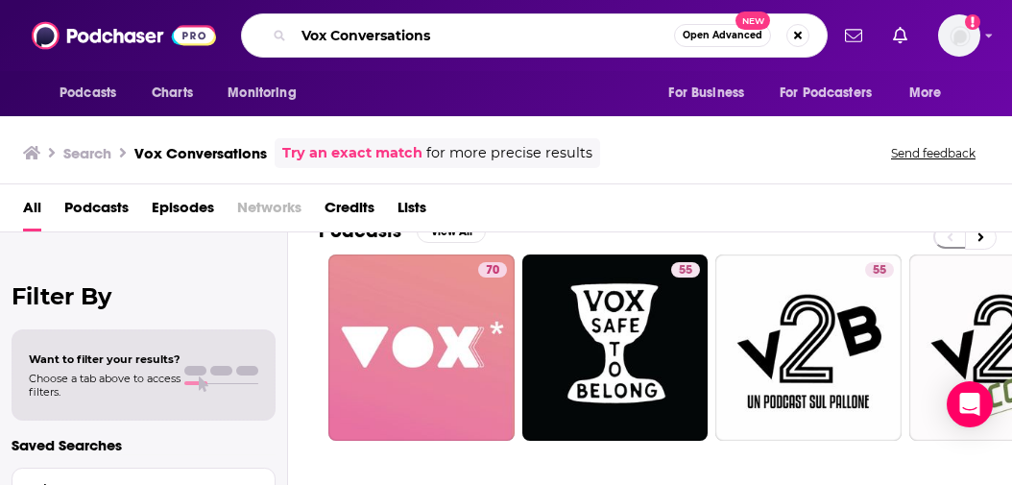
drag, startPoint x: 446, startPoint y: 37, endPoint x: 200, endPoint y: 35, distance: 245.9
click at [200, 35] on div "Podcasts Charts Monitoring Vox Conversations Open Advanced New For Business For…" at bounding box center [506, 35] width 1012 height 71
type input "hermoney"
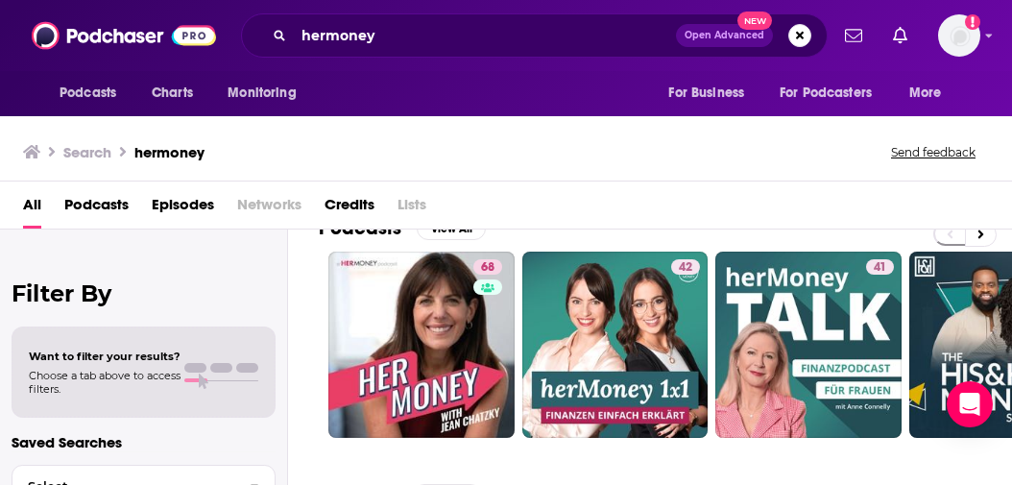
click at [707, 182] on div "All Podcasts Episodes Networks Credits Lists" at bounding box center [506, 206] width 1012 height 48
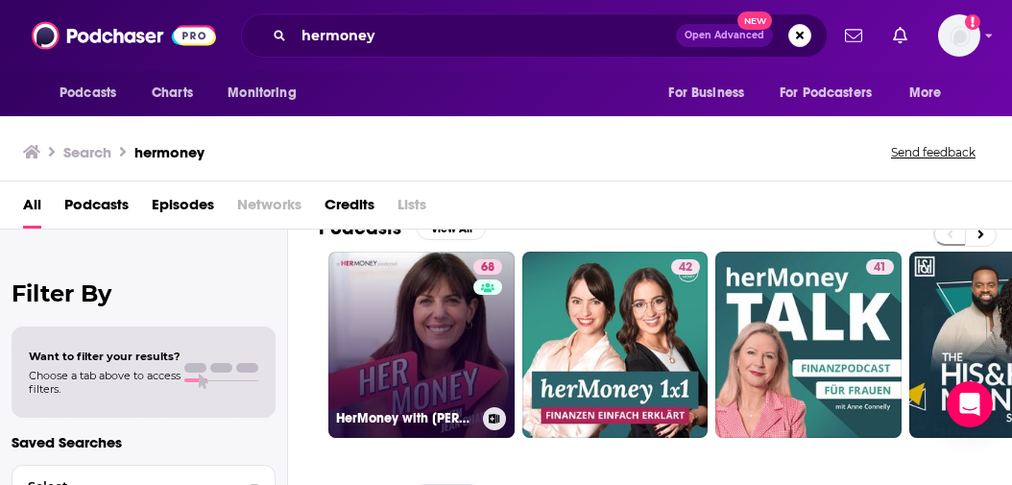
click at [459, 346] on link "68 HerMoney with Jean Chatzky" at bounding box center [422, 345] width 186 height 186
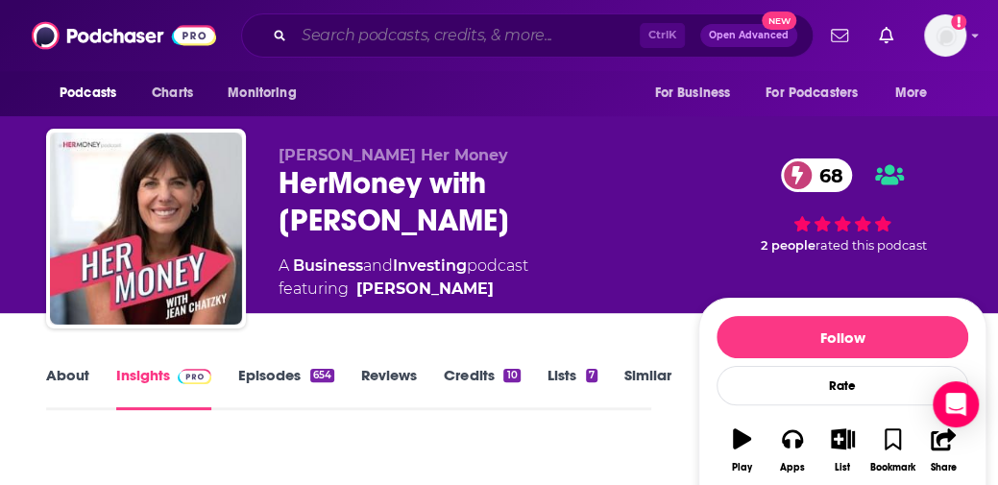
click at [603, 34] on input "Search podcasts, credits, & more..." at bounding box center [467, 35] width 346 height 31
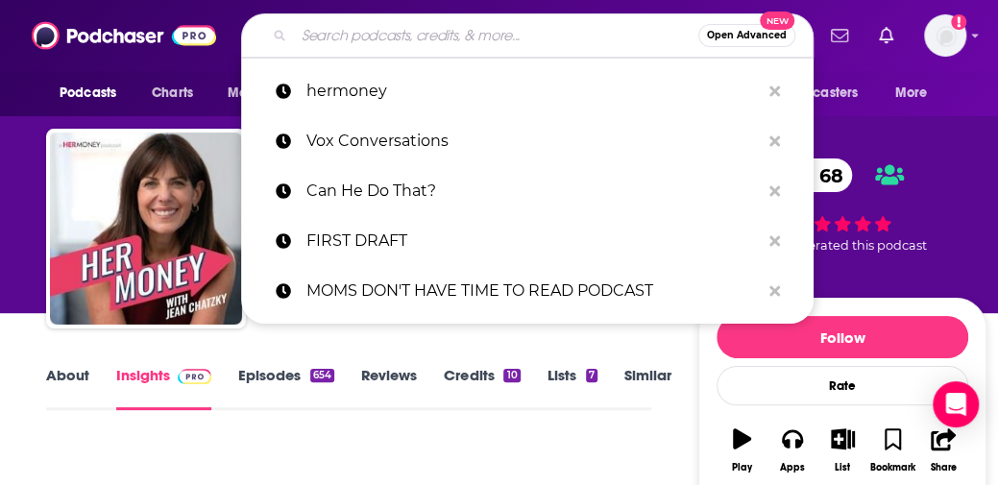
click at [603, 34] on input "Search podcasts, credits, & more..." at bounding box center [496, 35] width 404 height 31
paste input "BETWEEN BOOKS"
type input "BETWEEN BOOKS"
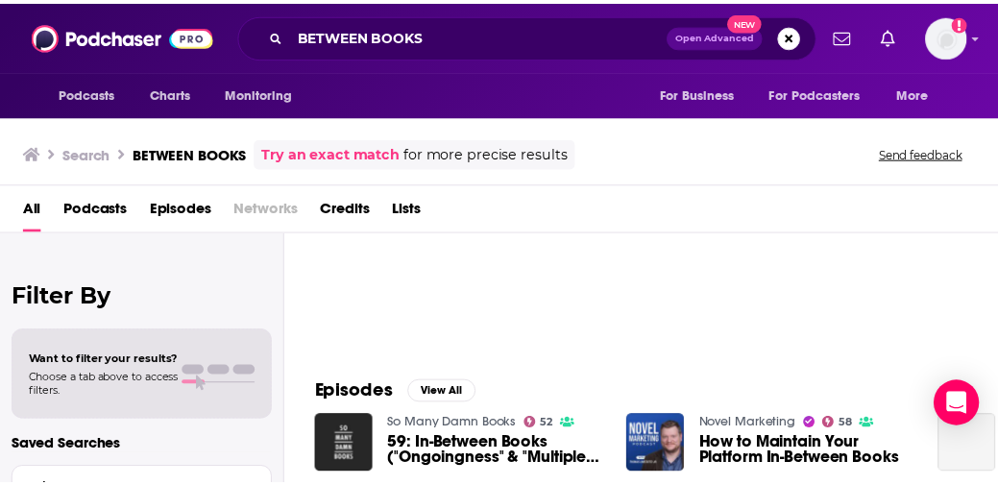
scroll to position [146, 0]
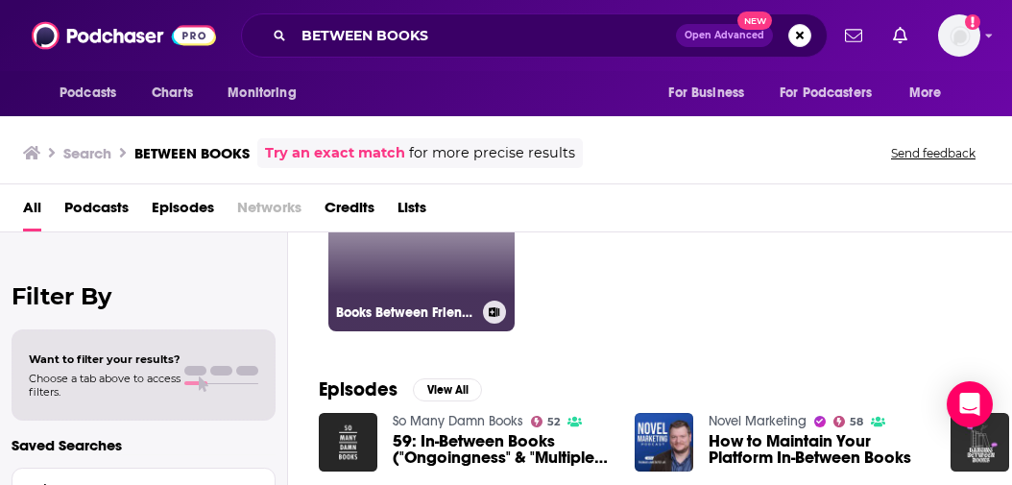
click at [430, 249] on link "22 Books Between Friends Podcast" at bounding box center [422, 238] width 186 height 186
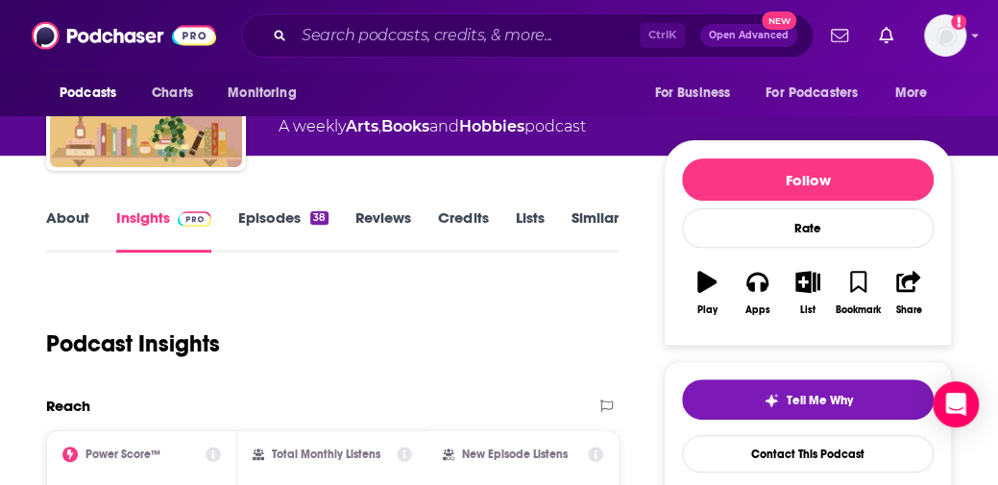
scroll to position [102, 0]
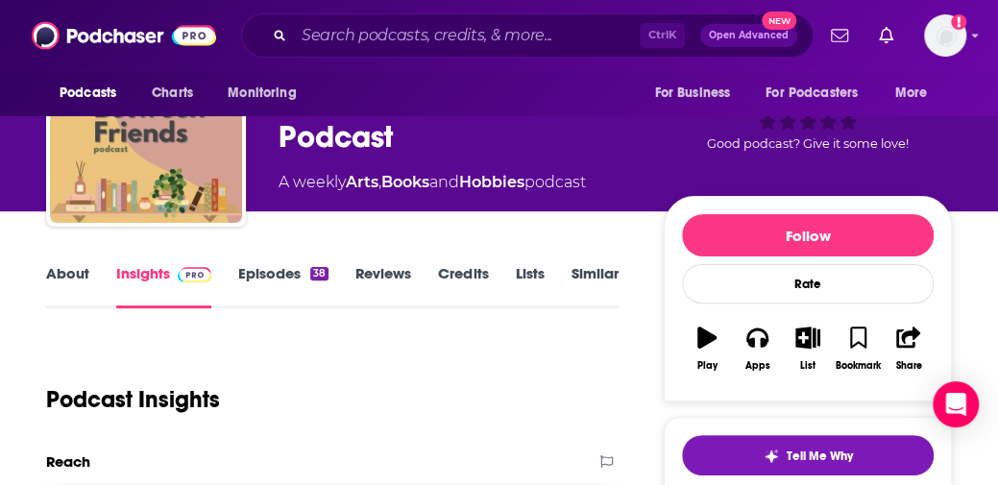
click at [56, 280] on link "About" at bounding box center [67, 286] width 43 height 44
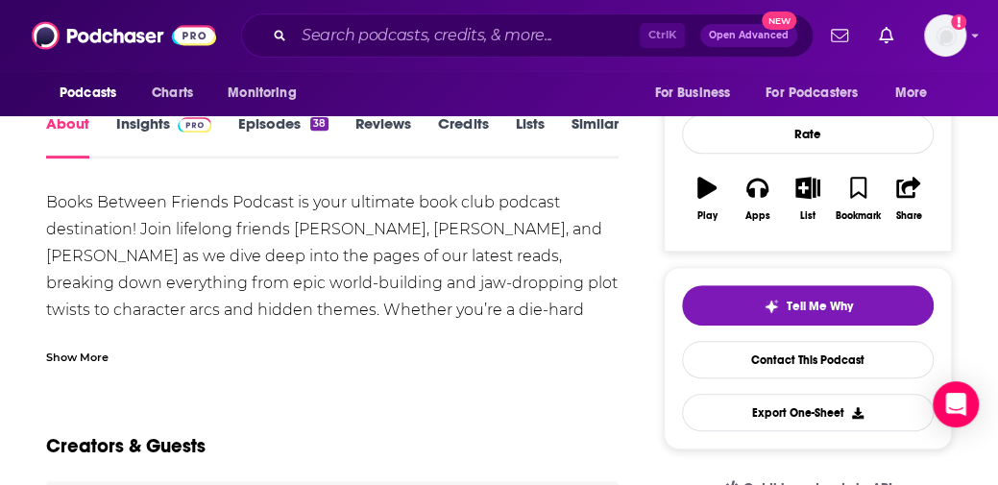
scroll to position [250, 0]
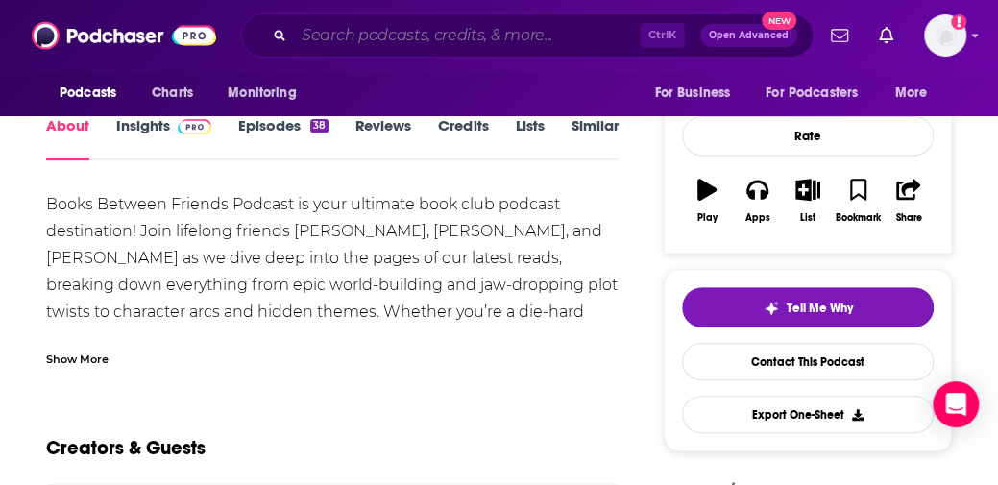
click at [599, 41] on input "Search podcasts, credits, & more..." at bounding box center [467, 35] width 346 height 31
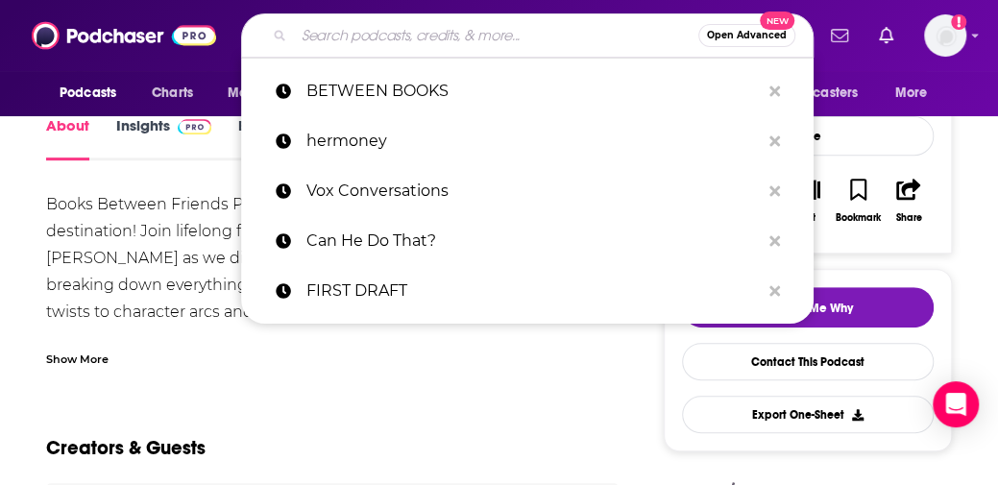
paste input "All-In Podcast"
type input "All-In Podcast"
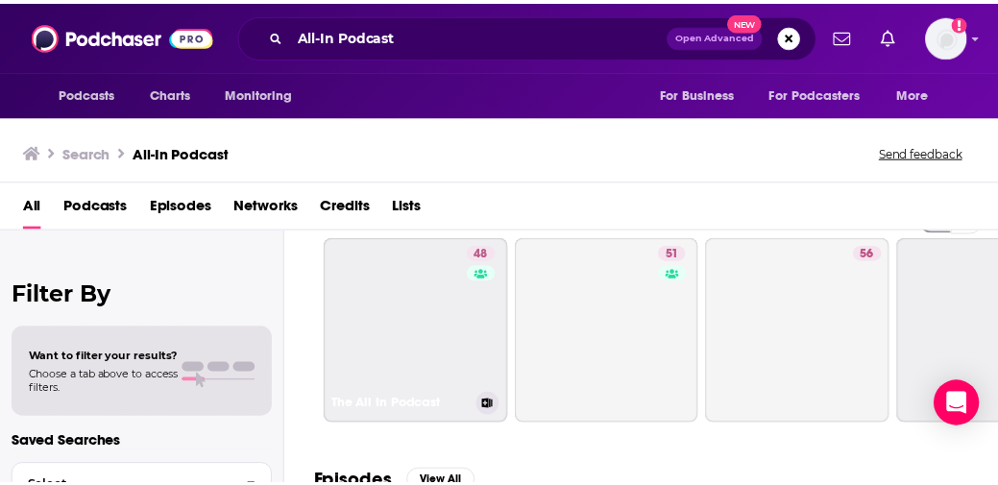
scroll to position [33, 1]
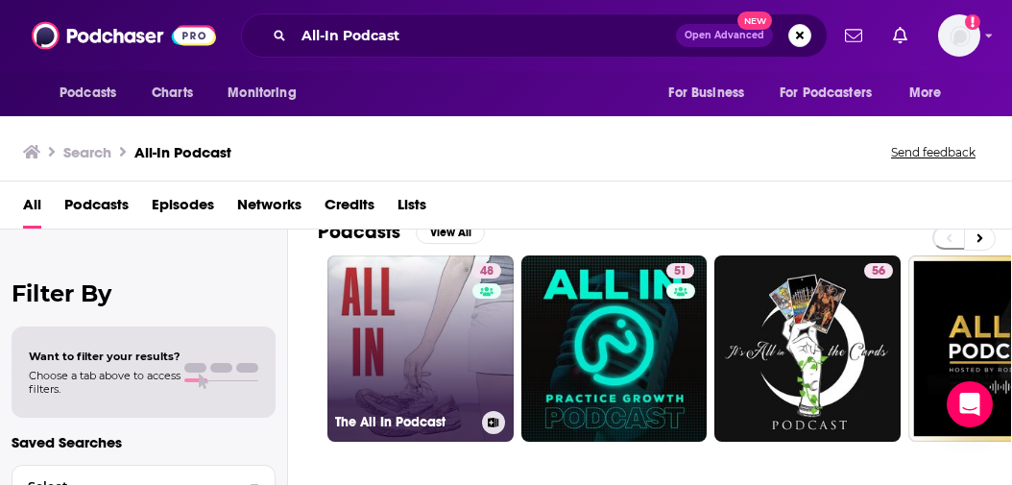
click at [400, 319] on link "48 The All In Podcast" at bounding box center [421, 349] width 186 height 186
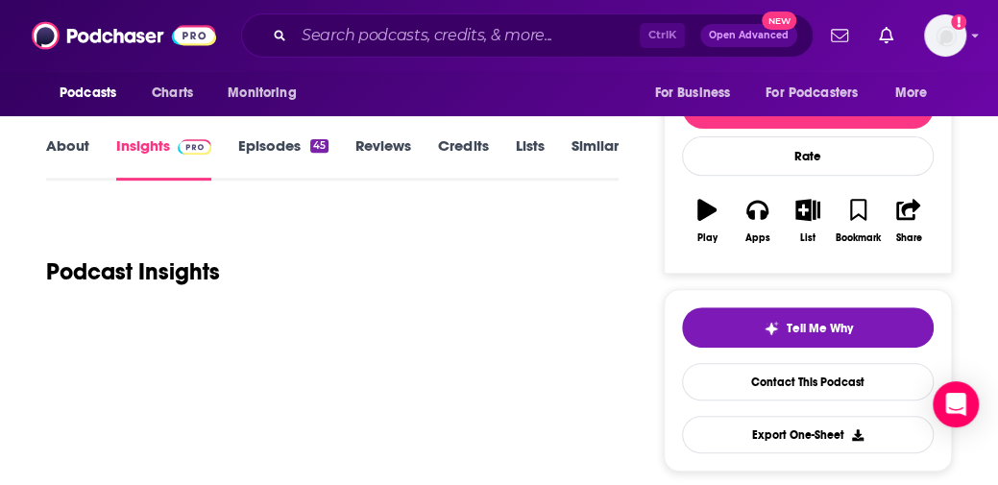
scroll to position [231, 0]
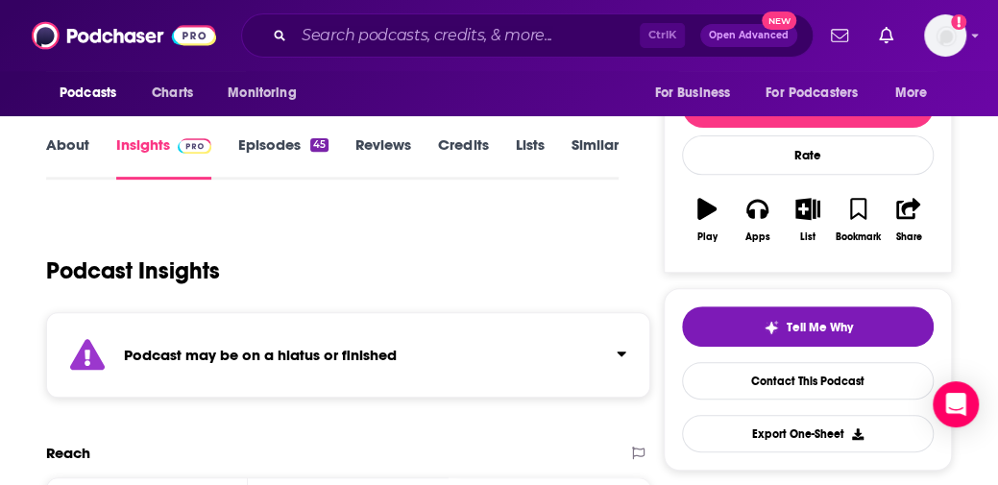
click at [607, 218] on div "Podcast Insights" at bounding box center [332, 266] width 573 height 113
click at [408, 37] on input "Search podcasts, credits, & more..." at bounding box center [467, 35] width 346 height 31
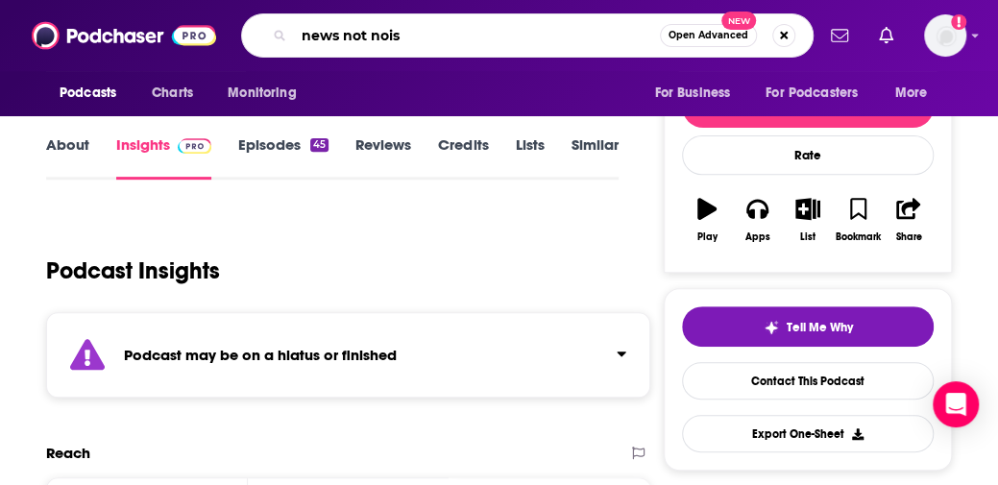
type input "news not noise"
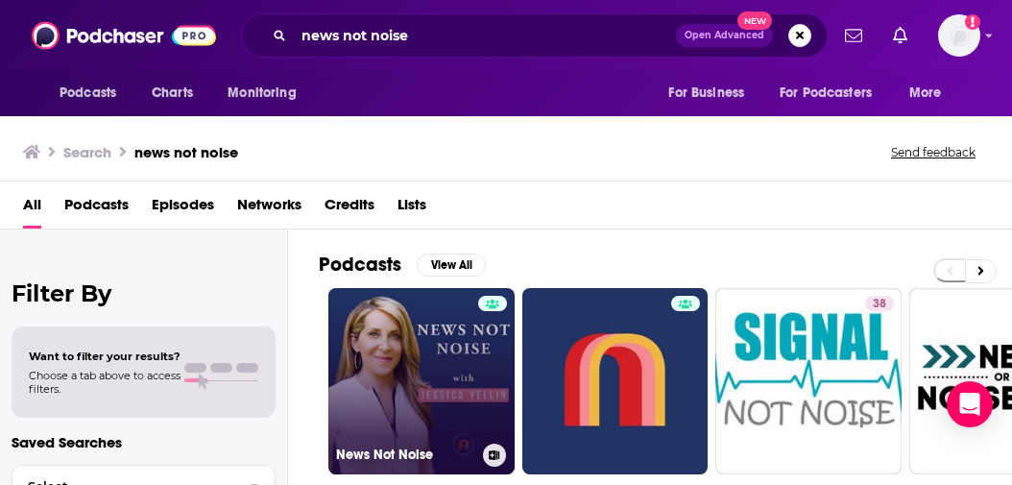
click at [427, 314] on link "News Not Noise" at bounding box center [422, 381] width 186 height 186
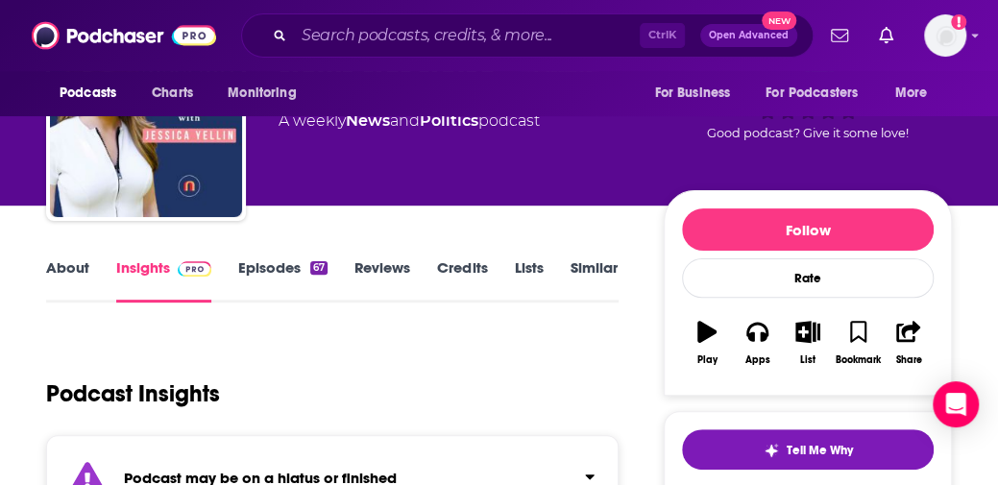
scroll to position [110, 0]
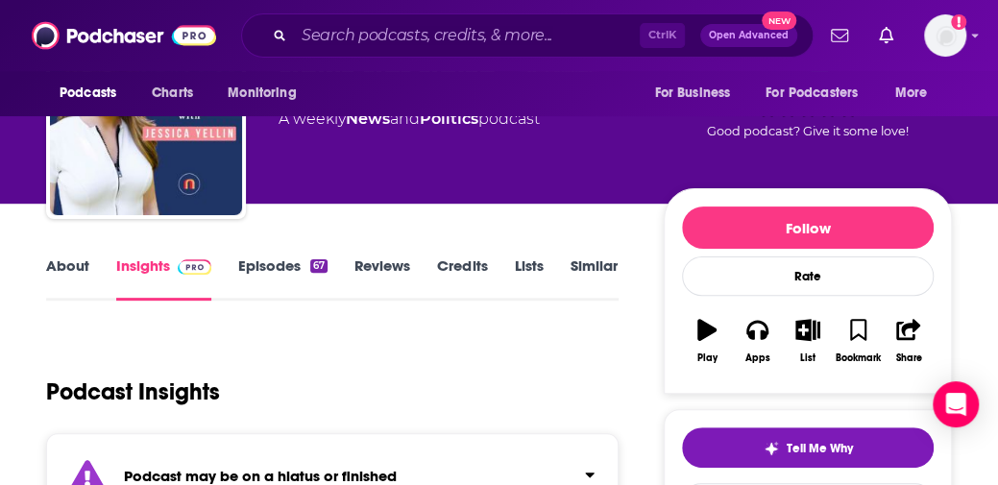
click at [634, 141] on div "Jessica Yellin News Not Noise Claimed A weekly News and Politics podcast Good p…" at bounding box center [615, 123] width 673 height 173
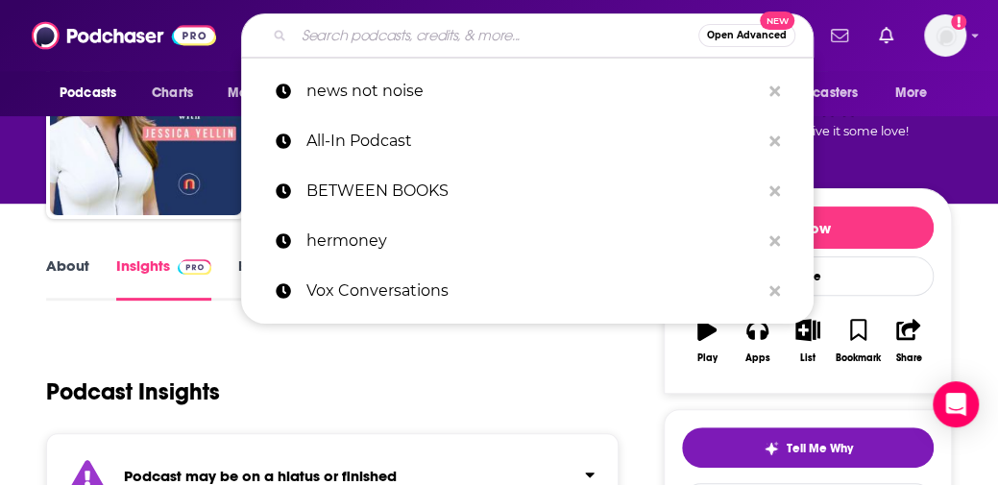
click at [484, 34] on input "Search podcasts, credits, & more..." at bounding box center [496, 35] width 404 height 31
paste input "The Secret Life of Cookies"
type input "The Secret Life of Cookies"
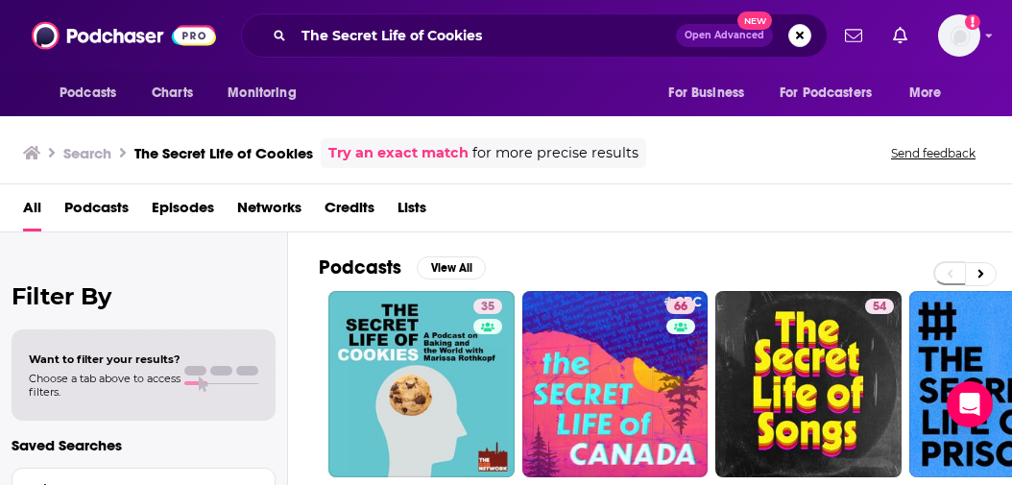
click at [698, 233] on div "Podcasts View All 35 66 54 51 43 42 53 53 + 2m" at bounding box center [666, 366] width 694 height 268
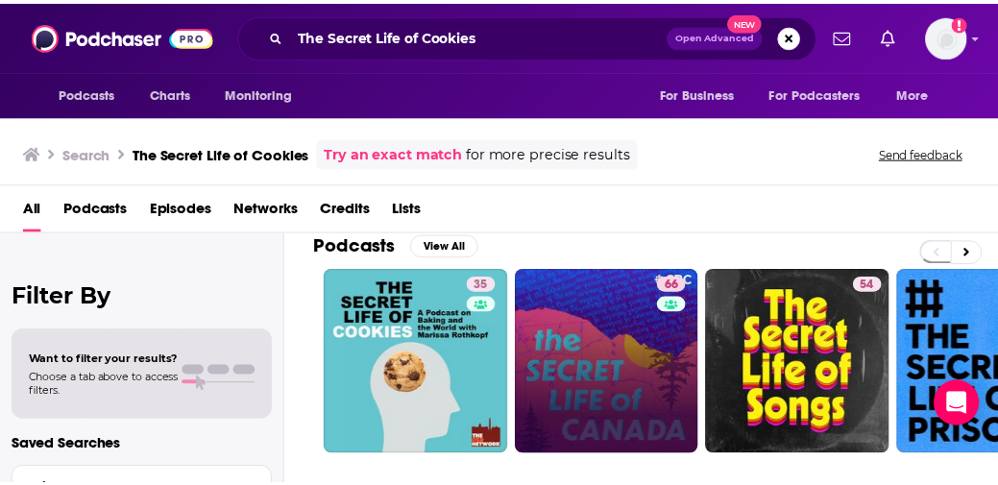
scroll to position [21, 1]
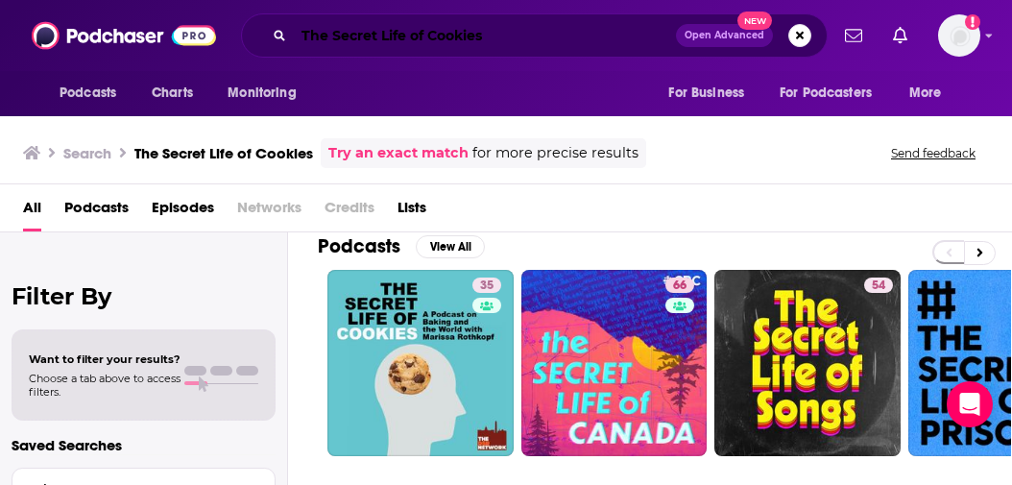
click at [599, 33] on input "The Secret Life of Cookies" at bounding box center [485, 35] width 382 height 31
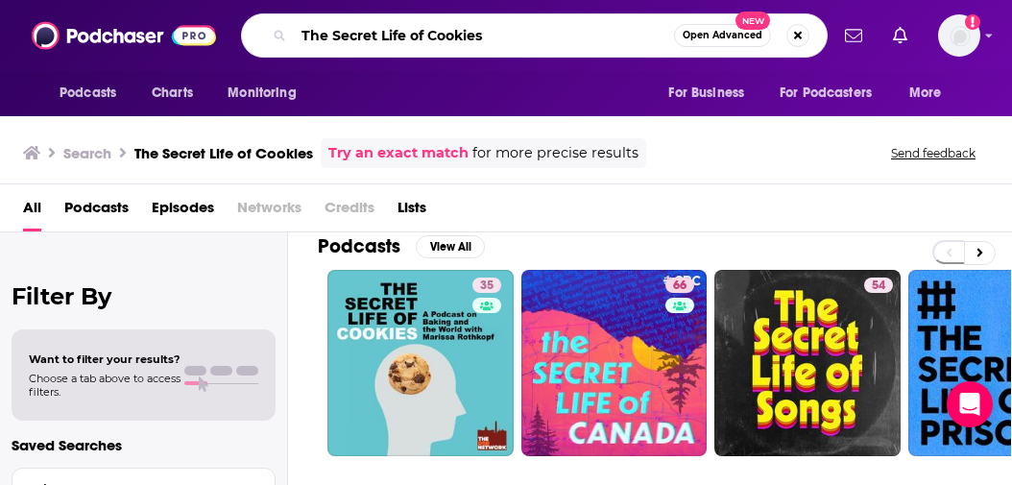
paste input "IHEART MEDIA"
click at [599, 33] on input "The Secret Life of CookiesIHEART MEDIA" at bounding box center [484, 35] width 380 height 31
paste input "Search podcasts, credits, & more..."
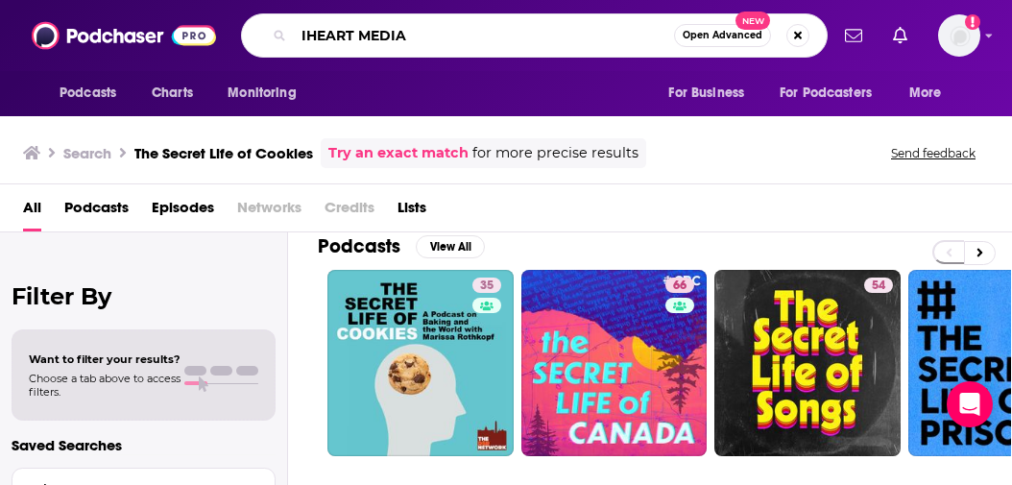
type input "IHEART MEDIA"
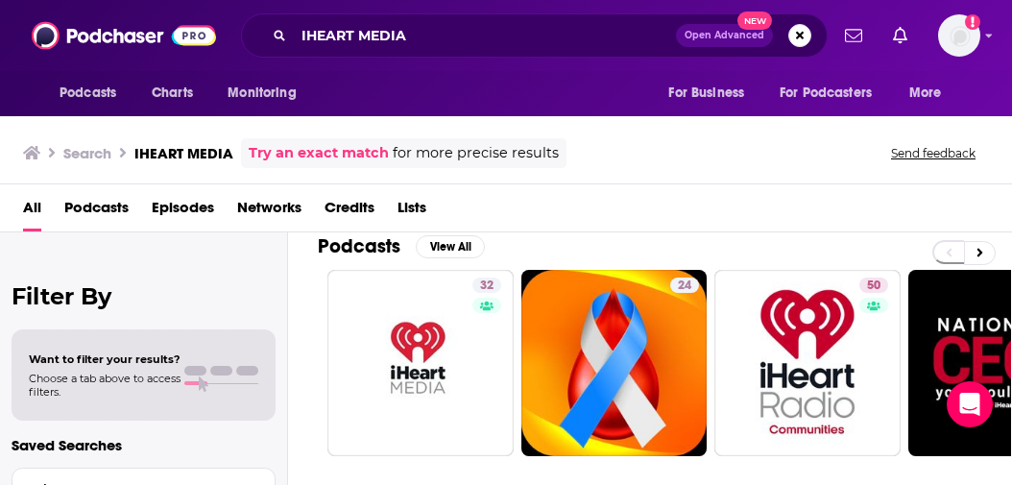
click at [771, 218] on div "All Podcasts Episodes Networks Credits Lists" at bounding box center [510, 211] width 974 height 39
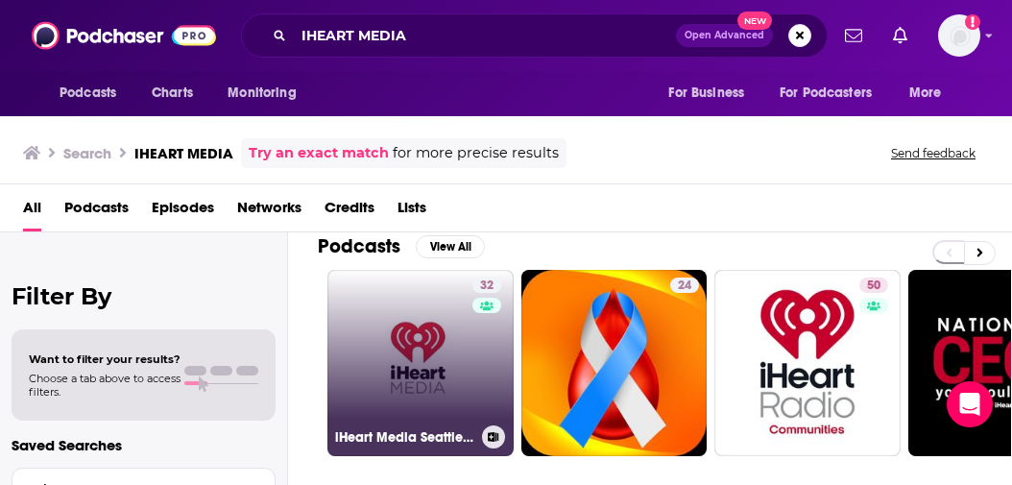
click at [441, 328] on link "32 iHeart Media Seattle in the Community" at bounding box center [421, 363] width 186 height 186
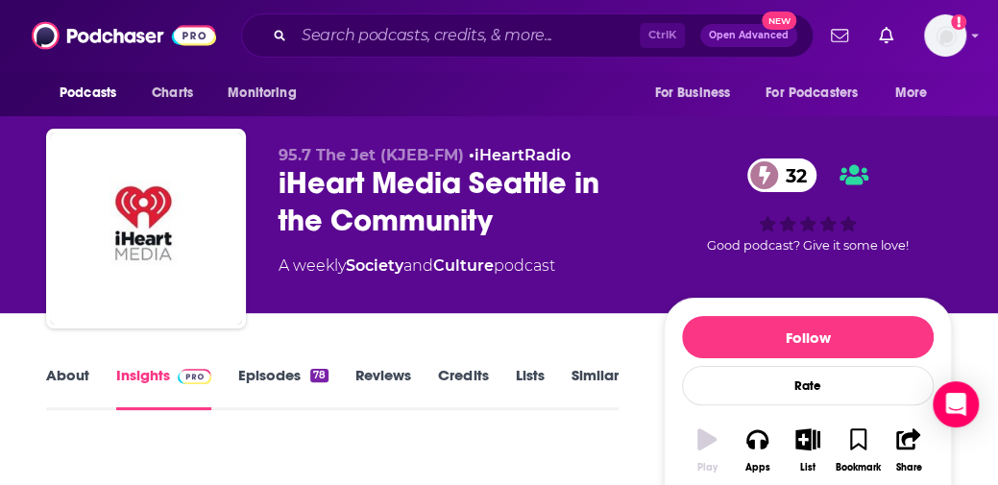
scroll to position [15, 0]
